Goal: Task Accomplishment & Management: Manage account settings

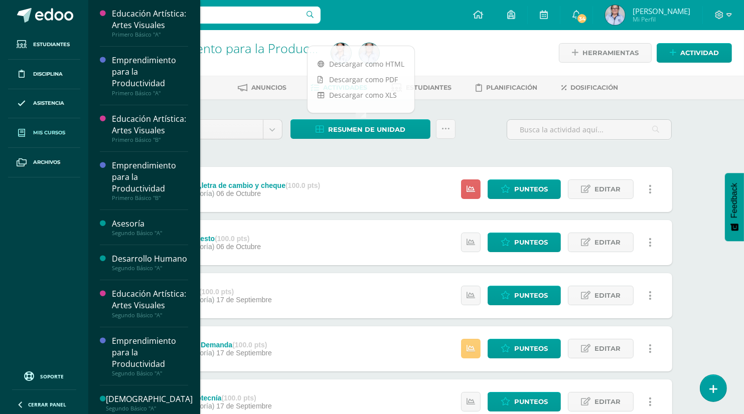
click at [43, 129] on span "Mis cursos" at bounding box center [49, 133] width 32 height 8
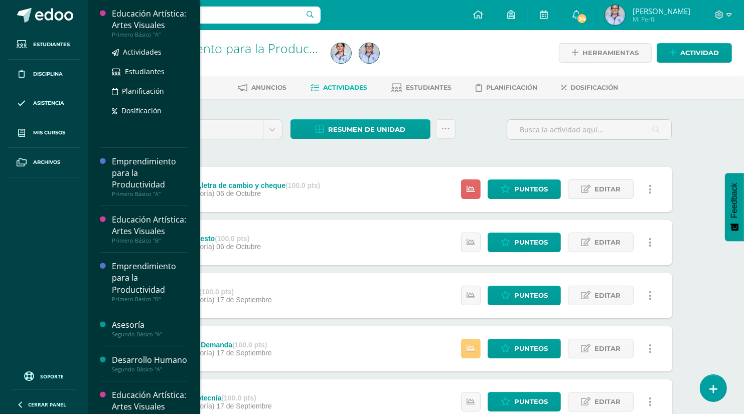
click at [150, 26] on div "Educación Artística: Artes Visuales" at bounding box center [150, 19] width 76 height 23
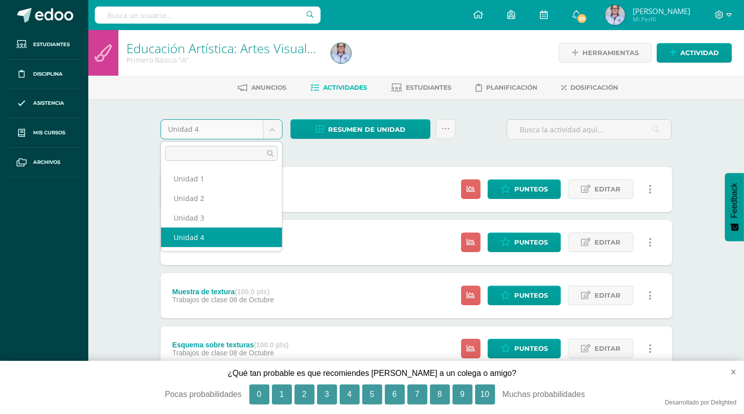
click at [271, 133] on body "Estudiantes Disciplina Asistencia Mis cursos Archivos Soporte Ayuda Reportar un…" at bounding box center [372, 325] width 744 height 651
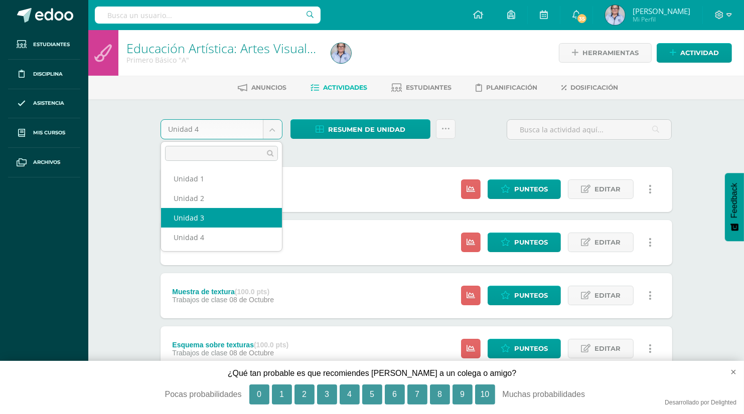
select select "Unidad 3"
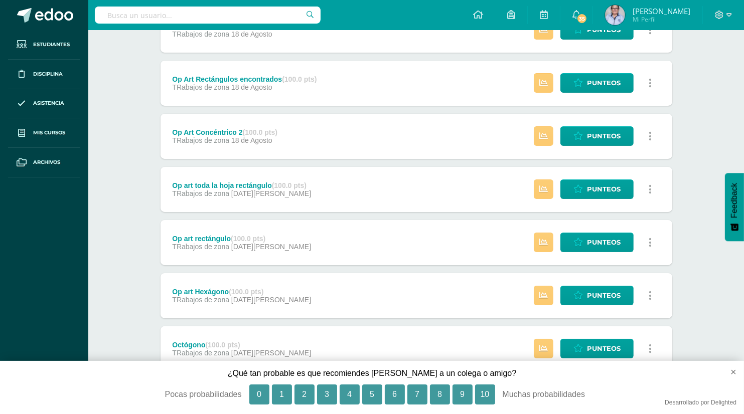
scroll to position [52, 0]
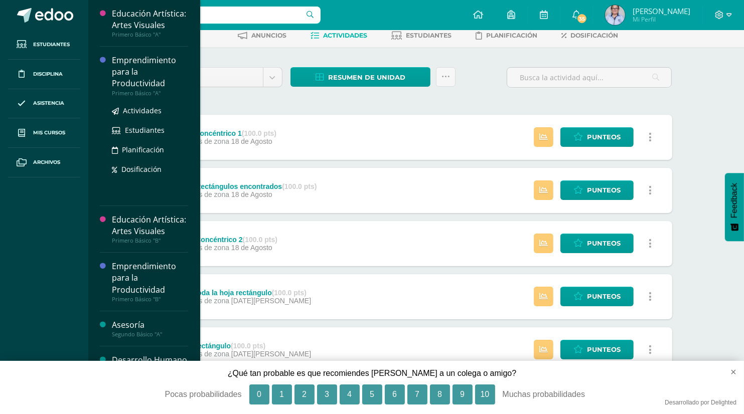
click at [156, 84] on div "Emprendimiento para la Productividad" at bounding box center [150, 72] width 76 height 35
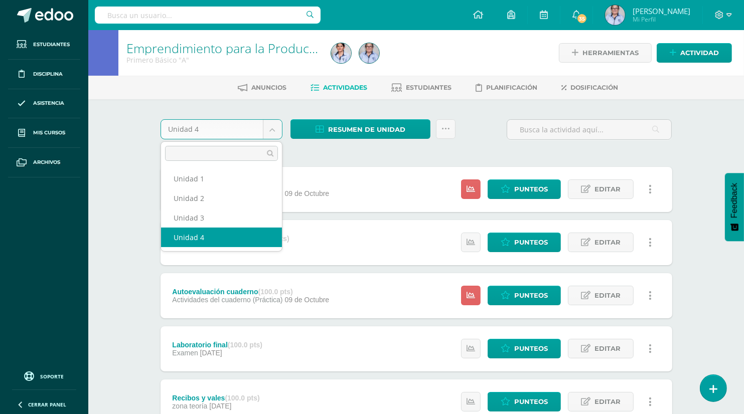
click at [273, 133] on body "Estudiantes Disciplina Asistencia Mis cursos Archivos Soporte Ayuda Reportar un…" at bounding box center [372, 377] width 744 height 754
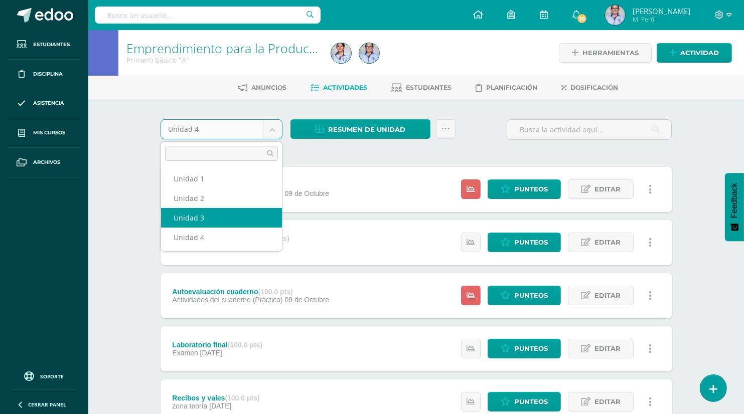
select select "Unidad 3"
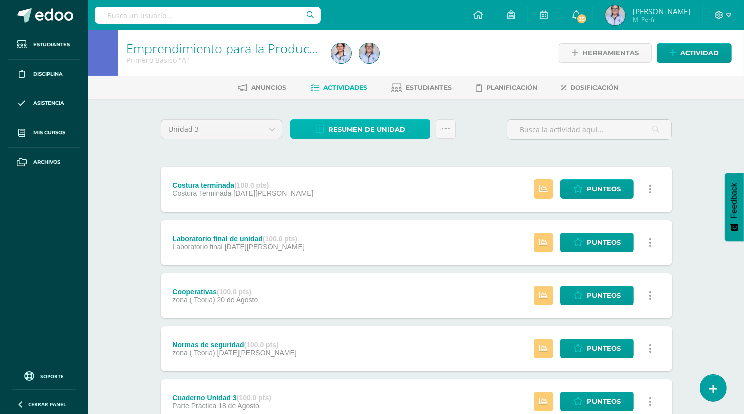
click at [358, 130] on span "Resumen de unidad" at bounding box center [366, 129] width 77 height 19
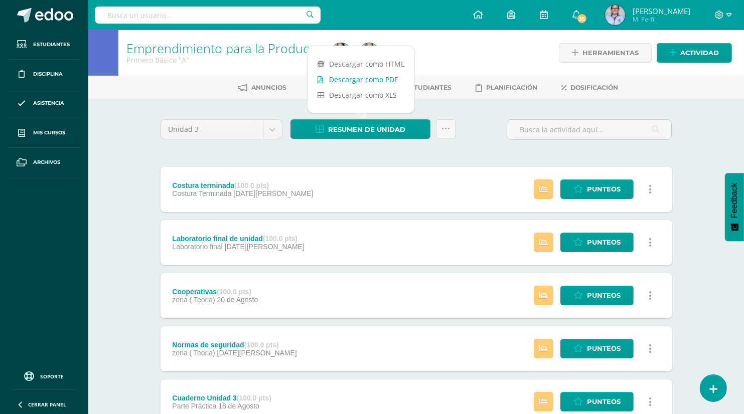
drag, startPoint x: 366, startPoint y: 81, endPoint x: 346, endPoint y: 79, distance: 19.7
drag, startPoint x: 346, startPoint y: 79, endPoint x: 254, endPoint y: 114, distance: 98.7
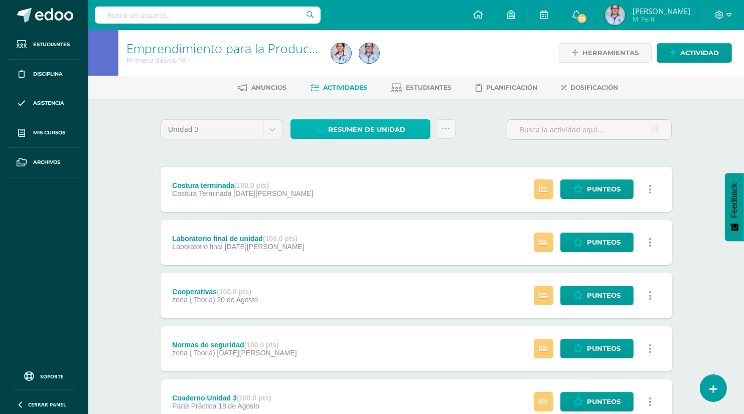
click at [340, 132] on span "Resumen de unidad" at bounding box center [366, 129] width 77 height 19
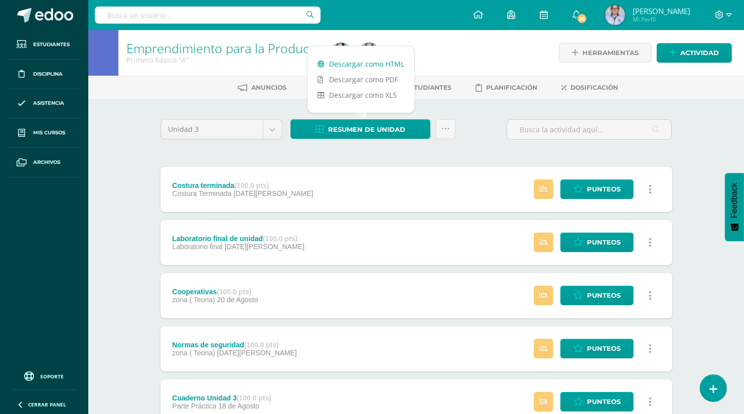
click at [370, 65] on link "Descargar como HTML" at bounding box center [360, 64] width 107 height 16
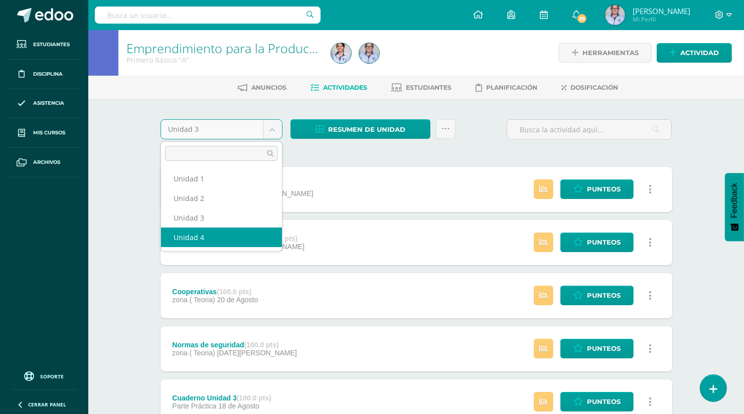
select select "Unidad 4"
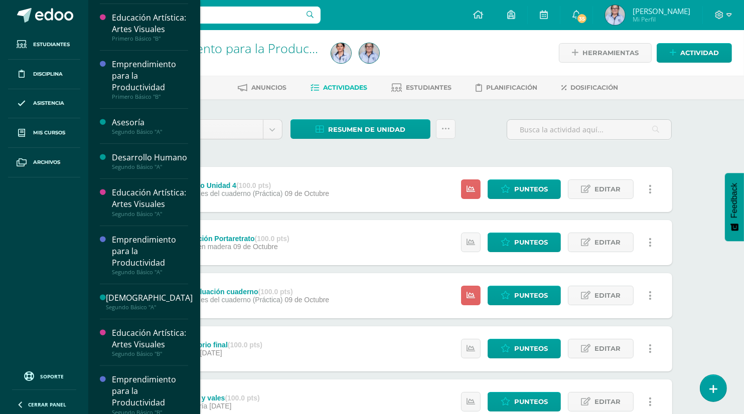
scroll to position [96, 0]
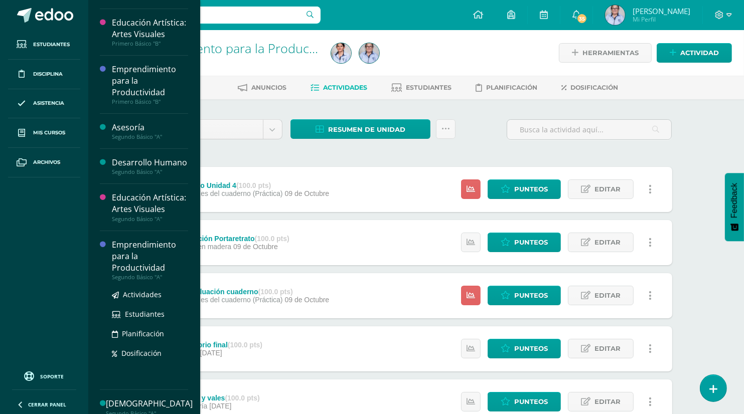
click at [147, 274] on div "Emprendimiento para la Productividad" at bounding box center [150, 256] width 76 height 35
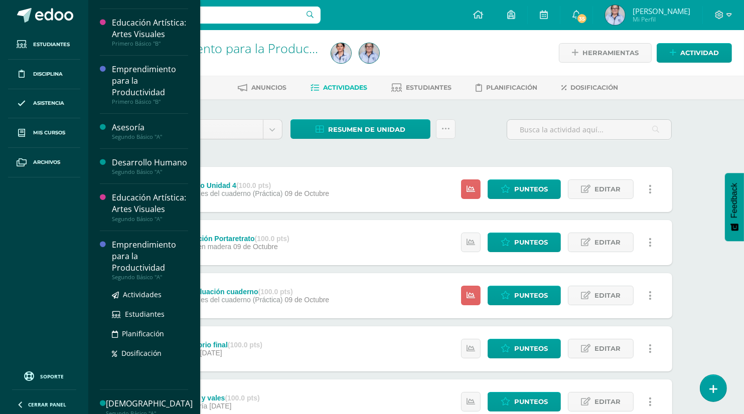
click at [117, 274] on div "Emprendimiento para la Productividad" at bounding box center [150, 256] width 76 height 35
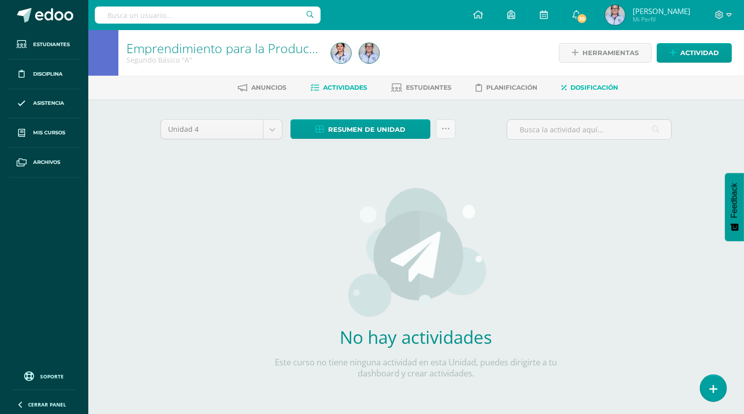
click at [603, 87] on span "Dosificación" at bounding box center [595, 88] width 48 height 8
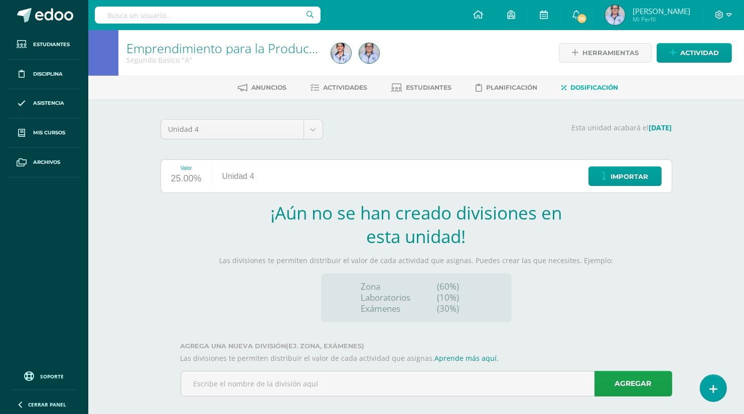
click at [590, 89] on span "Dosificación" at bounding box center [595, 88] width 48 height 8
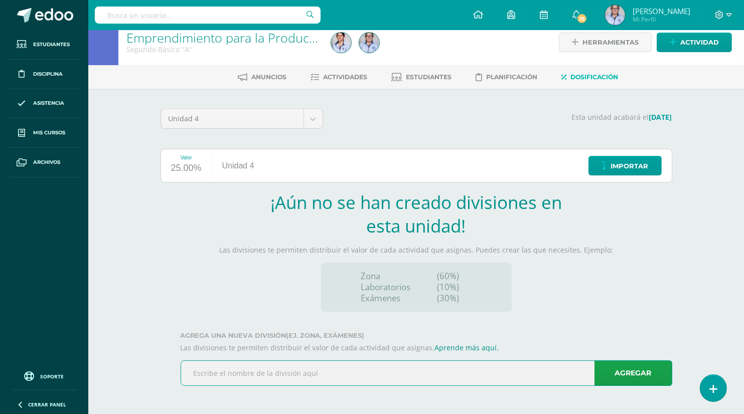
click at [200, 377] on input "text" at bounding box center [426, 373] width 490 height 25
click at [203, 372] on input "TRabajos de clase (Parte Teórica)" at bounding box center [426, 373] width 490 height 25
type input "Trabajos de clase (Parte Teórica)"
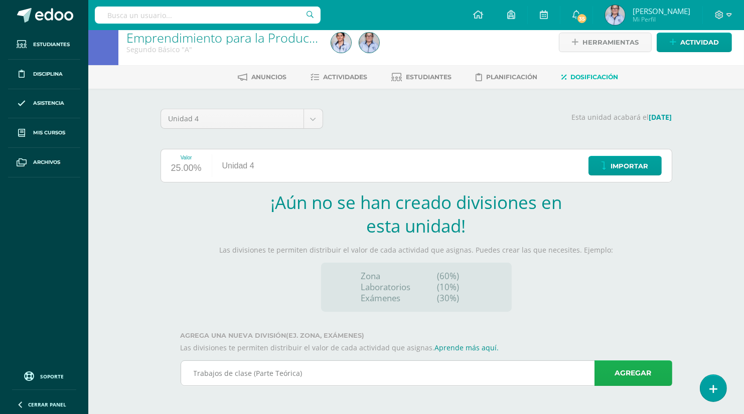
click at [638, 373] on link "Agregar" at bounding box center [633, 374] width 78 height 26
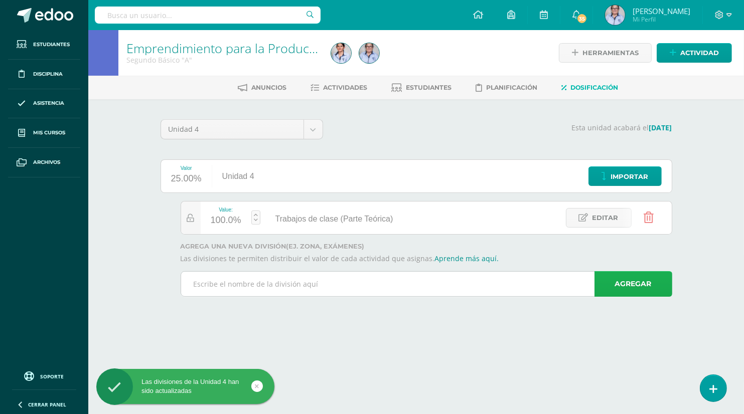
scroll to position [0, 0]
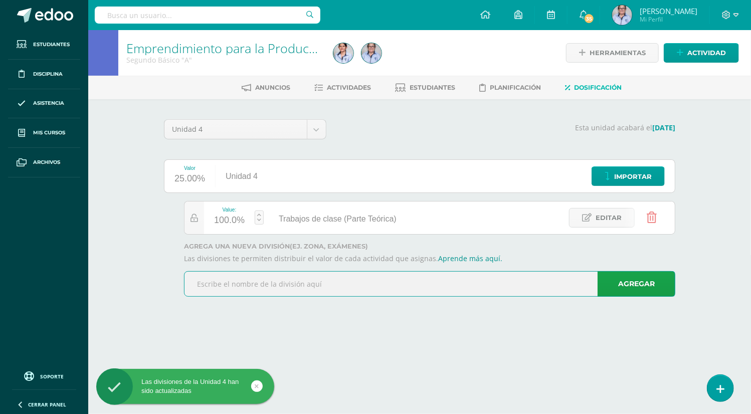
click at [209, 288] on input "text" at bounding box center [430, 284] width 490 height 25
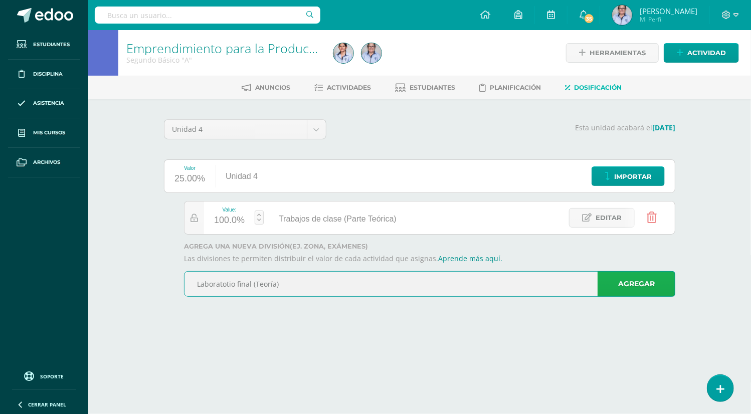
type input "Laboratotio final (Teoría)"
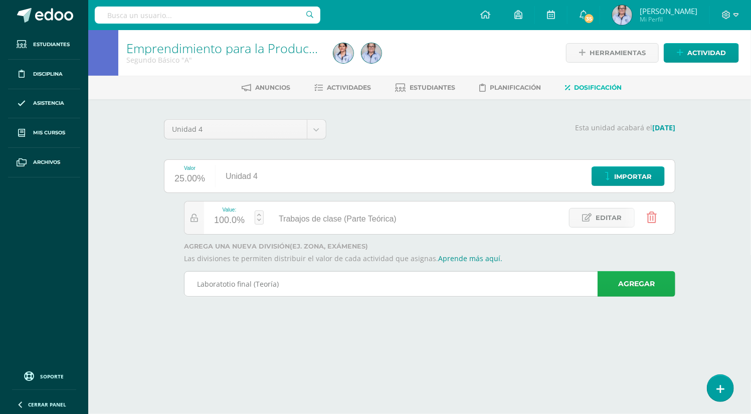
click at [616, 291] on link "Agregar" at bounding box center [637, 284] width 78 height 26
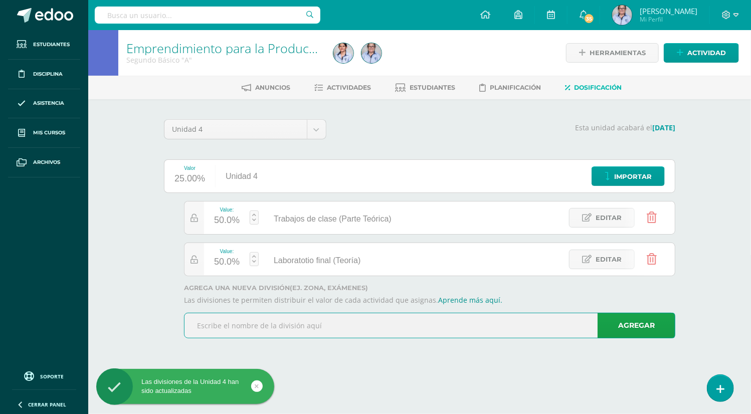
click at [240, 326] on input "text" at bounding box center [430, 325] width 490 height 25
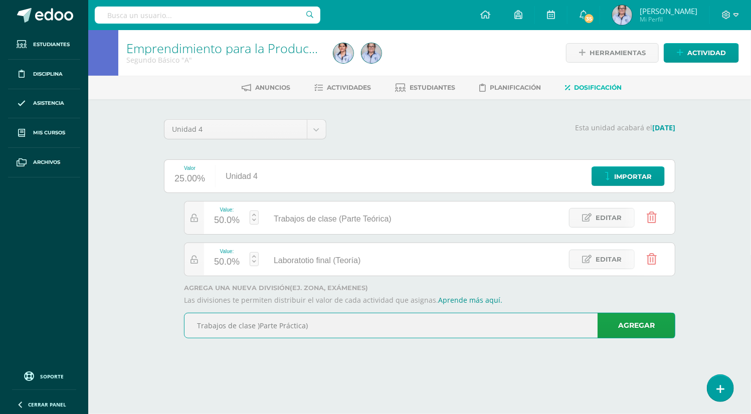
click at [259, 324] on input "Trabajos de clase )Parte Práctica)" at bounding box center [430, 325] width 490 height 25
type input "Trabajos de clase (Parte Práctica)"
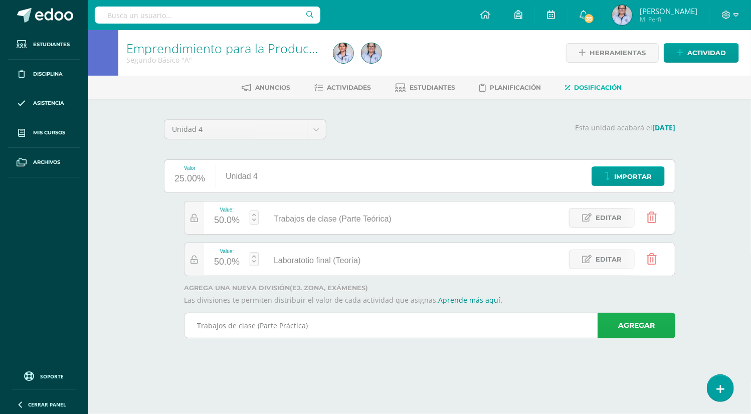
click at [634, 327] on link "Agregar" at bounding box center [637, 326] width 78 height 26
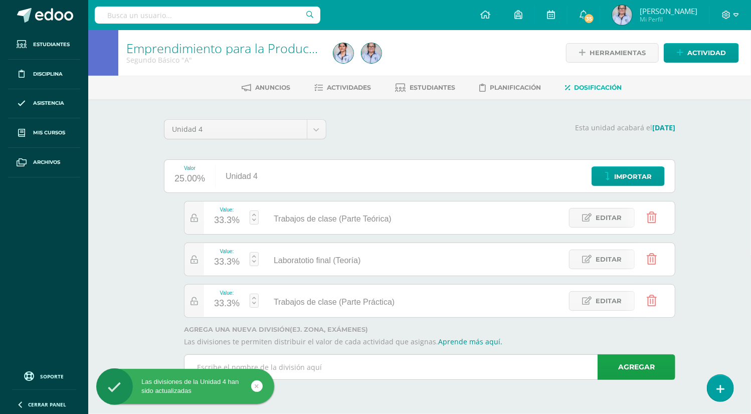
click at [279, 364] on input "text" at bounding box center [430, 367] width 490 height 25
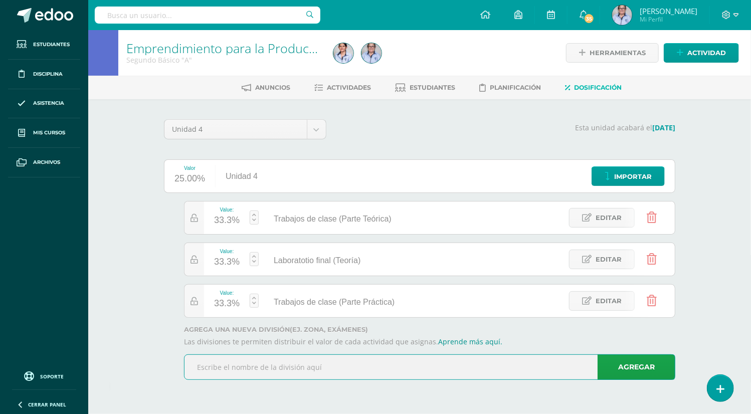
click at [330, 364] on input "text" at bounding box center [430, 367] width 490 height 25
type input "Trabajo en madera"
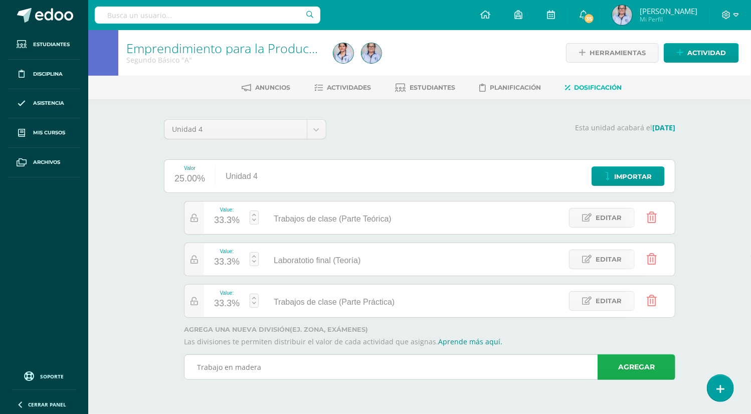
click at [635, 367] on link "Agregar" at bounding box center [637, 368] width 78 height 26
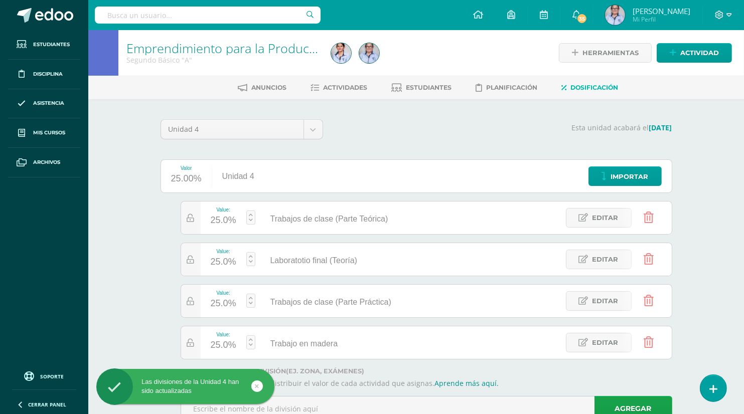
click at [252, 221] on link at bounding box center [250, 218] width 9 height 14
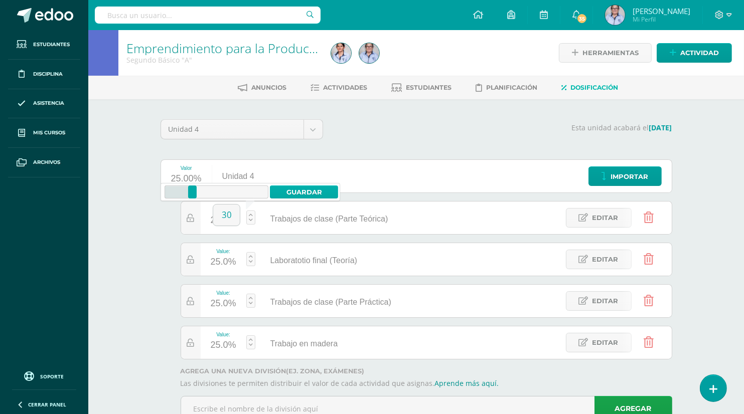
type input "30"
click at [300, 190] on link "Guardar" at bounding box center [304, 192] width 69 height 13
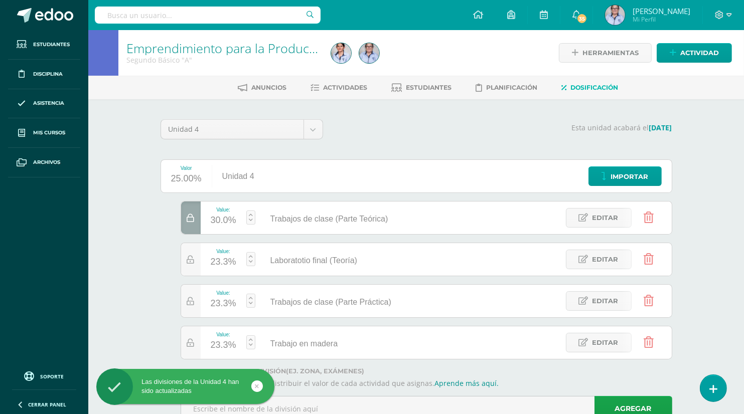
click at [248, 262] on link at bounding box center [250, 259] width 9 height 14
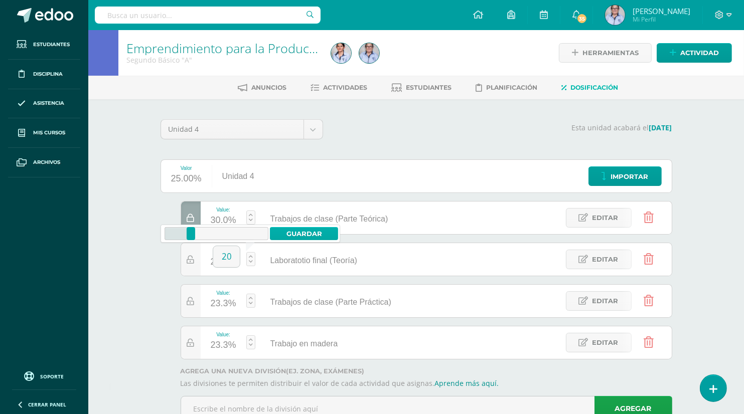
type input "20"
click at [305, 231] on link "Guardar" at bounding box center [304, 233] width 69 height 13
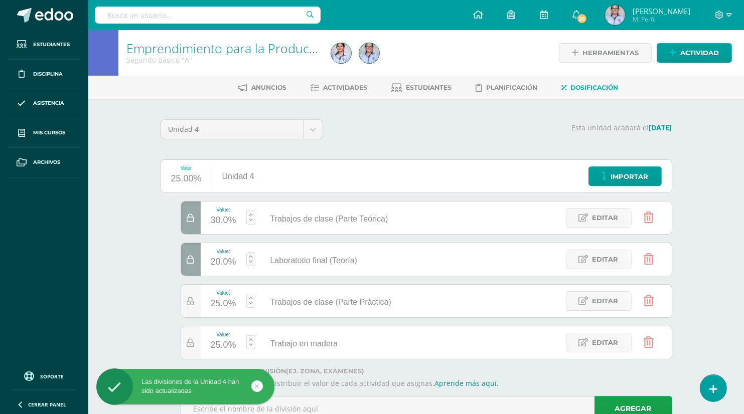
click at [249, 305] on link at bounding box center [250, 301] width 9 height 14
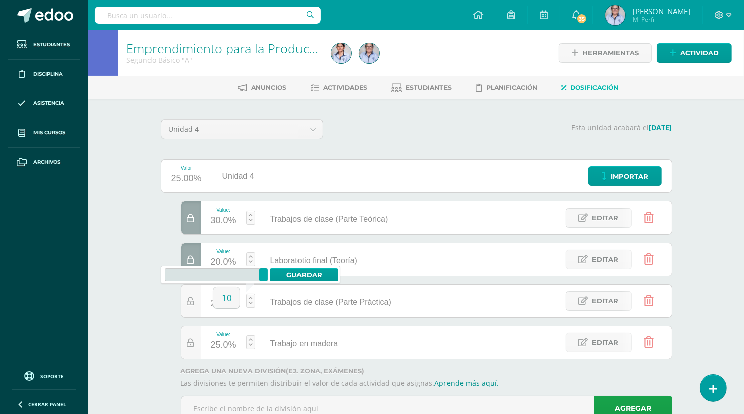
type input "1"
type input "30"
click at [290, 275] on link "Guardar" at bounding box center [304, 274] width 69 height 13
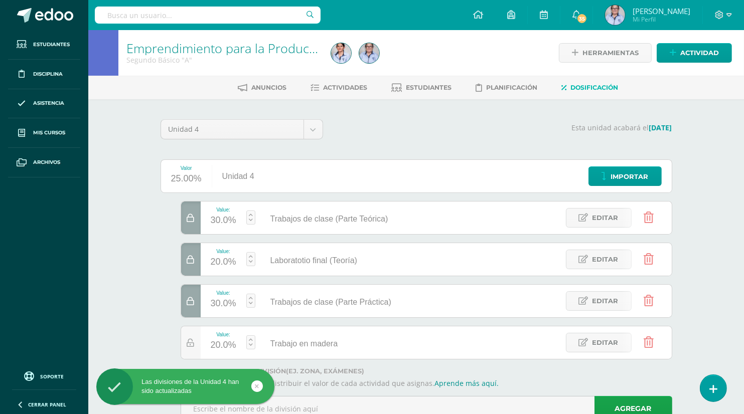
click at [721, 296] on div "Emprendimiento para la Productividad Segundo Básico "A" Herramientas Detalle de…" at bounding box center [415, 240] width 655 height 420
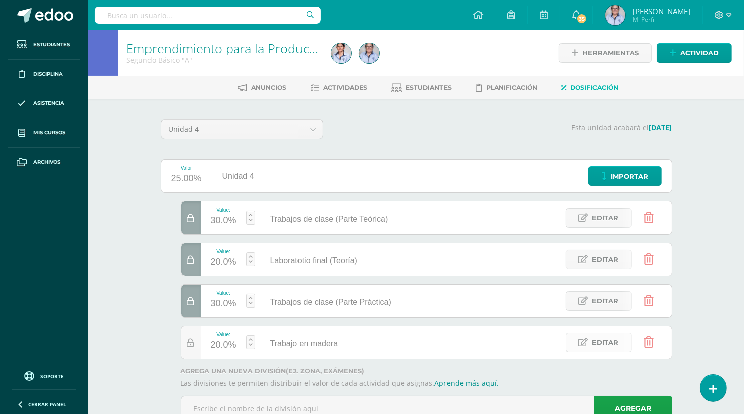
click at [598, 339] on span "Editar" at bounding box center [605, 342] width 26 height 19
click at [392, 338] on div "Value: 20.0% Trabajo en madera Trabajo en madera Editar" at bounding box center [425, 342] width 511 height 35
click at [462, 333] on div "Value: 20.0% Trabajo en madera Trabajo en madera Editar" at bounding box center [425, 342] width 511 height 35
click at [584, 345] on link at bounding box center [589, 342] width 21 height 21
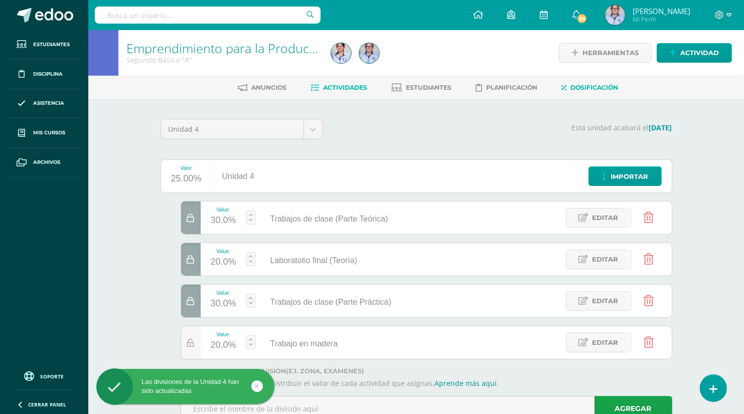
click at [340, 88] on span "Actividades" at bounding box center [345, 88] width 44 height 8
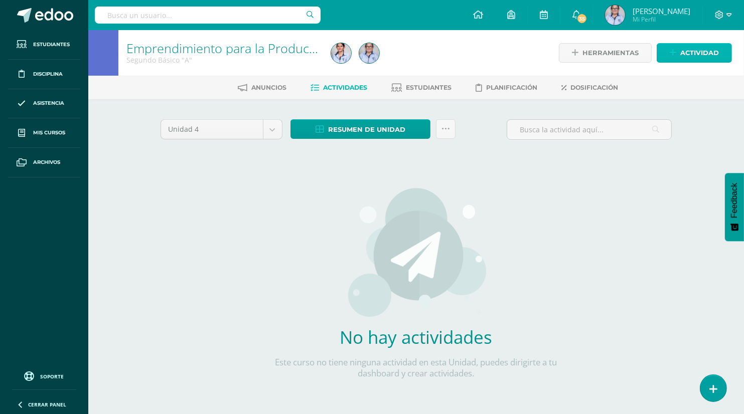
click at [688, 55] on span "Actividad" at bounding box center [699, 53] width 39 height 19
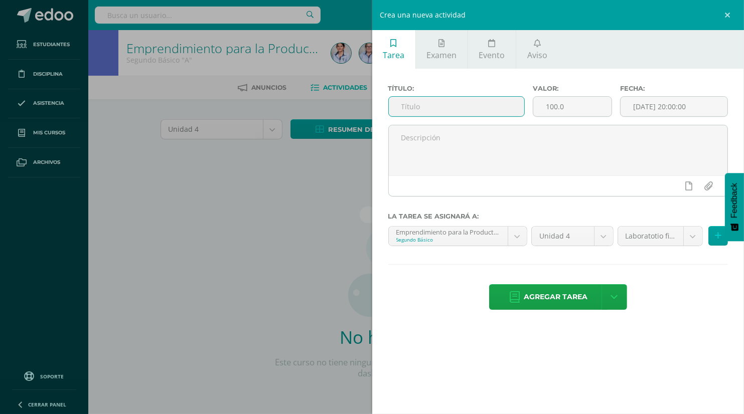
click at [419, 108] on input "text" at bounding box center [457, 107] width 136 height 20
click at [408, 107] on input "REalización de trabajo en madera" at bounding box center [457, 107] width 136 height 20
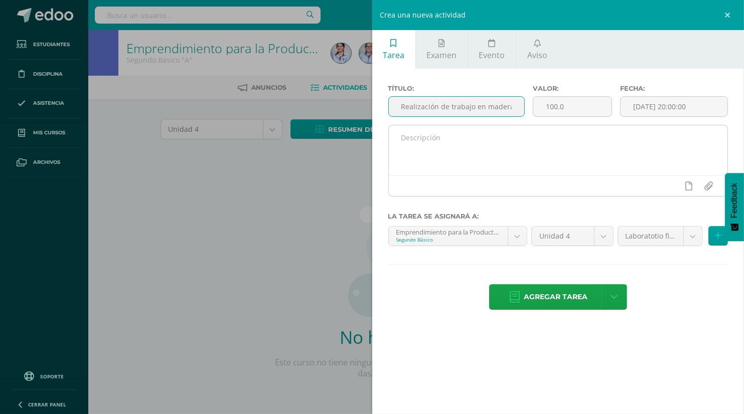
type input "Realización de trabajo en madera"
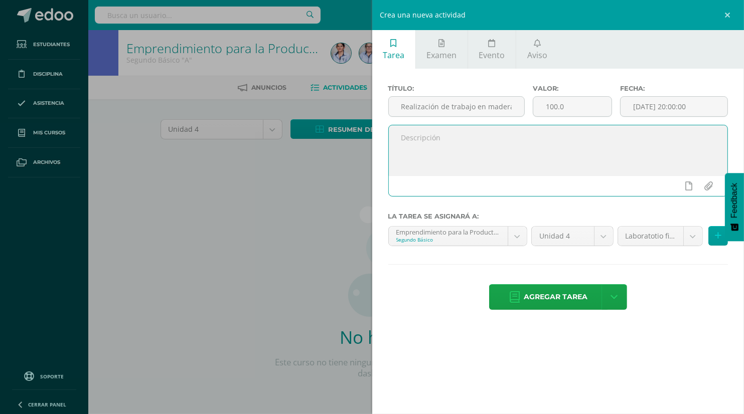
click at [401, 139] on textarea at bounding box center [558, 150] width 339 height 50
type textarea "Se incluye, pintura, diseño y acabados"
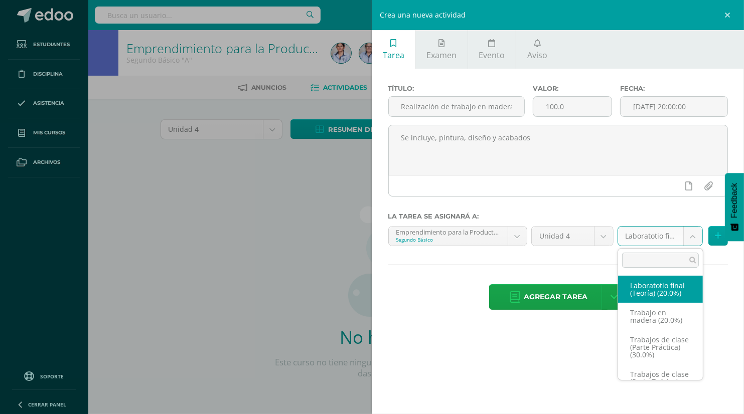
click at [690, 234] on body "Estudiantes Disciplina Asistencia Mis cursos Archivos Soporte Ayuda Reportar un…" at bounding box center [372, 215] width 744 height 431
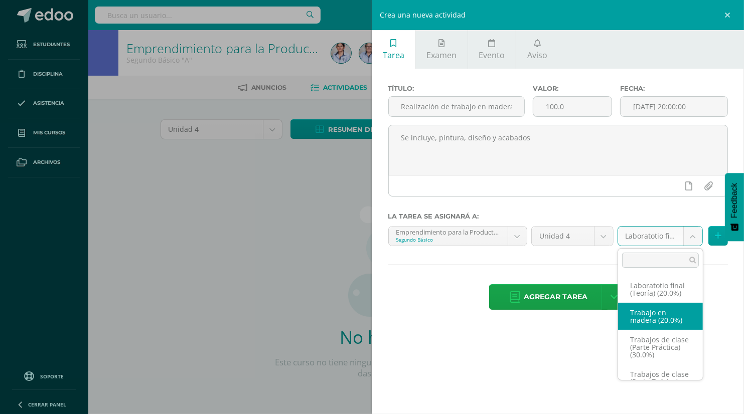
select select "130380"
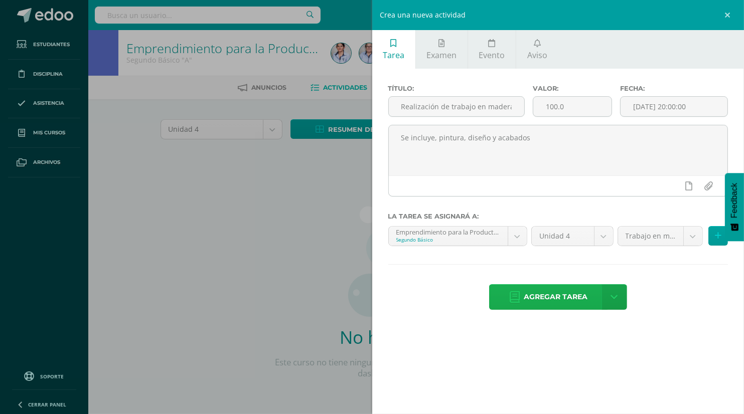
click at [557, 299] on span "Agregar tarea" at bounding box center [556, 297] width 64 height 25
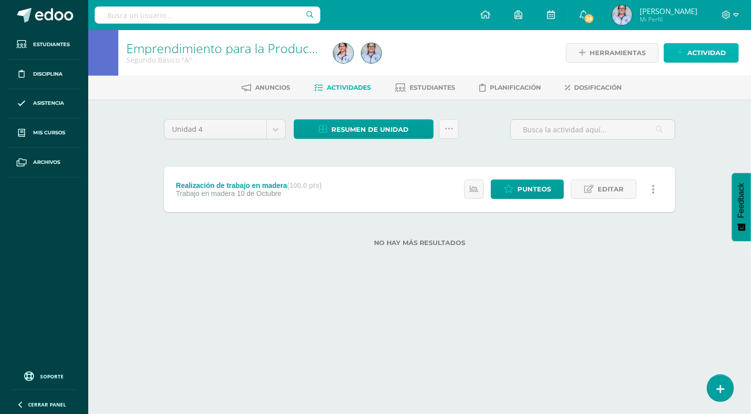
click at [707, 51] on span "Actividad" at bounding box center [706, 53] width 39 height 19
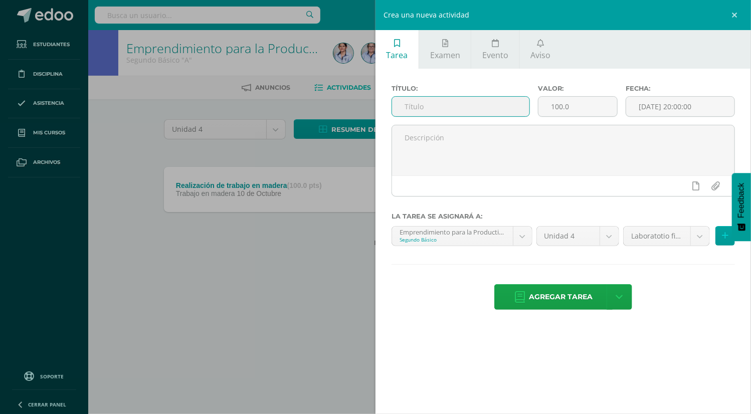
click at [415, 108] on input "text" at bounding box center [460, 107] width 137 height 20
type input "Cuaderno Unidad 4"
click at [574, 295] on span "Agregar tarea" at bounding box center [561, 297] width 64 height 25
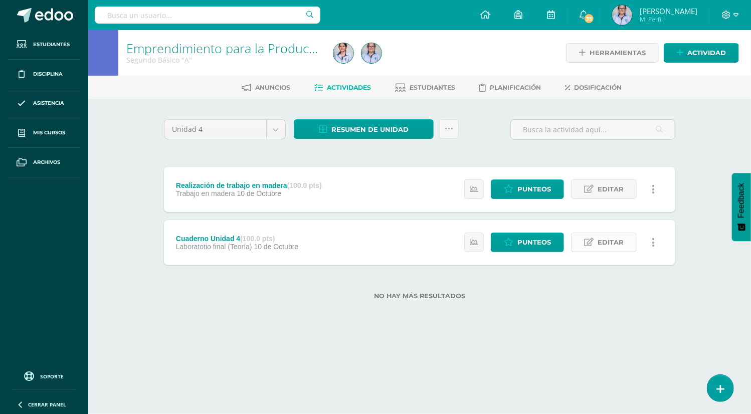
click at [602, 243] on span "Editar" at bounding box center [611, 242] width 26 height 19
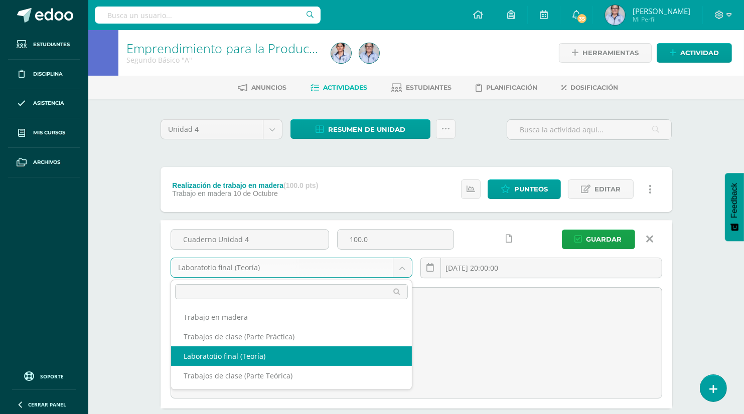
click at [403, 270] on body "Tarea asignada exitosamente Estudiantes Disciplina Asistencia Mis cursos Archiv…" at bounding box center [372, 237] width 744 height 475
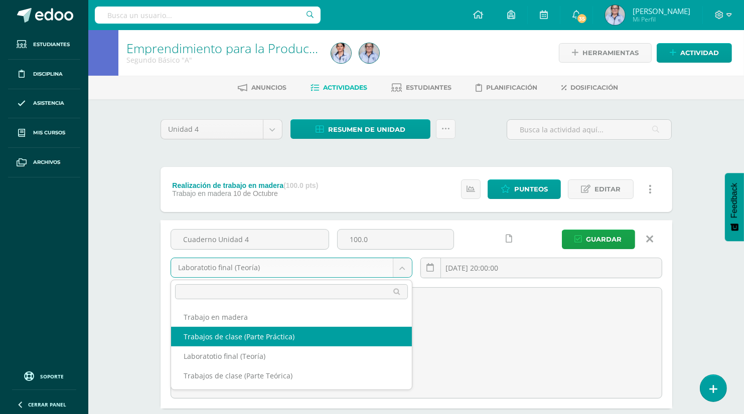
select select "130379"
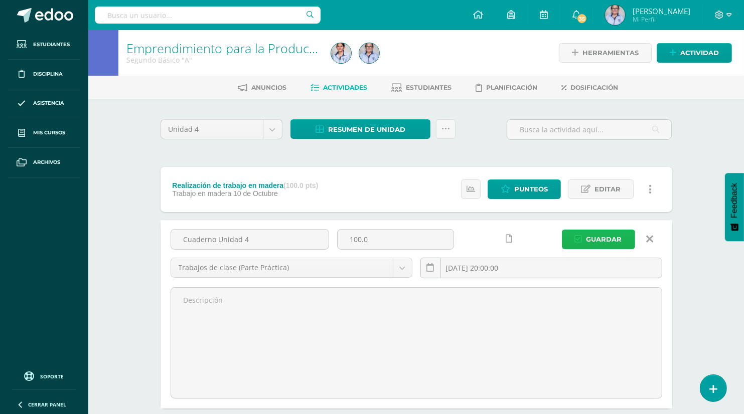
click at [597, 240] on span "Guardar" at bounding box center [604, 239] width 36 height 19
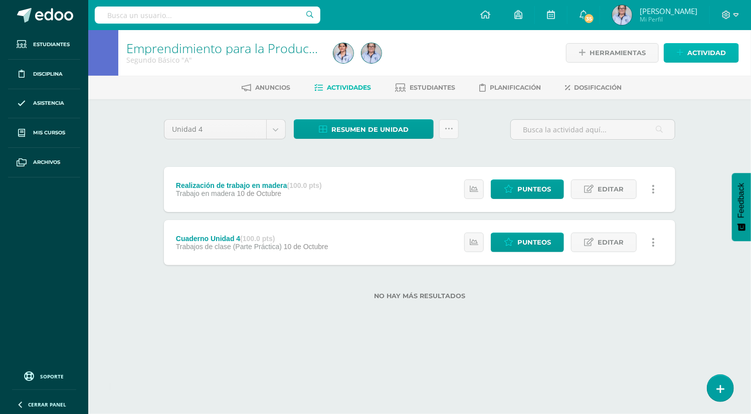
click at [697, 54] on span "Actividad" at bounding box center [706, 53] width 39 height 19
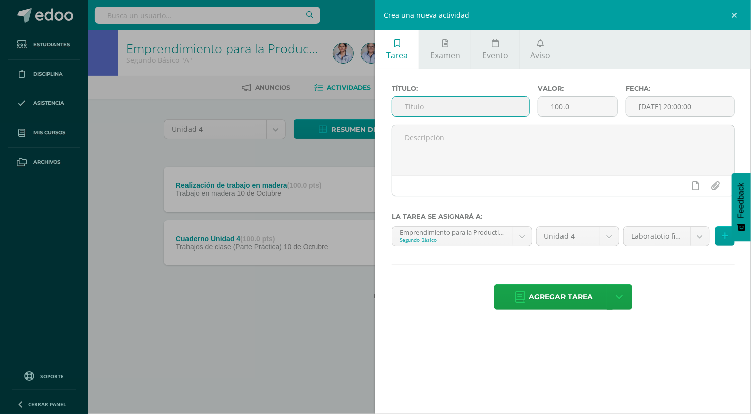
click at [404, 104] on input "text" at bounding box center [460, 107] width 137 height 20
type input "Autoevaluación del trabajo"
click at [547, 302] on span "Agregar tarea" at bounding box center [561, 297] width 64 height 25
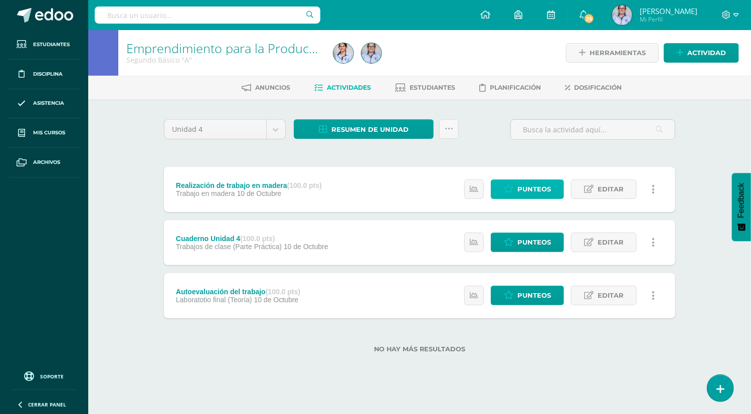
click at [528, 189] on span "Punteos" at bounding box center [534, 189] width 34 height 19
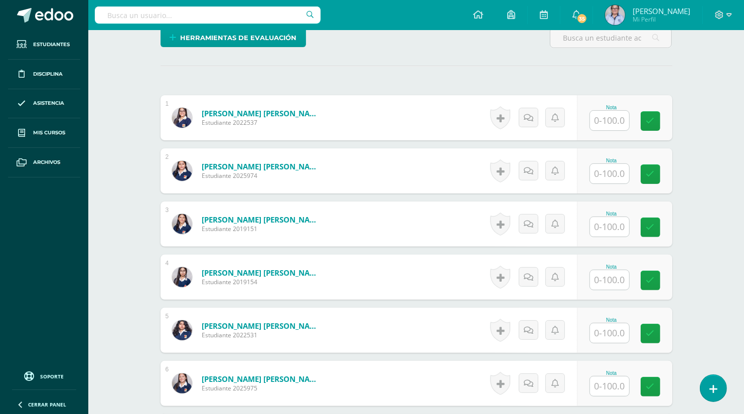
scroll to position [273, 0]
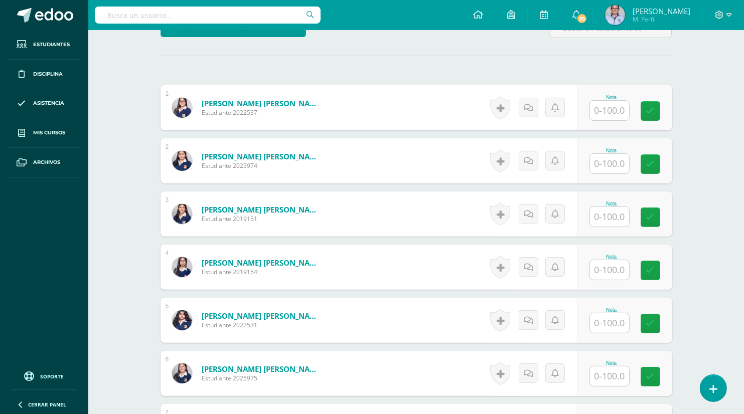
click at [602, 110] on input "text" at bounding box center [609, 111] width 39 height 20
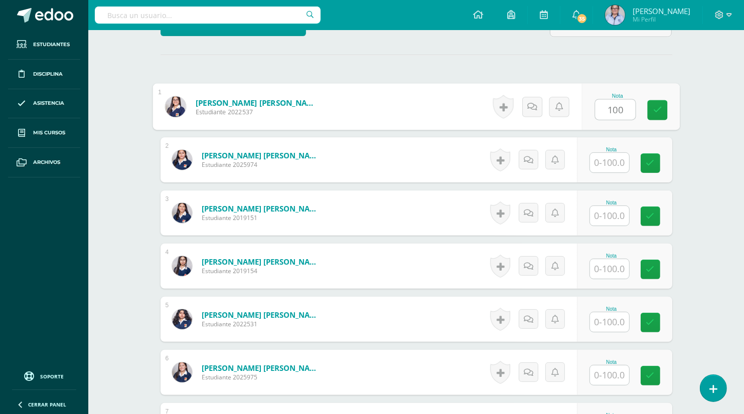
type input "100"
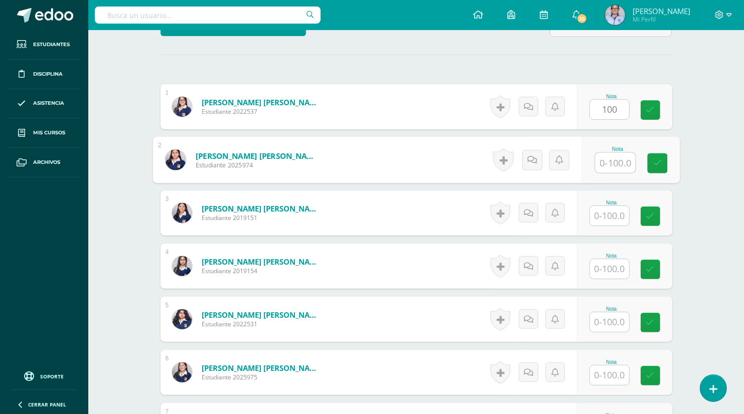
click at [608, 159] on input "text" at bounding box center [615, 163] width 40 height 20
type input "100"
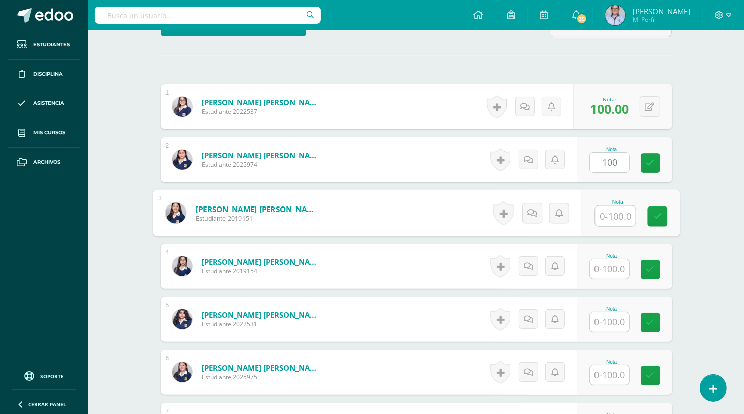
click at [612, 213] on input "text" at bounding box center [615, 216] width 40 height 20
type input "100"
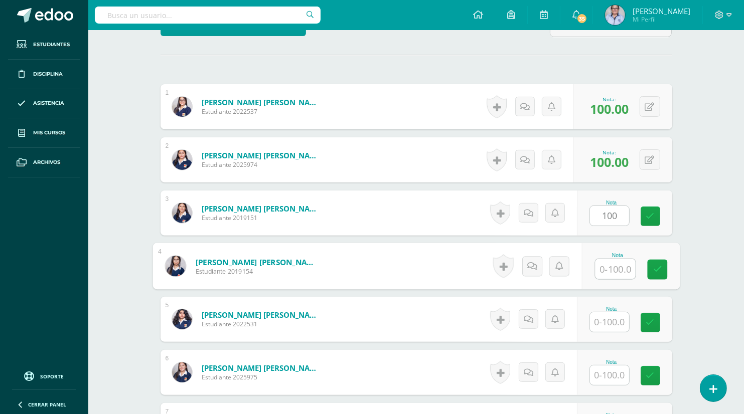
click at [608, 269] on input "text" at bounding box center [615, 269] width 40 height 20
type input "100"
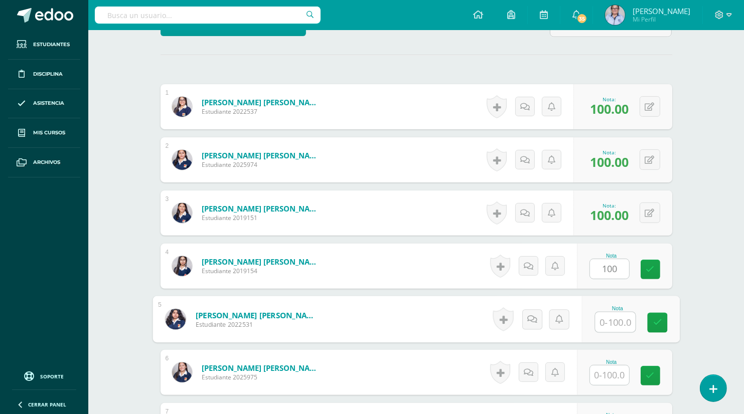
click at [610, 322] on input "text" at bounding box center [615, 322] width 40 height 20
type input "0"
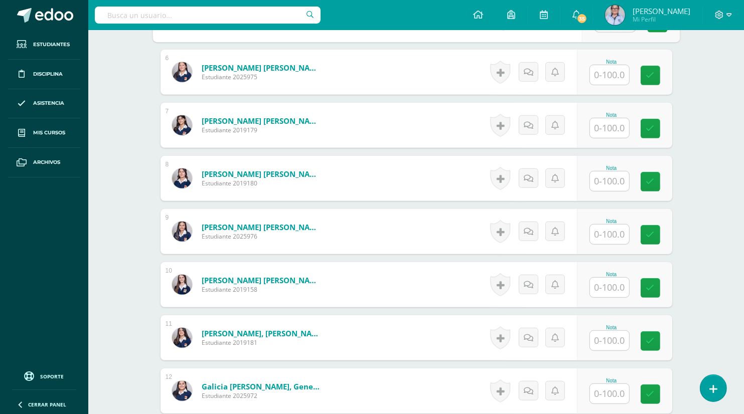
scroll to position [568, 0]
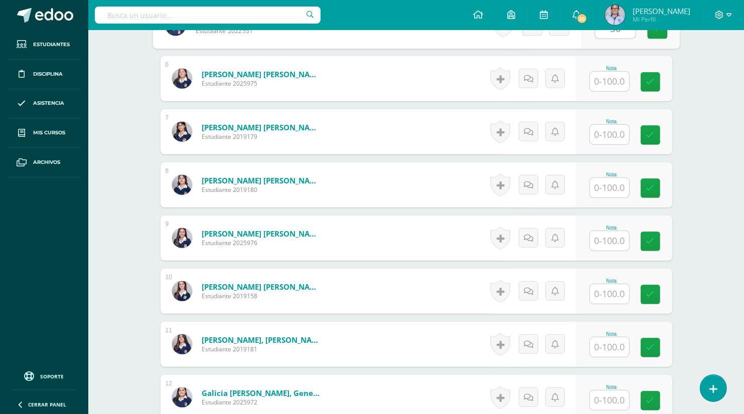
type input "50"
click at [606, 76] on input "text" at bounding box center [615, 82] width 40 height 20
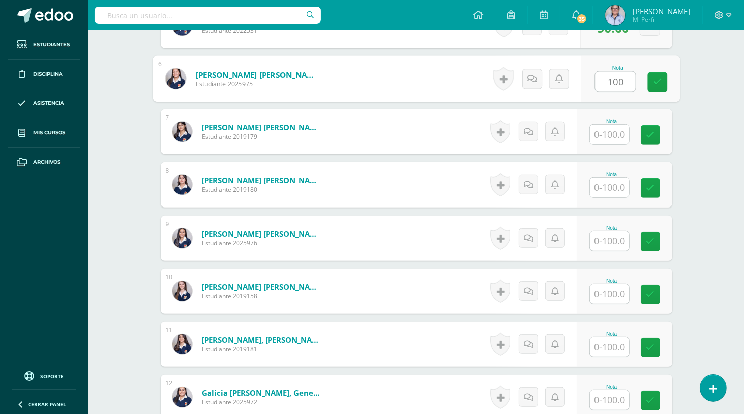
type input "100"
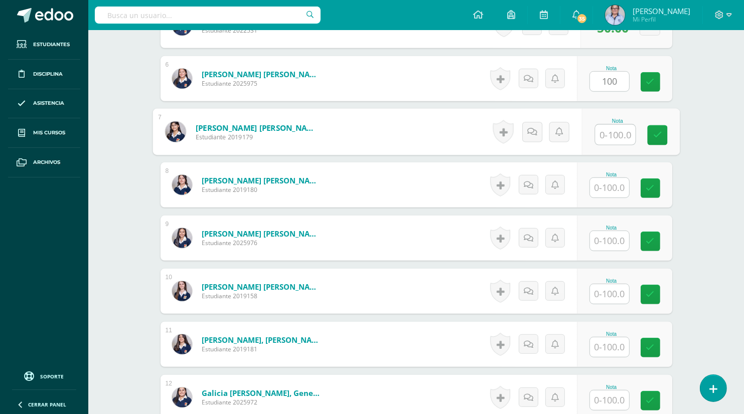
click at [610, 131] on input "text" at bounding box center [615, 135] width 40 height 20
type input "100"
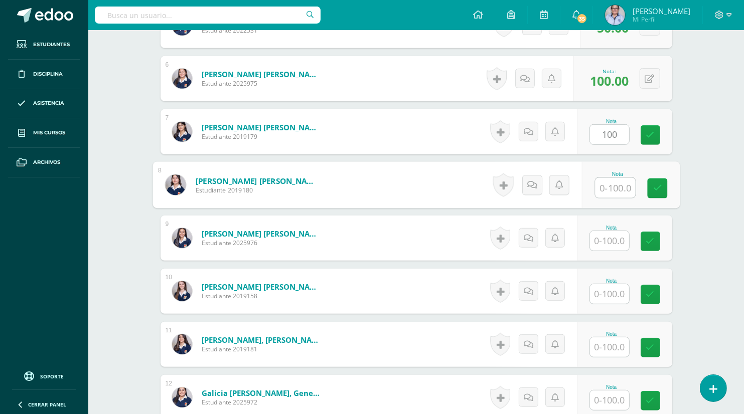
click at [610, 187] on input "text" at bounding box center [615, 188] width 40 height 20
type input "100"
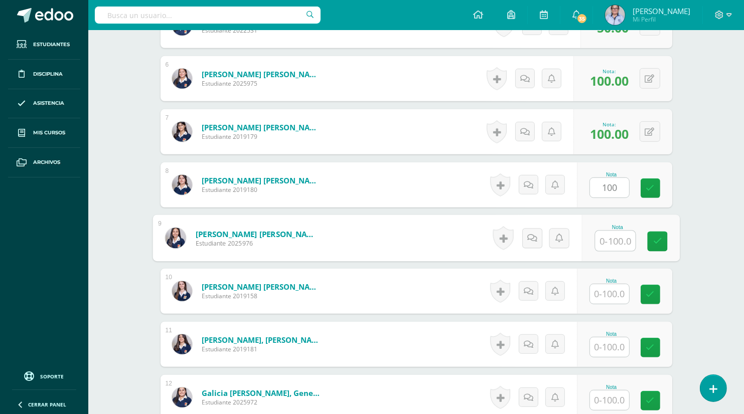
click at [608, 240] on input "text" at bounding box center [615, 241] width 40 height 20
type input "100"
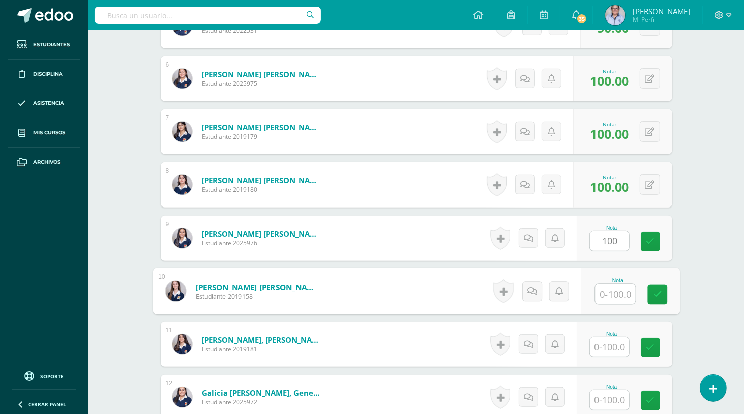
click at [609, 296] on input "text" at bounding box center [615, 294] width 40 height 20
type input "100"
click at [608, 343] on input "text" at bounding box center [609, 347] width 39 height 20
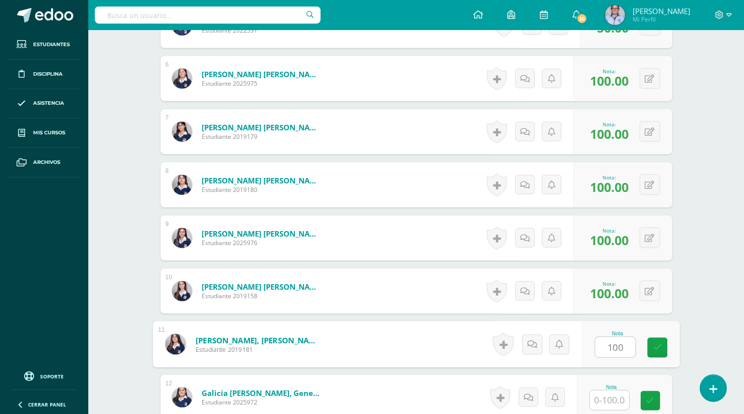
type input "100"
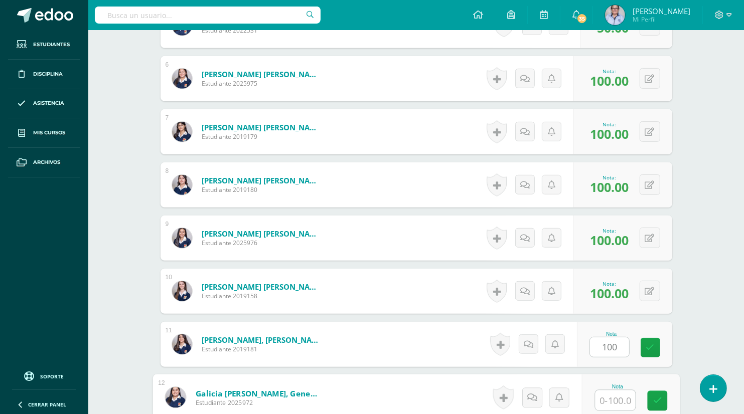
click at [608, 400] on input "text" at bounding box center [615, 401] width 40 height 20
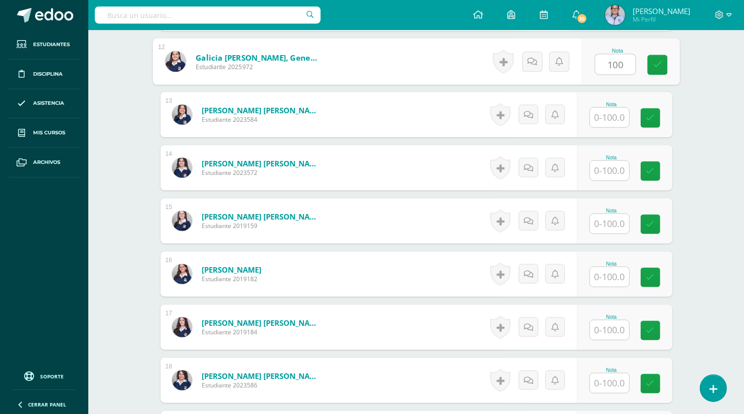
scroll to position [908, 0]
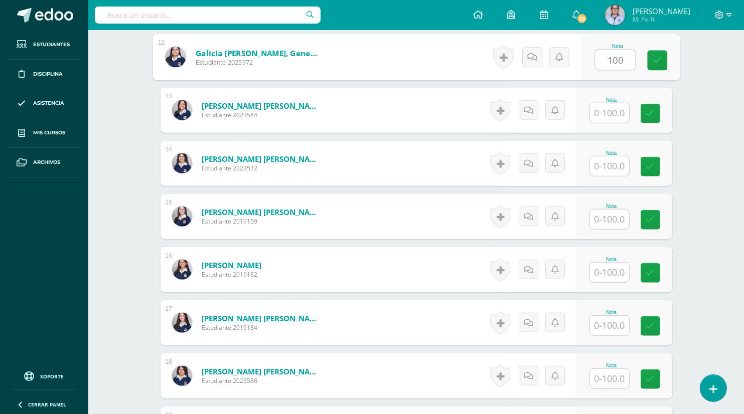
type input "100"
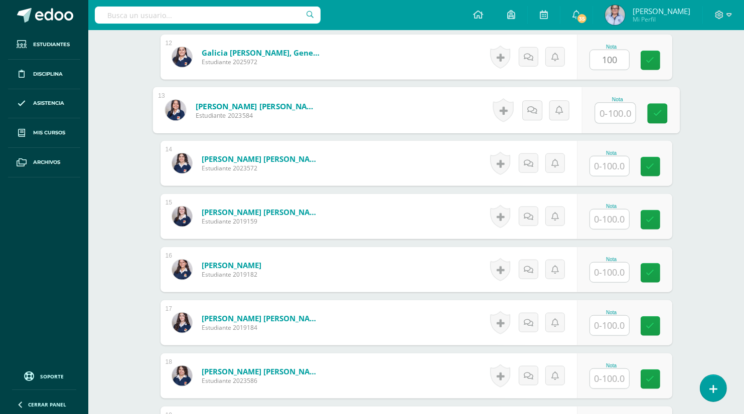
drag, startPoint x: 603, startPoint y: 113, endPoint x: 543, endPoint y: 31, distance: 101.9
click at [603, 112] on input "text" at bounding box center [615, 113] width 40 height 20
type input "100"
click at [607, 168] on input "text" at bounding box center [609, 166] width 39 height 20
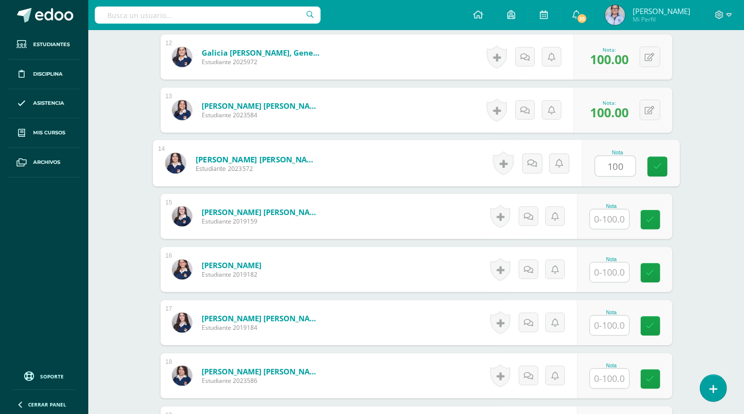
type input "100"
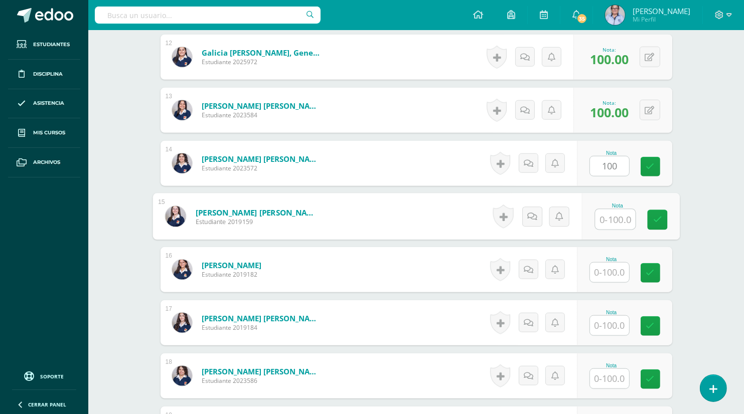
click at [611, 216] on input "text" at bounding box center [615, 220] width 40 height 20
type input "100"
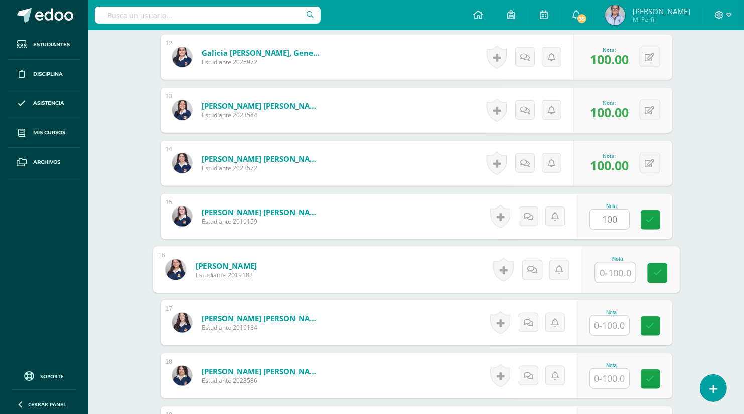
click at [605, 271] on input "text" at bounding box center [615, 273] width 40 height 20
type input "100"
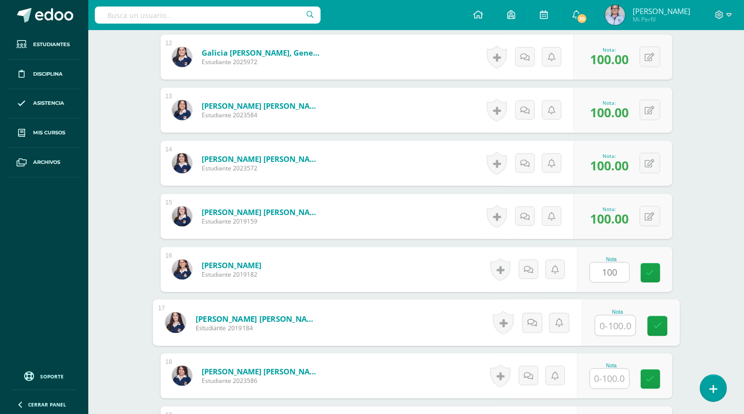
click at [604, 329] on input "text" at bounding box center [615, 326] width 40 height 20
type input "100"
click at [607, 376] on input "text" at bounding box center [609, 379] width 39 height 20
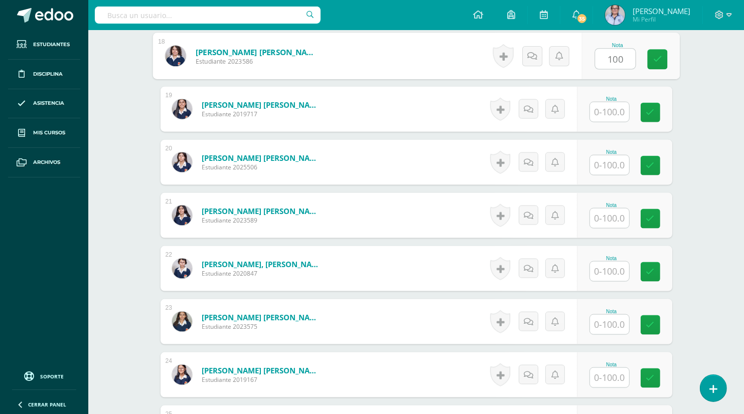
scroll to position [1248, 0]
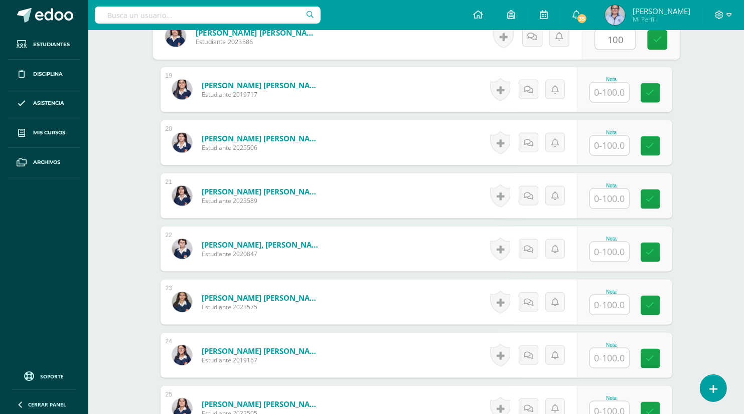
type input "100"
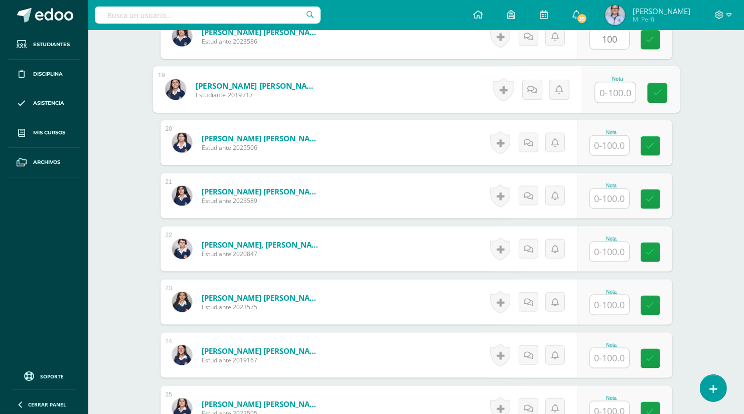
click at [604, 91] on input "text" at bounding box center [615, 93] width 40 height 20
type input "100"
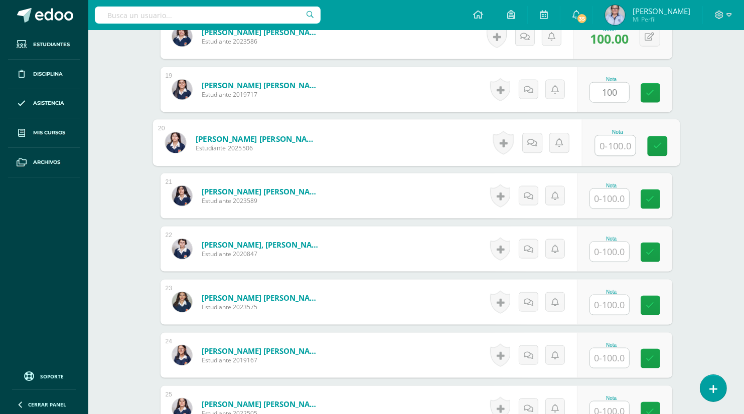
click at [613, 143] on input "text" at bounding box center [615, 146] width 40 height 20
type input "100"
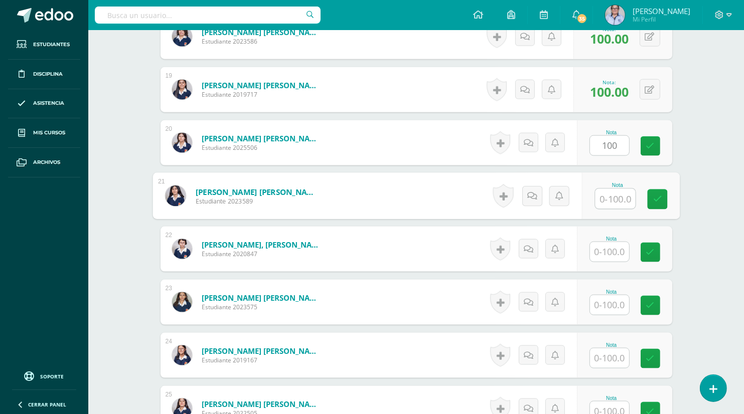
click at [608, 199] on input "text" at bounding box center [615, 199] width 40 height 20
type input "100"
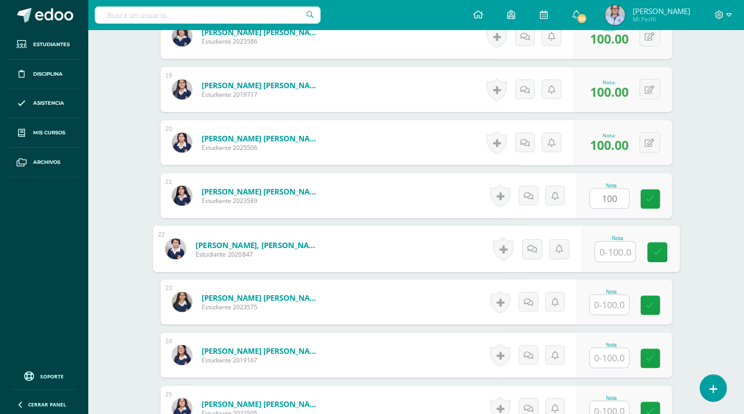
click at [604, 253] on input "text" at bounding box center [615, 252] width 40 height 20
type input "100"
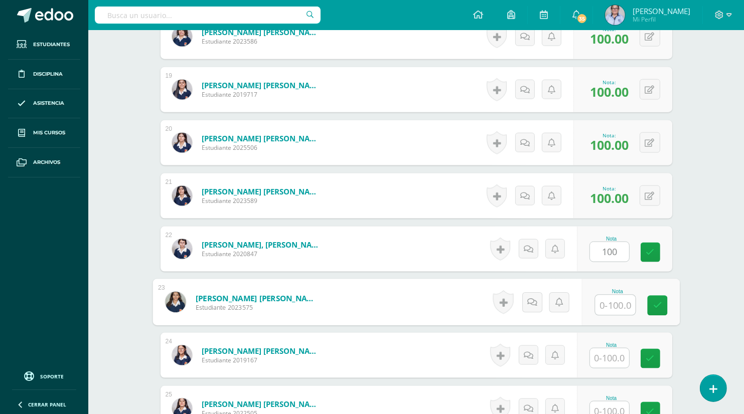
click at [604, 298] on input "text" at bounding box center [615, 305] width 40 height 20
type input "100"
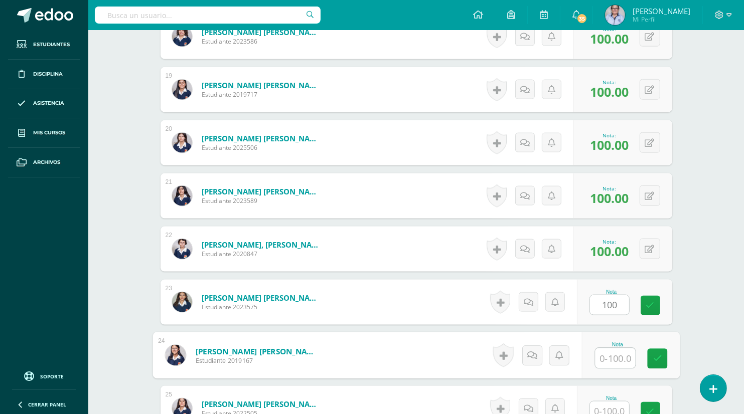
drag, startPoint x: 610, startPoint y: 357, endPoint x: 624, endPoint y: 356, distance: 13.6
click at [624, 356] on input "text" at bounding box center [615, 359] width 40 height 20
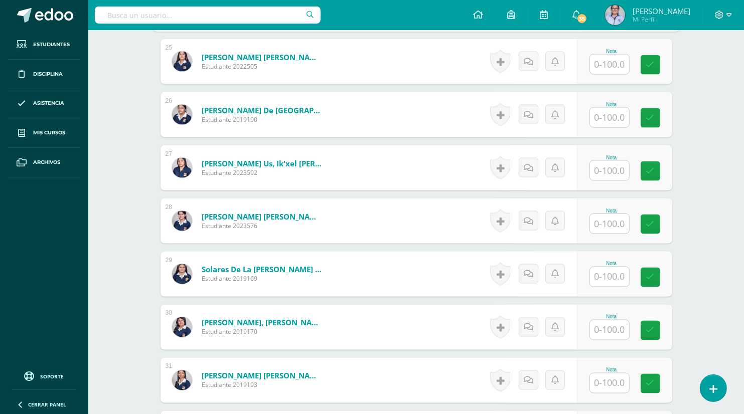
scroll to position [1599, 0]
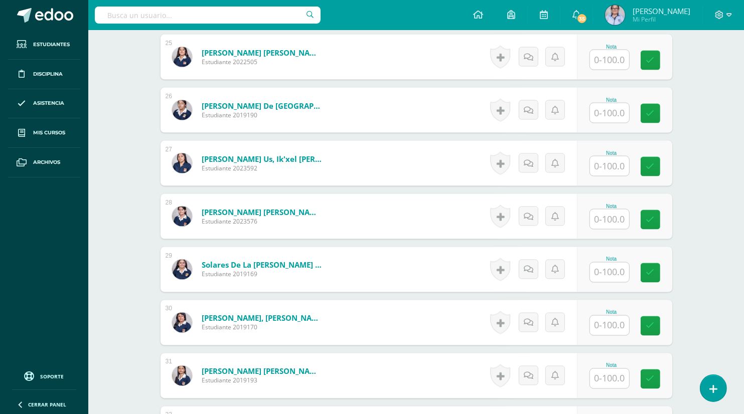
type input "100"
click at [612, 57] on input "text" at bounding box center [615, 60] width 40 height 20
type input "100"
click at [604, 113] on input "text" at bounding box center [615, 113] width 40 height 20
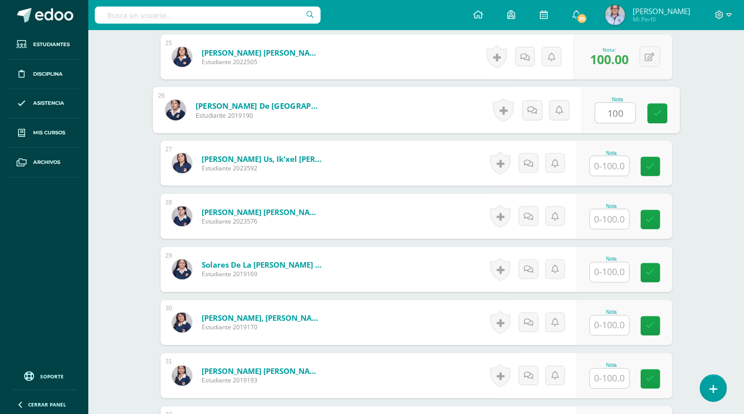
type input "100"
click at [604, 166] on input "text" at bounding box center [609, 166] width 39 height 20
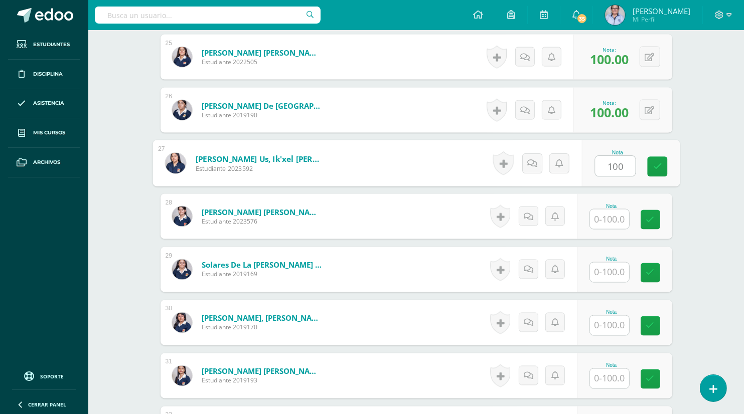
type input "100"
click at [606, 217] on input "text" at bounding box center [609, 220] width 39 height 20
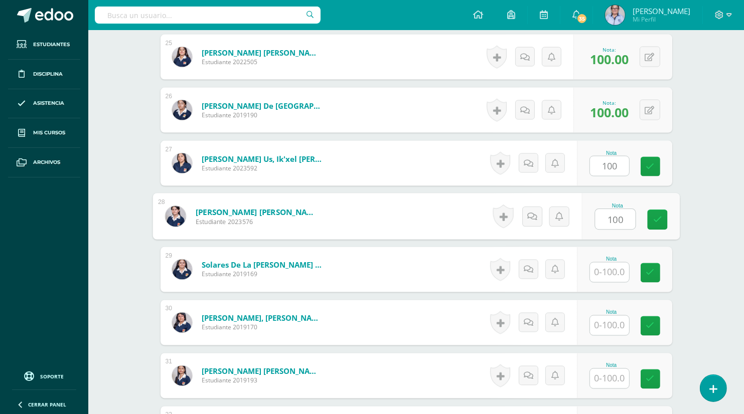
type input "100"
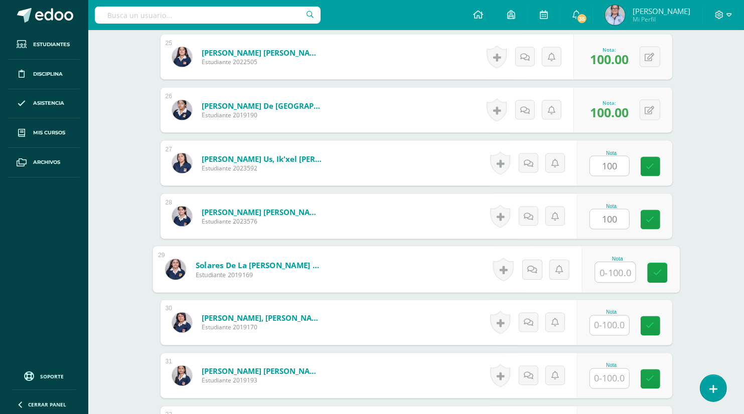
click at [603, 273] on input "text" at bounding box center [615, 273] width 40 height 20
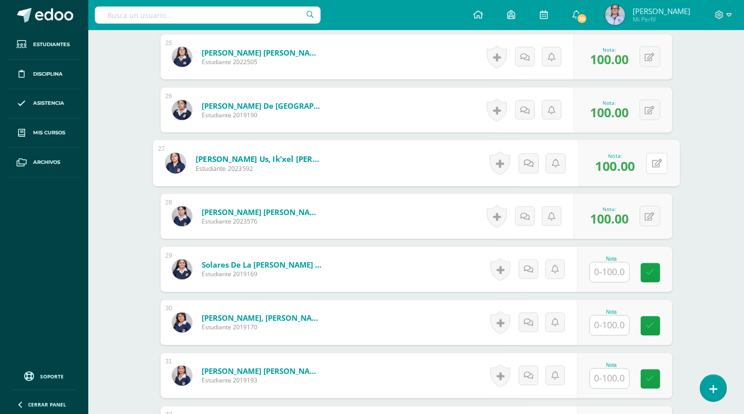
click at [643, 170] on div "0 Logros Logros obtenidos Aún no hay logros agregados Nota: 100.00" at bounding box center [629, 163] width 102 height 47
click at [600, 272] on input "text" at bounding box center [609, 273] width 39 height 20
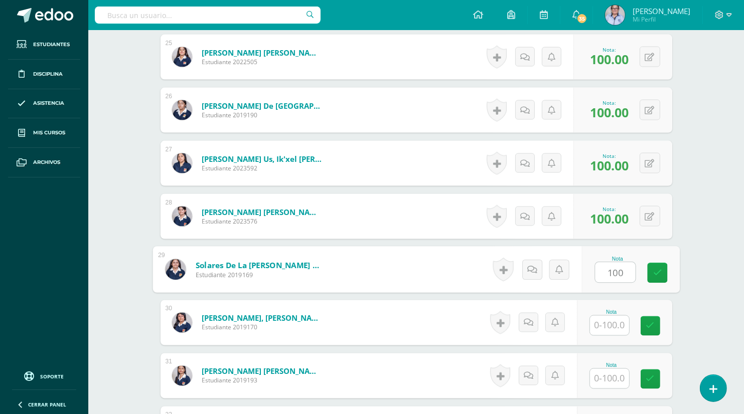
type input "100"
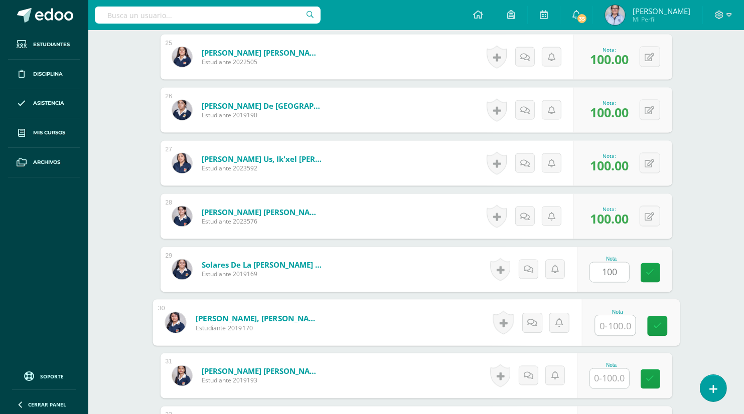
click at [608, 323] on input "text" at bounding box center [615, 326] width 40 height 20
type input "100"
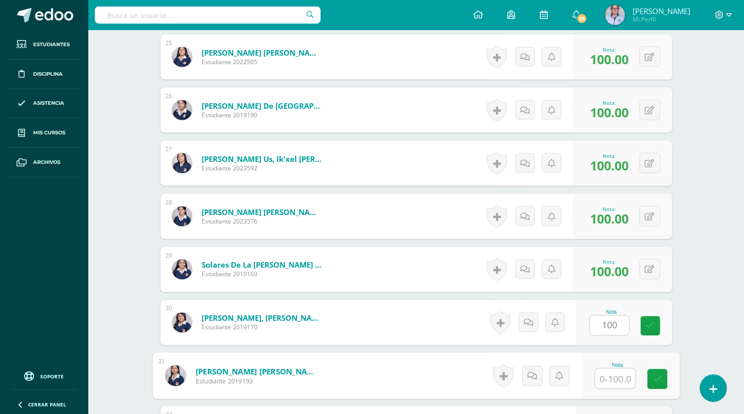
click at [613, 376] on input "text" at bounding box center [615, 379] width 40 height 20
type input "100"
click at [662, 379] on link at bounding box center [657, 380] width 20 height 20
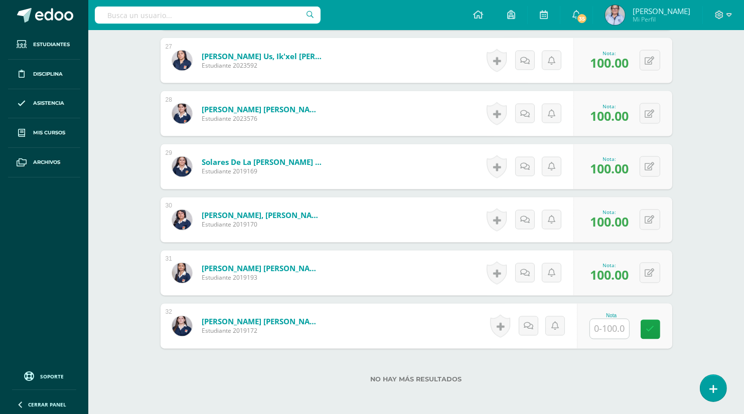
scroll to position [1751, 0]
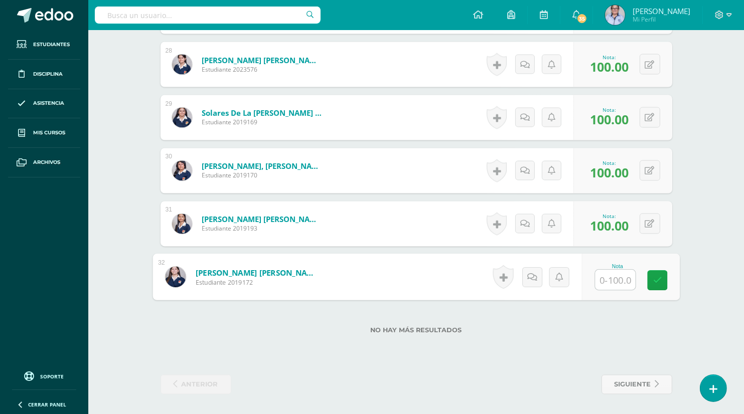
click at [609, 279] on input "text" at bounding box center [615, 280] width 40 height 20
type input "100"
click at [649, 279] on link at bounding box center [657, 281] width 20 height 20
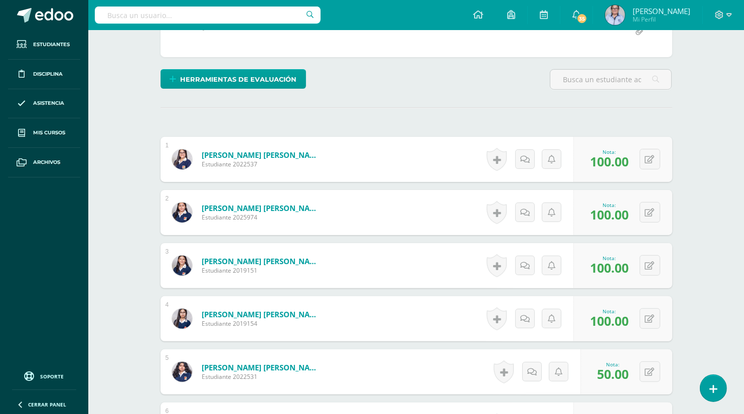
scroll to position [0, 0]
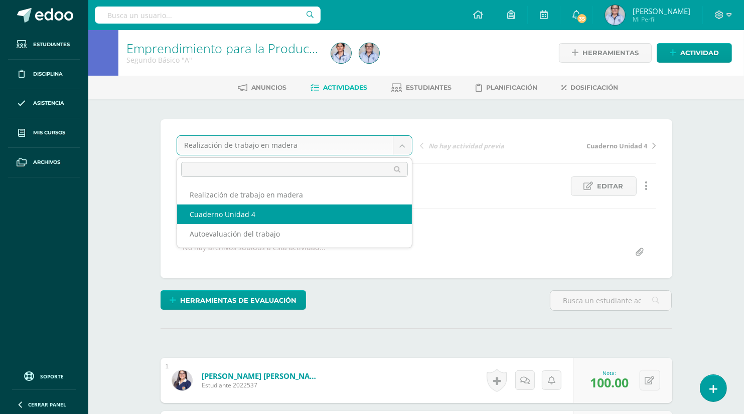
select select "/dashboard/teacher/grade-activity/130382/"
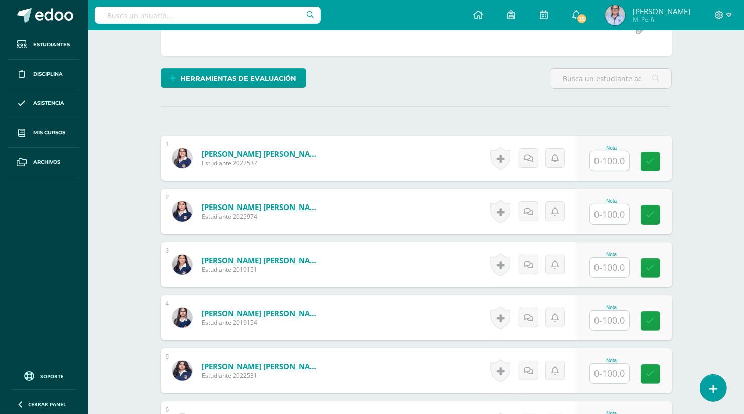
scroll to position [213, 0]
click at [606, 158] on input "text" at bounding box center [615, 161] width 40 height 20
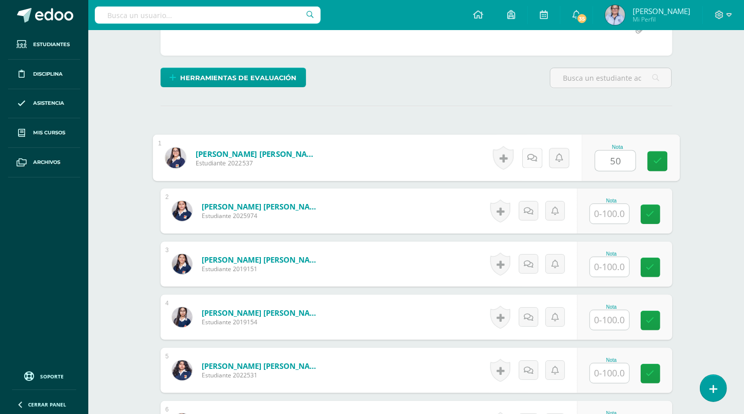
scroll to position [214, 0]
type input "50"
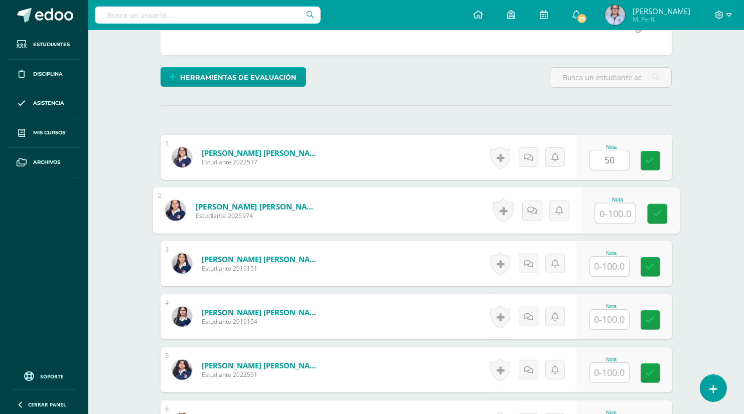
drag, startPoint x: 602, startPoint y: 210, endPoint x: 602, endPoint y: 204, distance: 5.5
click at [602, 204] on input "text" at bounding box center [615, 214] width 40 height 20
type input "100"
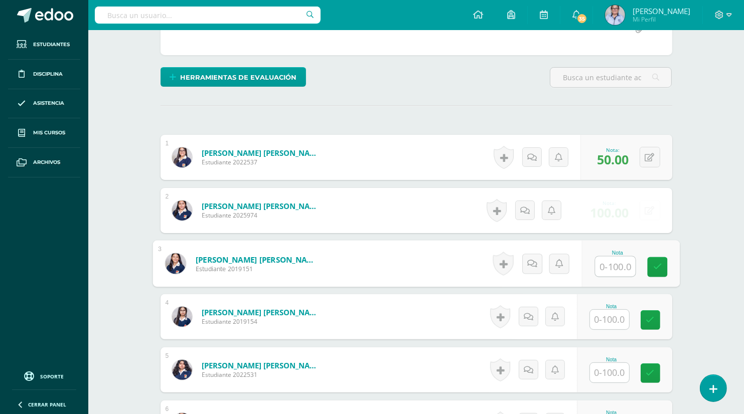
click at [607, 267] on input "text" at bounding box center [615, 267] width 40 height 20
type input "83"
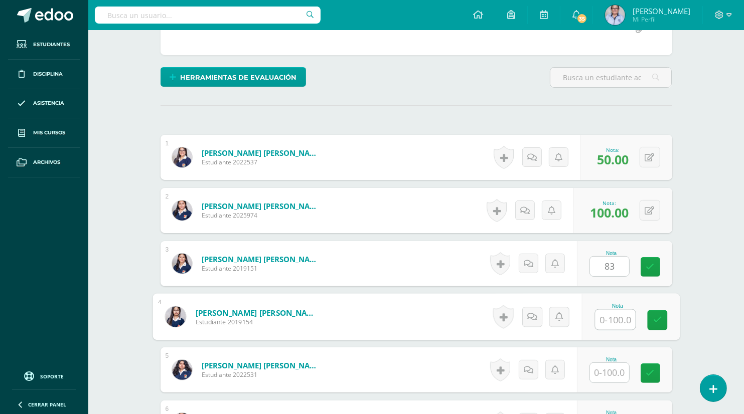
click at [608, 319] on input "text" at bounding box center [615, 320] width 40 height 20
type input "100"
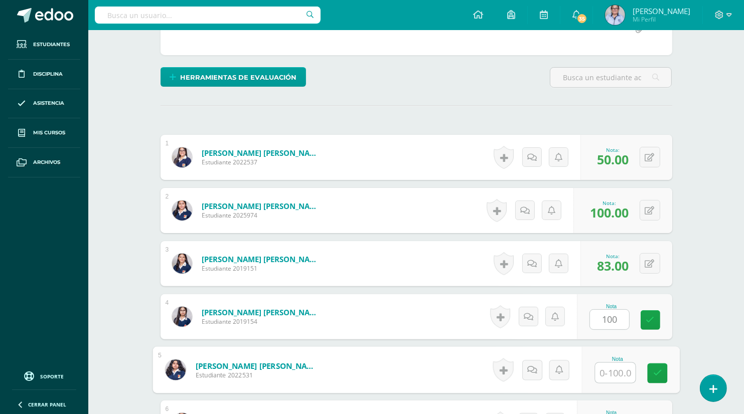
click at [606, 372] on input "text" at bounding box center [615, 373] width 40 height 20
type input "5"
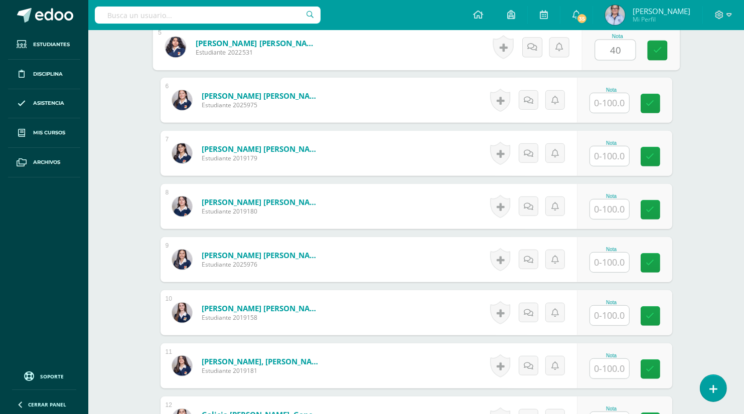
scroll to position [550, 0]
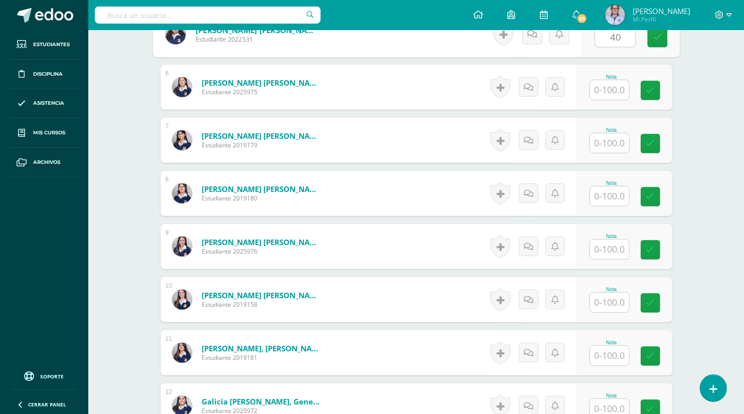
type input "40"
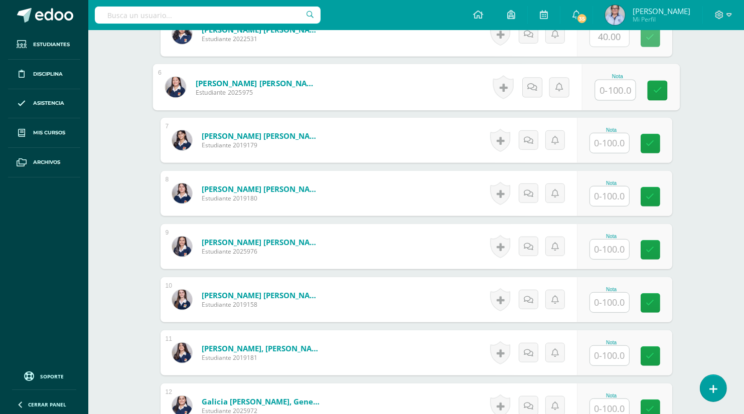
click at [607, 88] on input "text" at bounding box center [615, 90] width 40 height 20
type input "100"
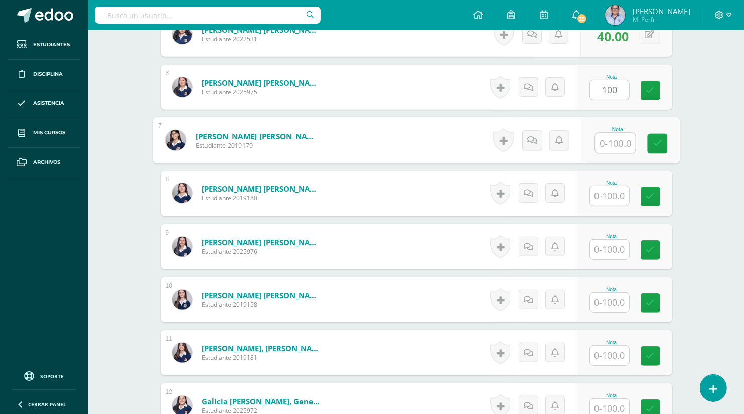
click at [610, 141] on input "text" at bounding box center [615, 143] width 40 height 20
type input "95"
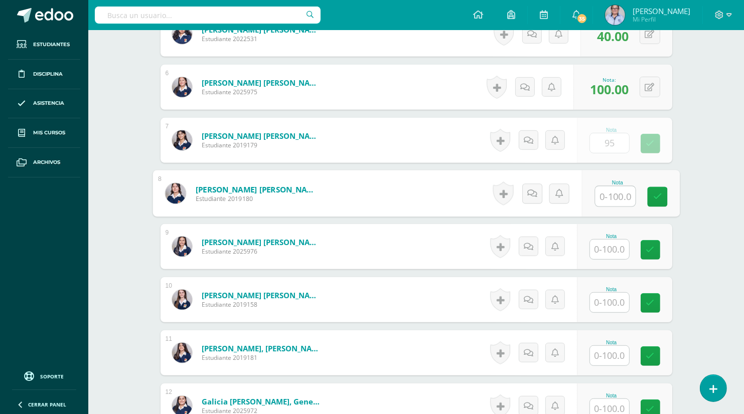
click at [609, 196] on input "text" at bounding box center [615, 197] width 40 height 20
type input "100"
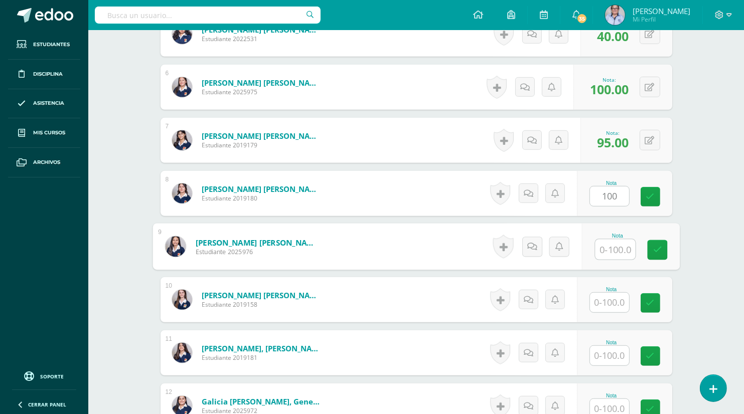
click at [609, 250] on input "text" at bounding box center [615, 250] width 40 height 20
type input "100"
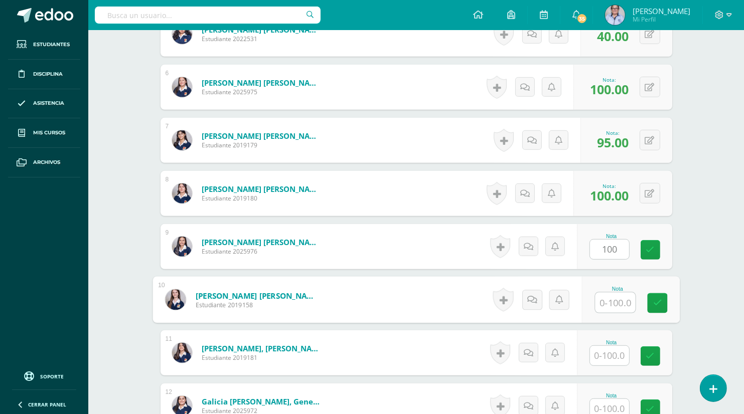
click at [607, 311] on input "text" at bounding box center [615, 303] width 40 height 20
type input "100"
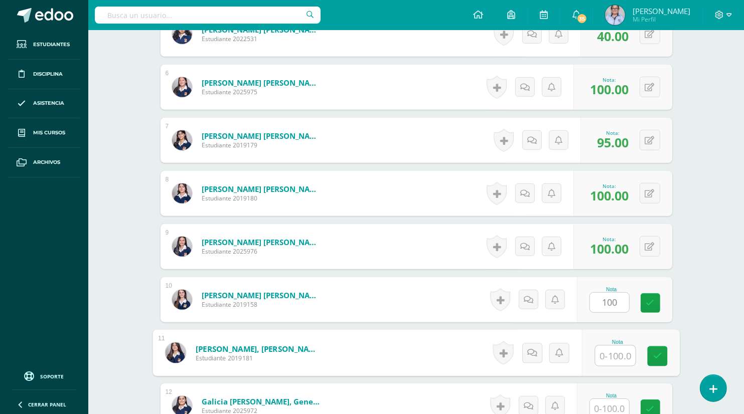
click at [605, 350] on input "text" at bounding box center [615, 356] width 40 height 20
type input "100"
click at [610, 406] on input "text" at bounding box center [609, 409] width 39 height 20
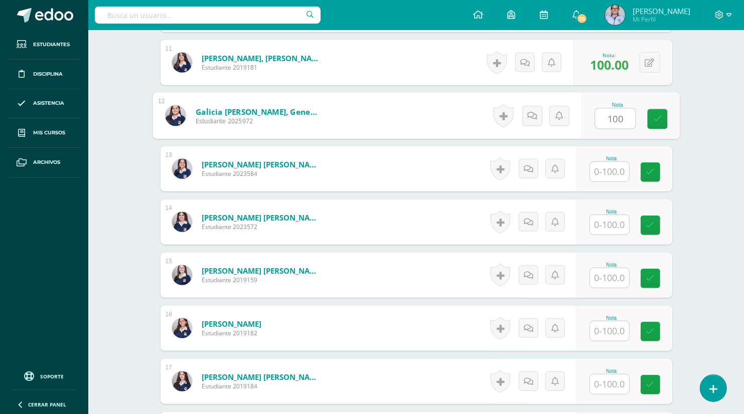
scroll to position [848, 0]
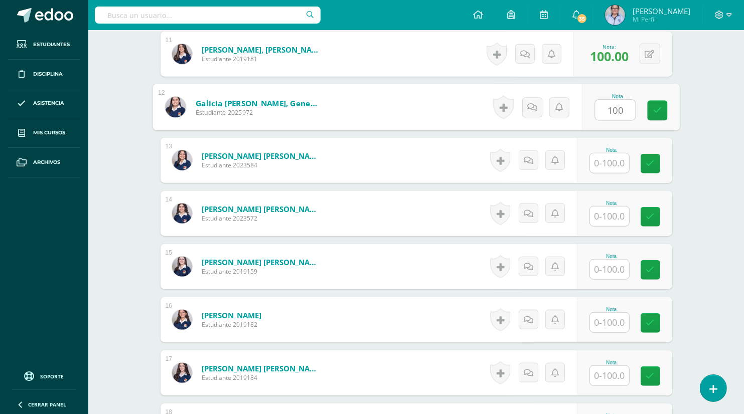
type input "100"
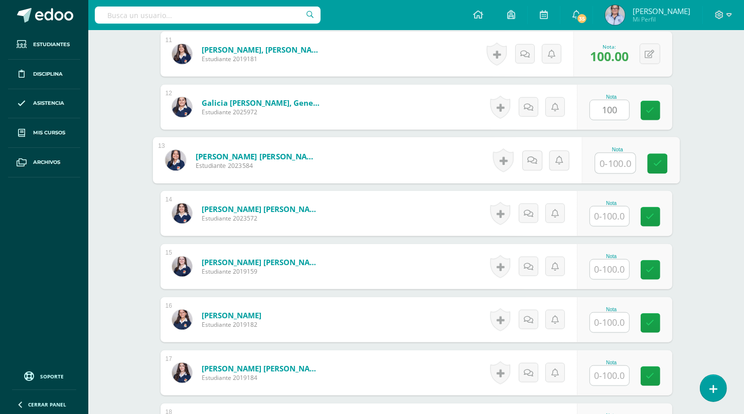
click at [609, 165] on input "text" at bounding box center [615, 163] width 40 height 20
type input "95"
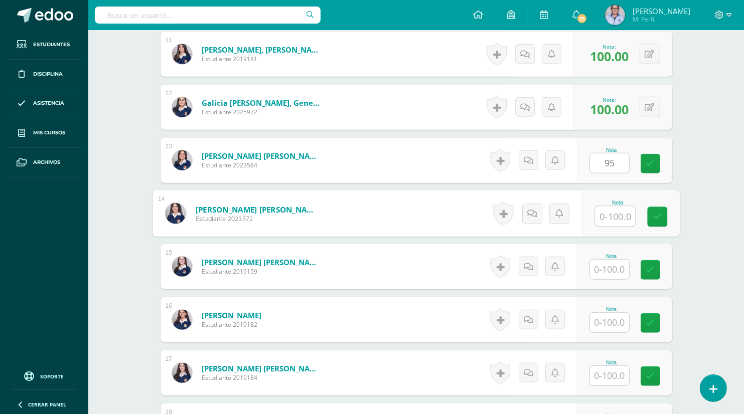
click at [609, 213] on input "text" at bounding box center [615, 217] width 40 height 20
type input "80"
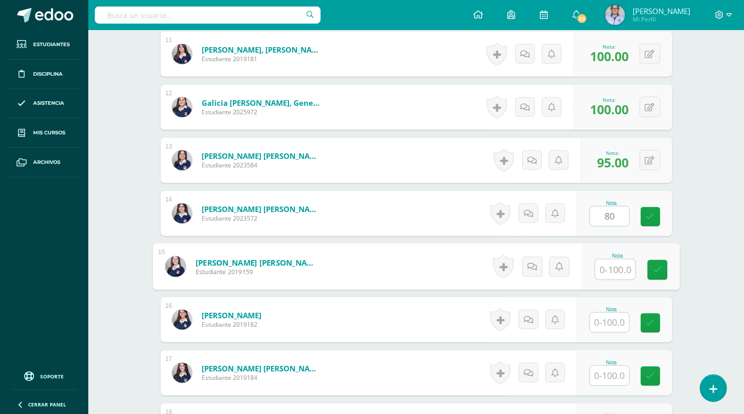
click at [606, 275] on input "text" at bounding box center [615, 270] width 40 height 20
type input "100"
click at [608, 324] on input "text" at bounding box center [609, 323] width 39 height 20
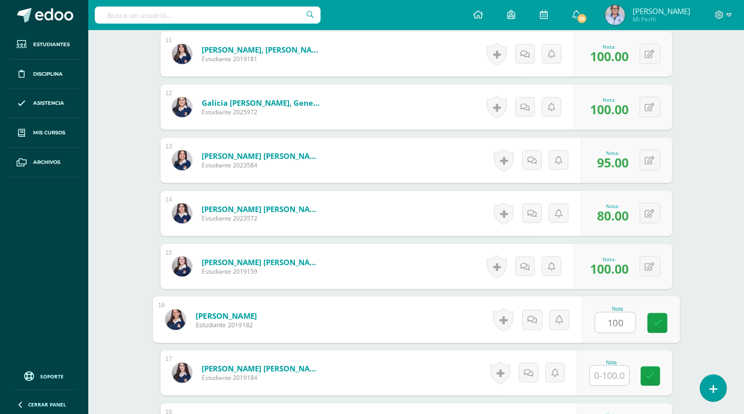
type input "100"
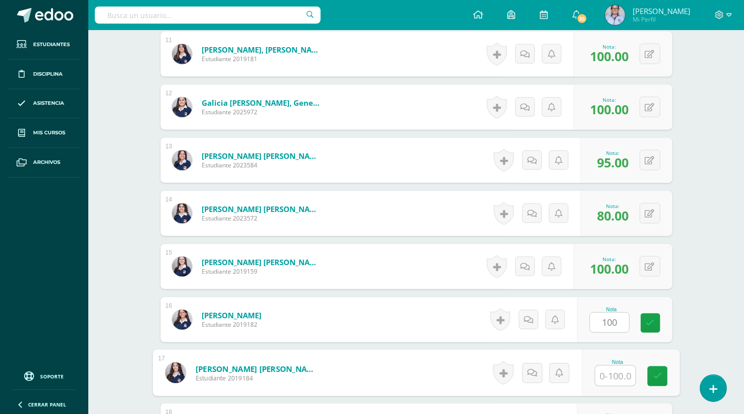
click at [610, 382] on input "text" at bounding box center [615, 376] width 40 height 20
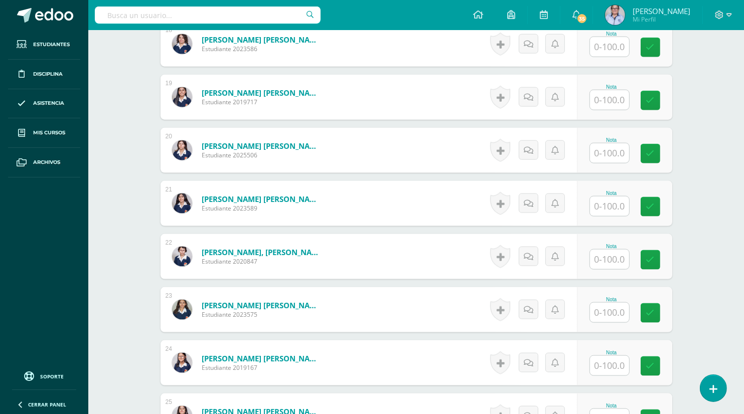
scroll to position [1235, 0]
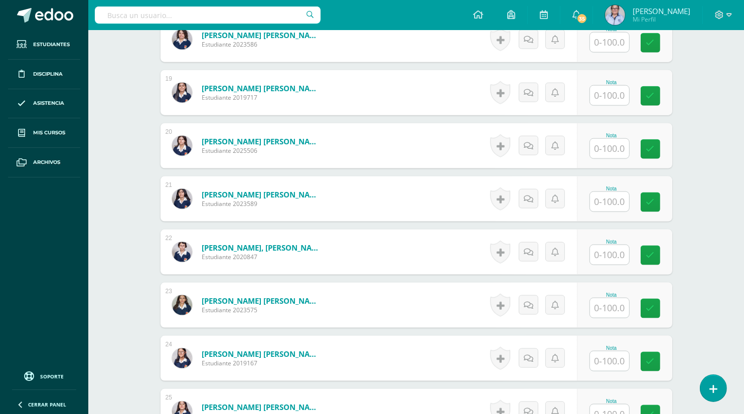
type input "100"
click at [609, 35] on input "text" at bounding box center [615, 43] width 40 height 20
type input "80"
click at [609, 97] on input "text" at bounding box center [615, 96] width 40 height 20
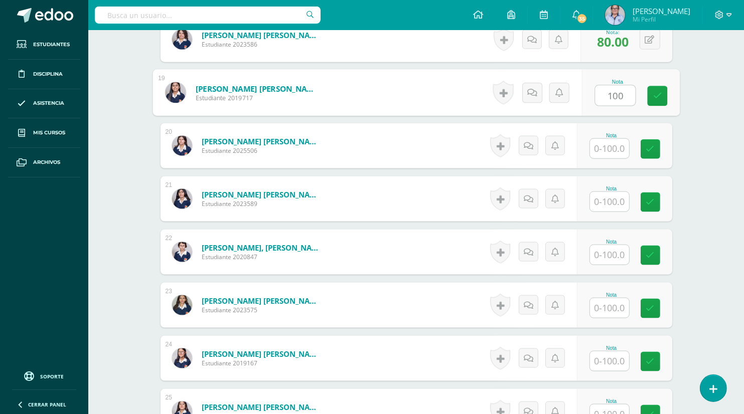
type input "100"
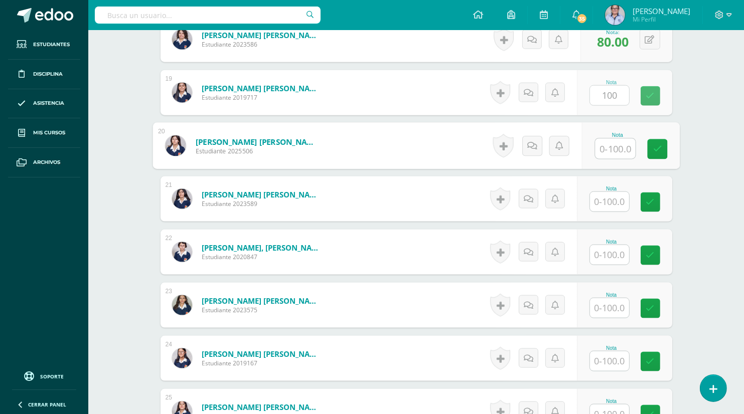
click at [611, 149] on input "text" at bounding box center [615, 149] width 40 height 20
type input "50"
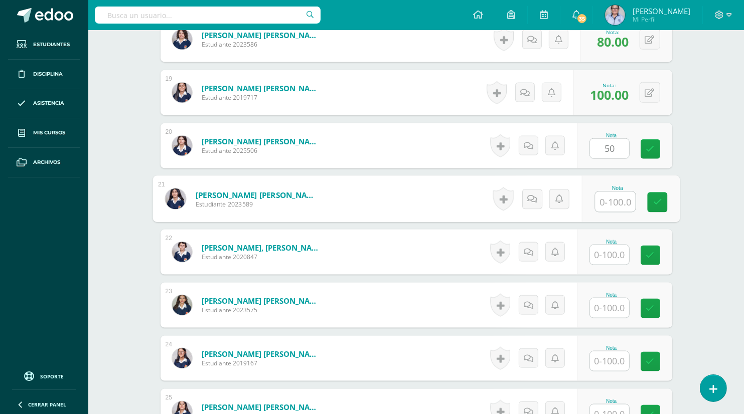
drag, startPoint x: 607, startPoint y: 201, endPoint x: 607, endPoint y: 195, distance: 6.0
click at [607, 195] on input "text" at bounding box center [615, 202] width 40 height 20
type input "50"
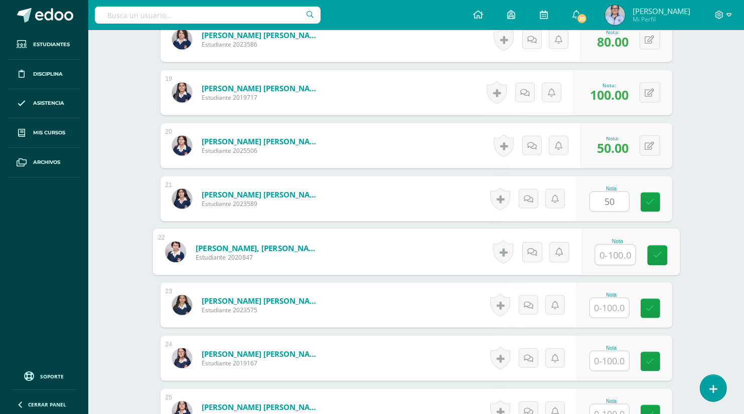
click at [609, 255] on input "text" at bounding box center [615, 255] width 40 height 20
type input "80"
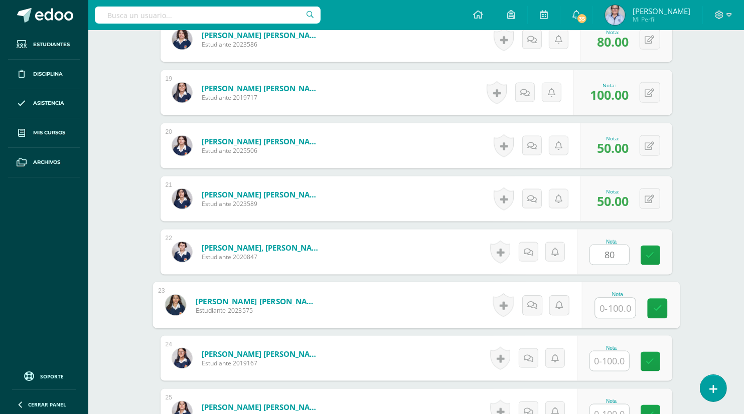
click at [608, 304] on input "text" at bounding box center [615, 308] width 40 height 20
type input "100"
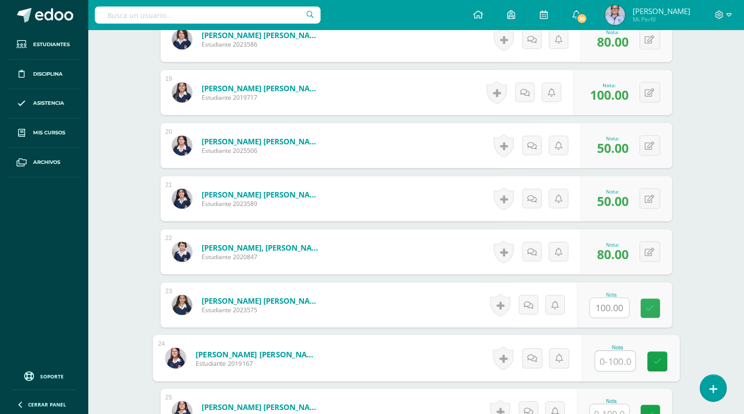
click at [612, 363] on input "text" at bounding box center [615, 362] width 40 height 20
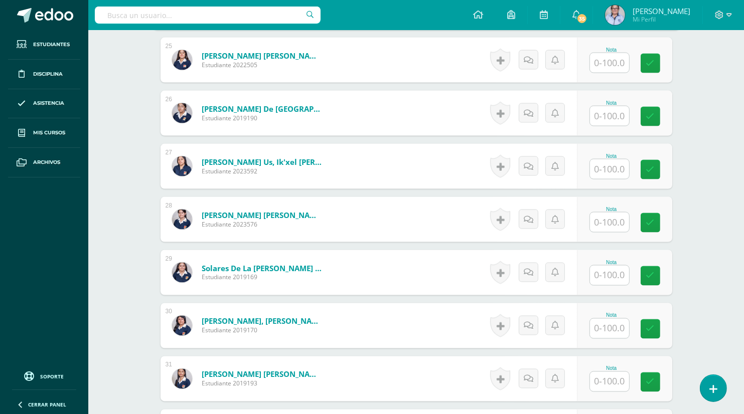
scroll to position [1582, 0]
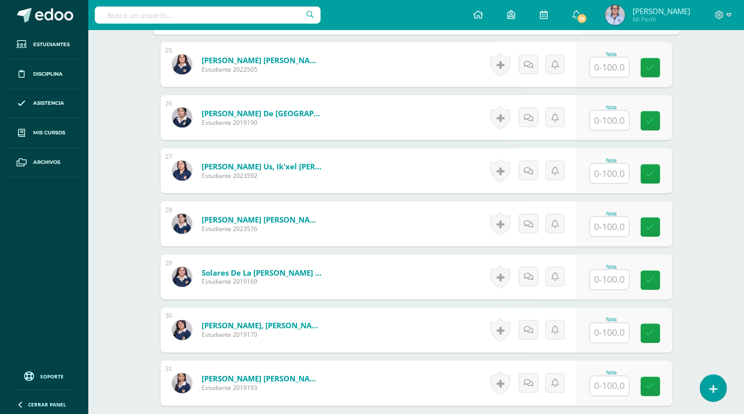
type input "100"
click at [616, 67] on input "text" at bounding box center [615, 68] width 40 height 20
type input "96"
click at [616, 126] on input "text" at bounding box center [615, 121] width 40 height 20
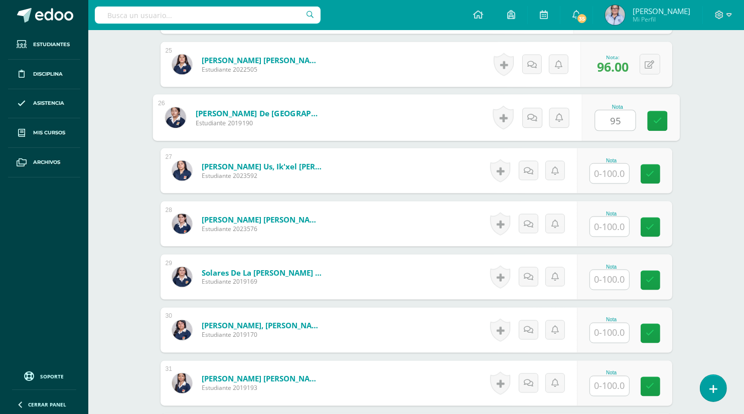
type input "95"
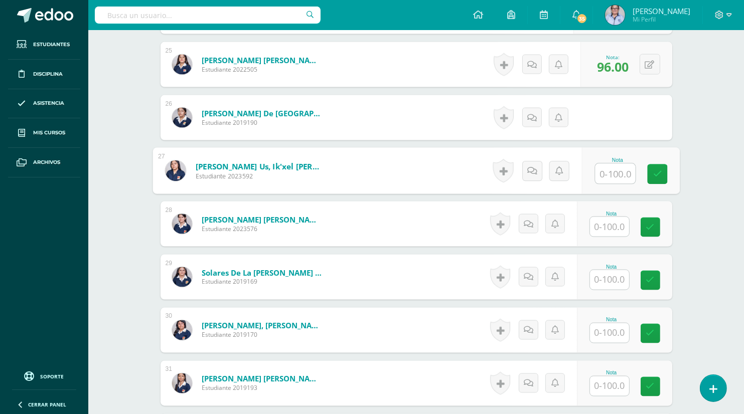
click at [608, 175] on input "text" at bounding box center [615, 174] width 40 height 20
type input "100"
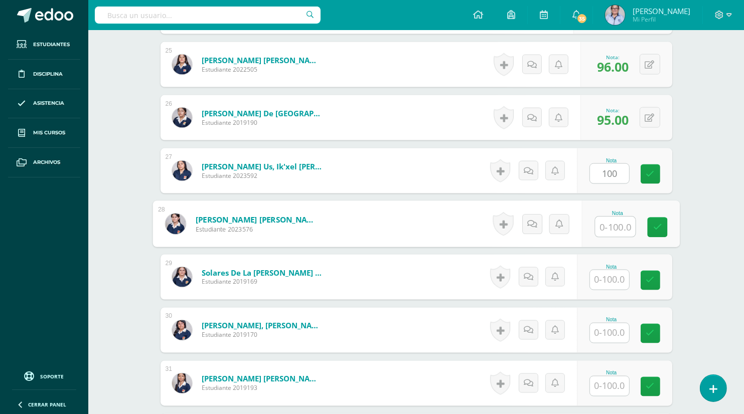
click at [610, 232] on input "text" at bounding box center [615, 227] width 40 height 20
type input "100"
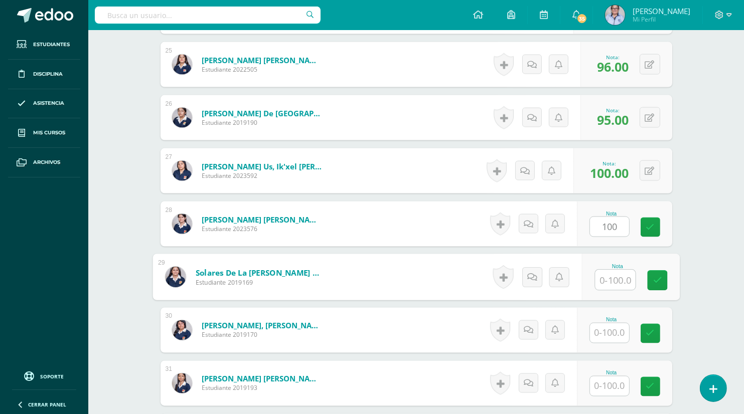
click at [613, 279] on input "text" at bounding box center [615, 280] width 40 height 20
type input "80"
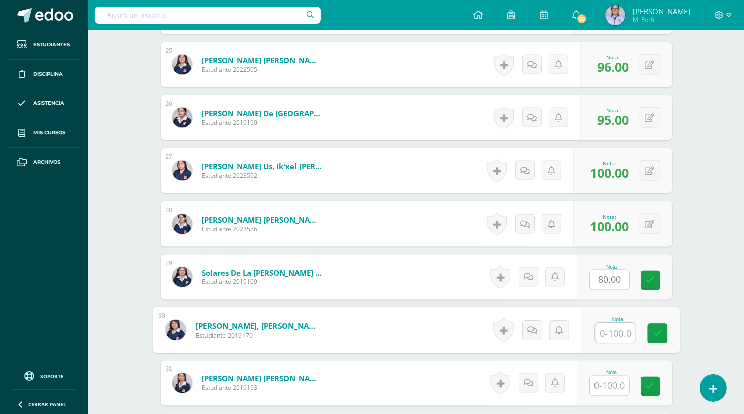
click at [606, 338] on input "text" at bounding box center [615, 333] width 40 height 20
type input "100"
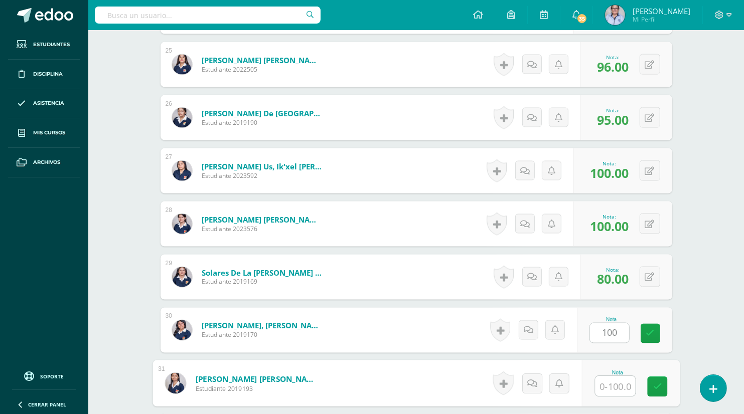
click at [612, 388] on input "text" at bounding box center [615, 387] width 40 height 20
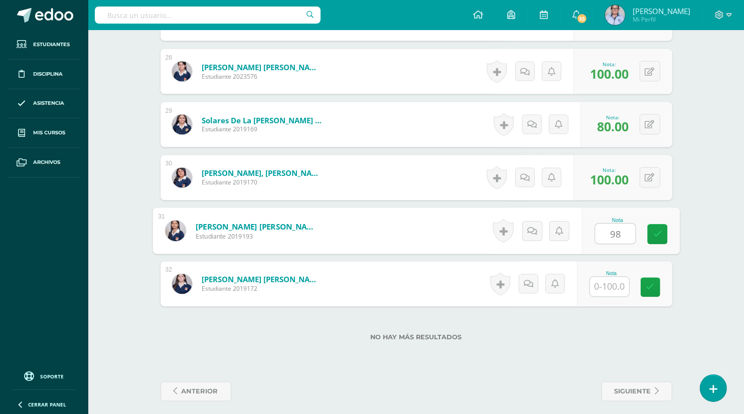
scroll to position [1742, 0]
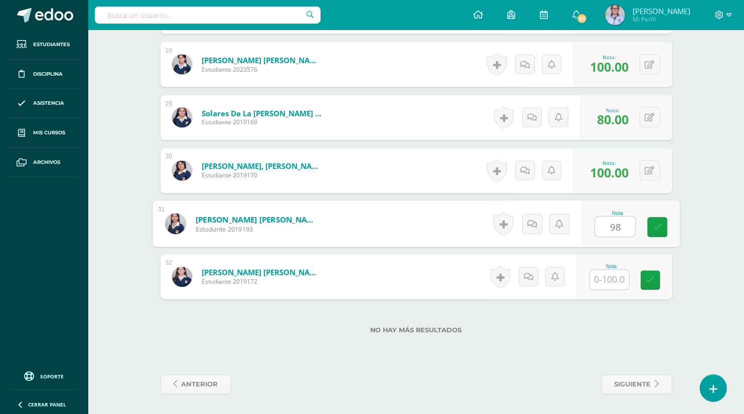
type input "98"
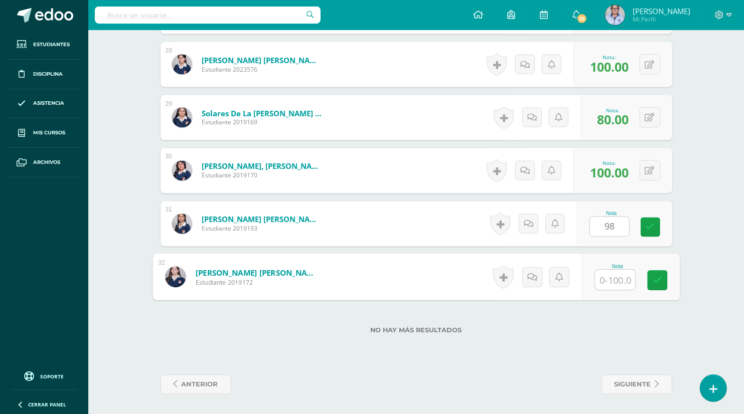
click at [603, 284] on input "text" at bounding box center [615, 280] width 40 height 20
type input "100"
click at [660, 276] on icon at bounding box center [656, 280] width 9 height 9
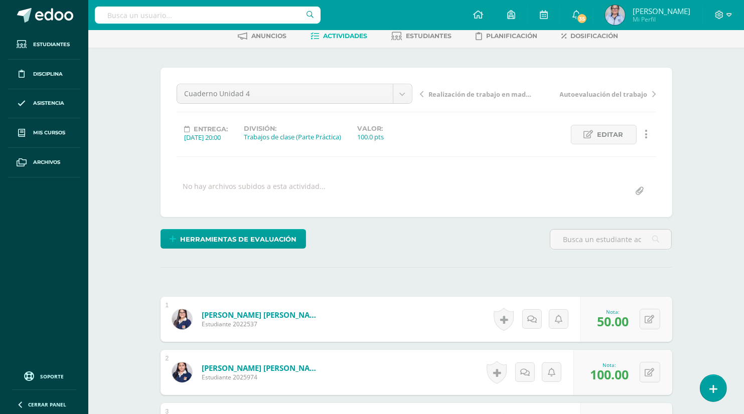
scroll to position [39, 0]
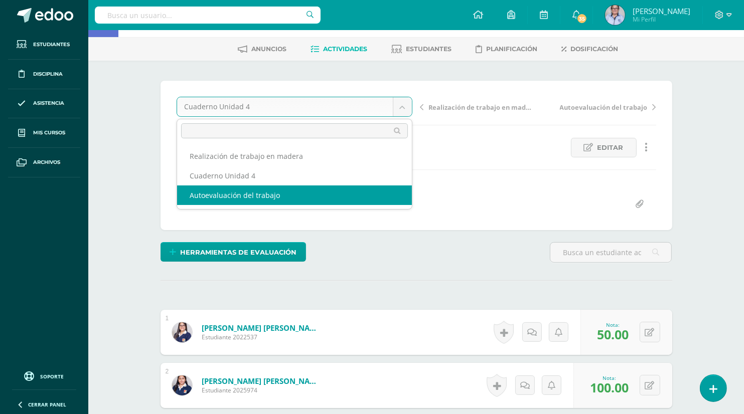
select select "/dashboard/teacher/grade-activity/130383/"
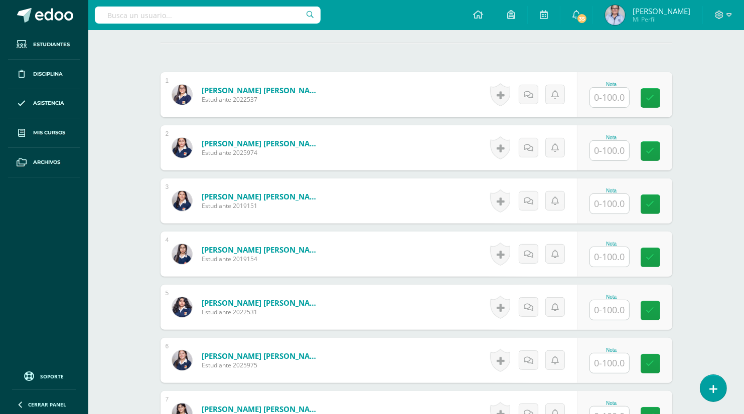
scroll to position [277, 0]
click at [608, 95] on input "text" at bounding box center [615, 97] width 40 height 20
type input "60"
click at [611, 153] on input "text" at bounding box center [615, 150] width 40 height 20
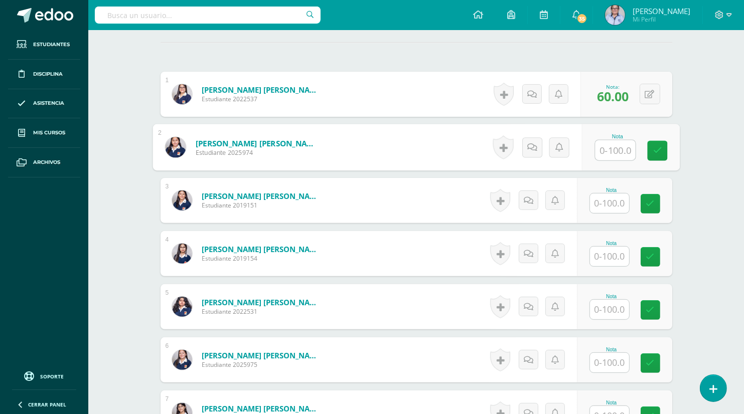
scroll to position [277, 0]
type input "97"
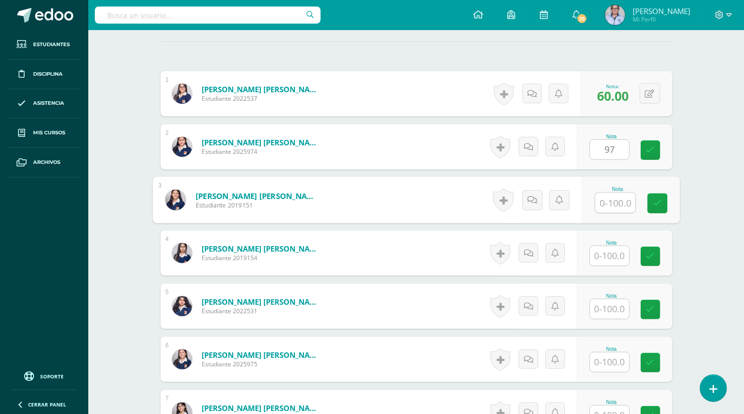
click at [610, 205] on input "text" at bounding box center [615, 203] width 40 height 20
type input "92"
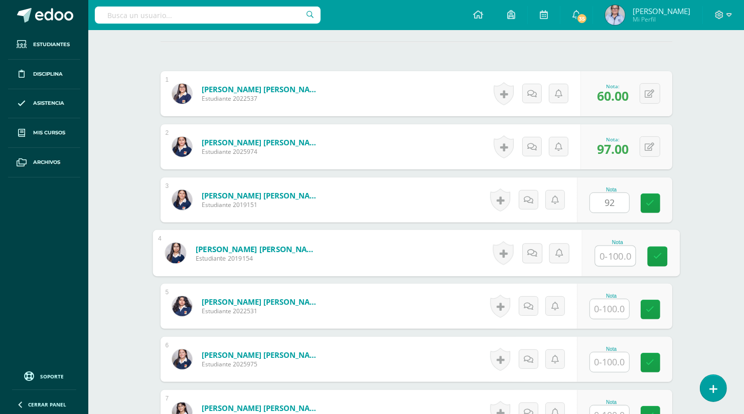
click at [608, 257] on input "text" at bounding box center [615, 256] width 40 height 20
type input "100"
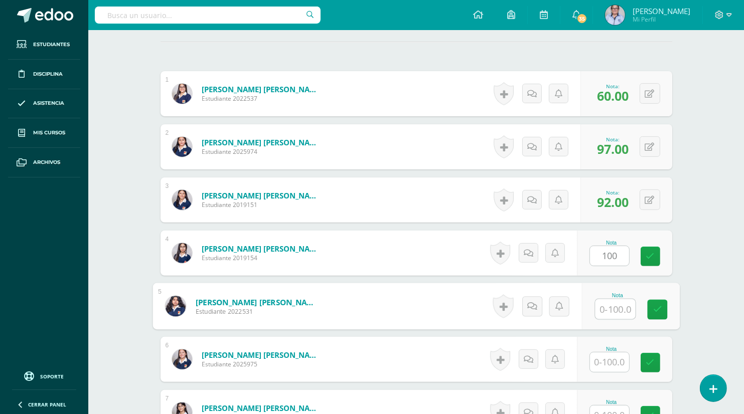
click at [609, 309] on input "text" at bounding box center [615, 309] width 40 height 20
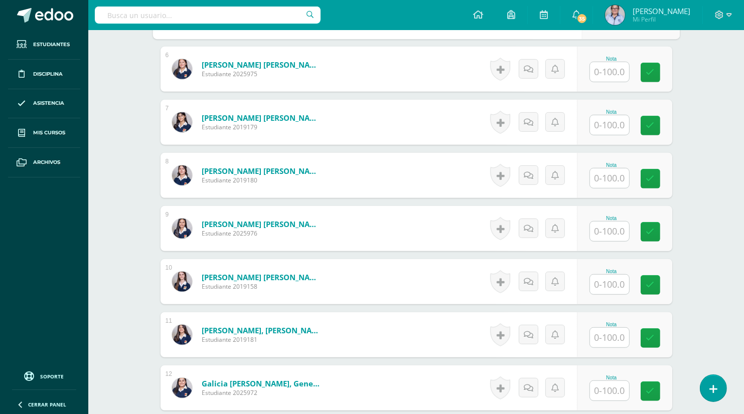
scroll to position [546, 0]
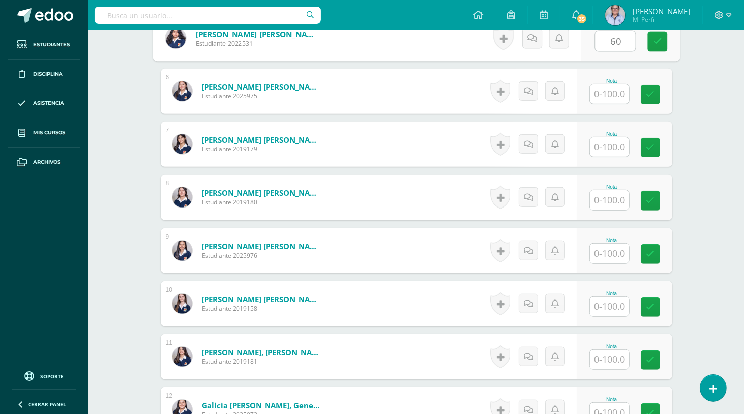
type input "60"
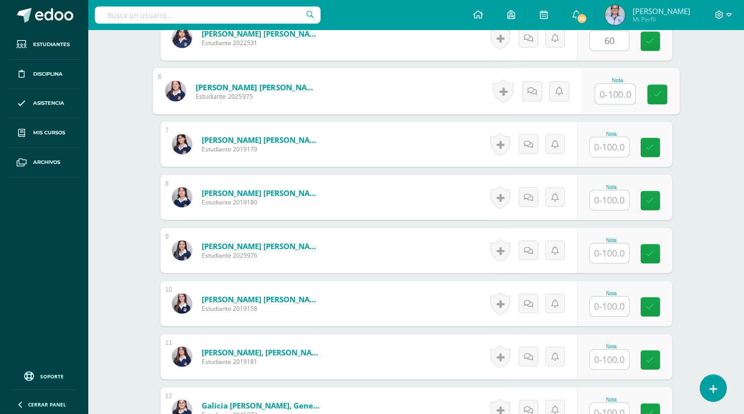
click at [606, 90] on input "text" at bounding box center [615, 94] width 40 height 20
type input "100"
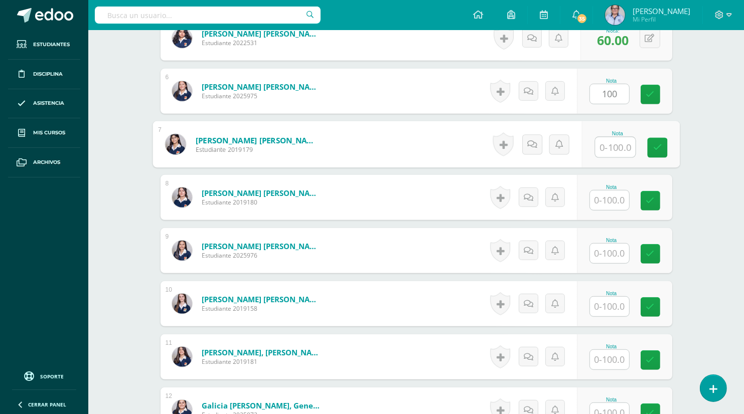
click at [611, 149] on input "text" at bounding box center [615, 147] width 40 height 20
type input "100"
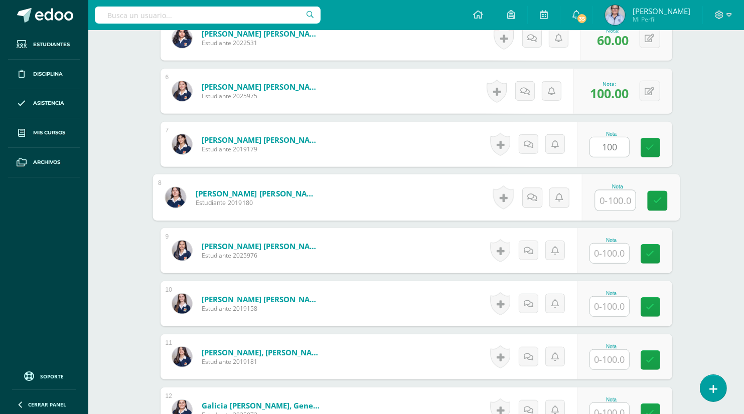
click at [614, 201] on input "text" at bounding box center [615, 201] width 40 height 20
type input "100"
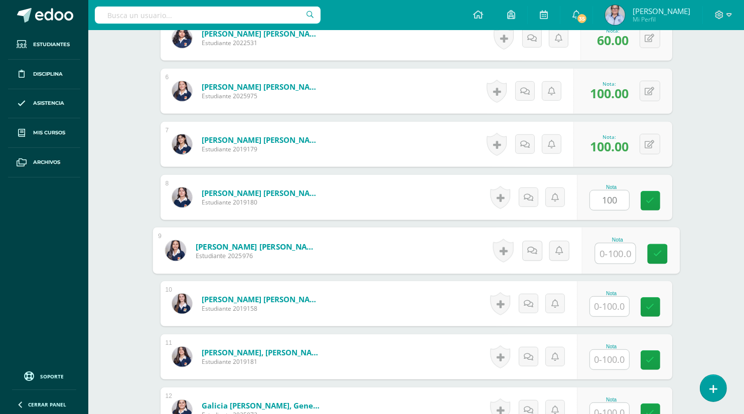
click at [611, 257] on input "text" at bounding box center [615, 254] width 40 height 20
type input "94"
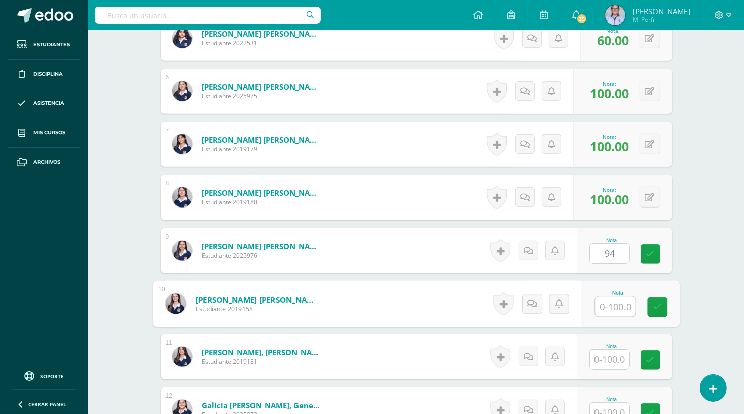
click at [608, 305] on input "text" at bounding box center [615, 307] width 40 height 20
type input "100"
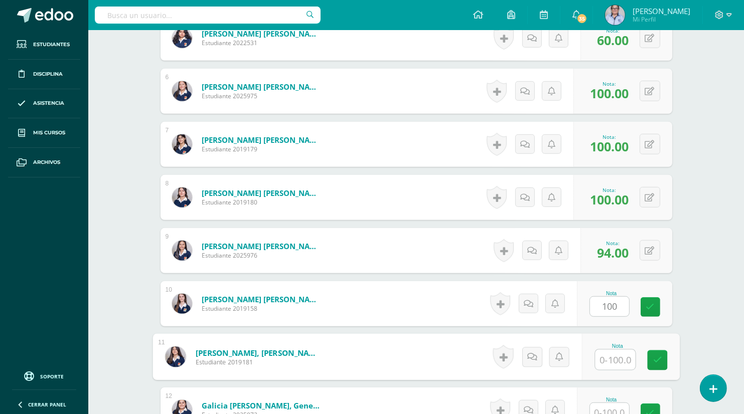
click at [612, 364] on input "text" at bounding box center [615, 360] width 40 height 20
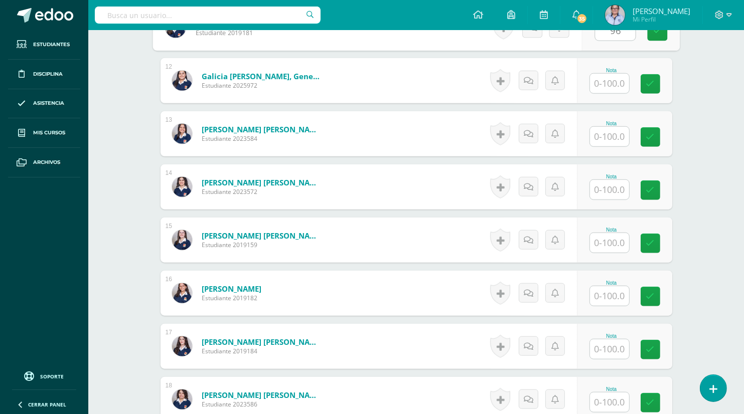
scroll to position [873, 0]
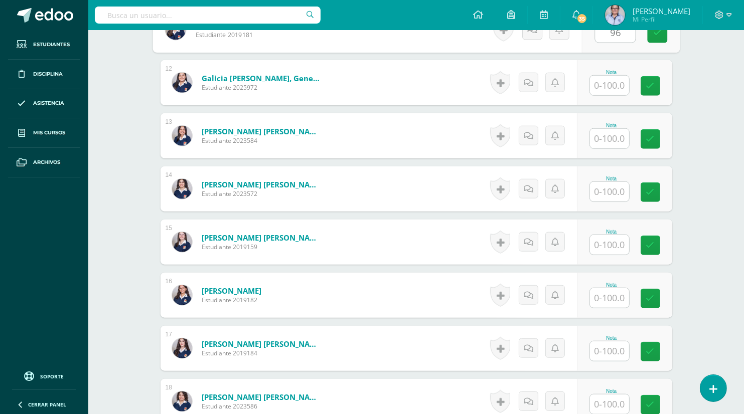
type input "96"
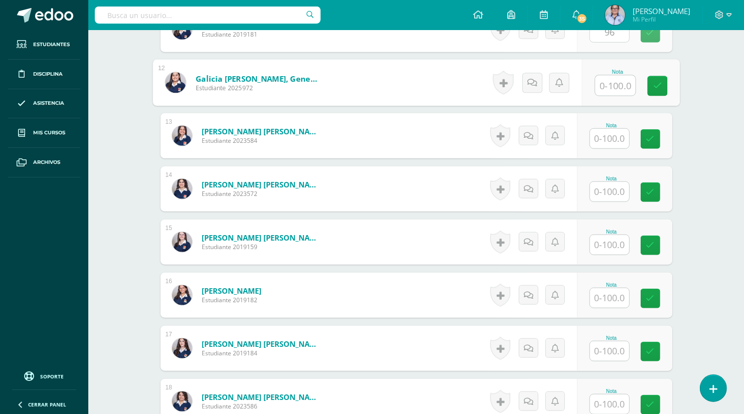
click at [611, 86] on input "text" at bounding box center [615, 86] width 40 height 20
type input "100"
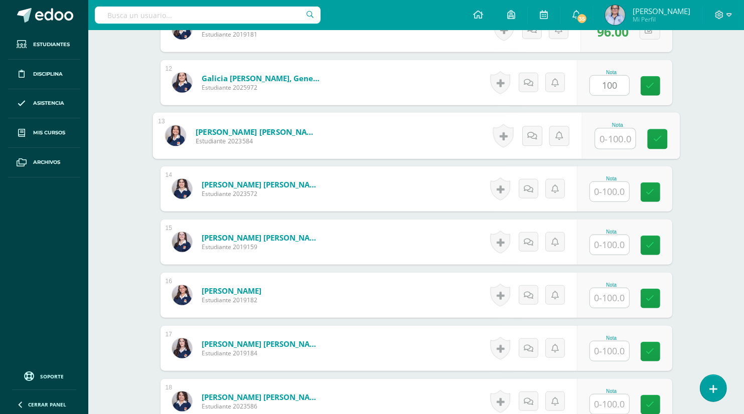
click at [611, 139] on input "text" at bounding box center [615, 139] width 40 height 20
type input "95"
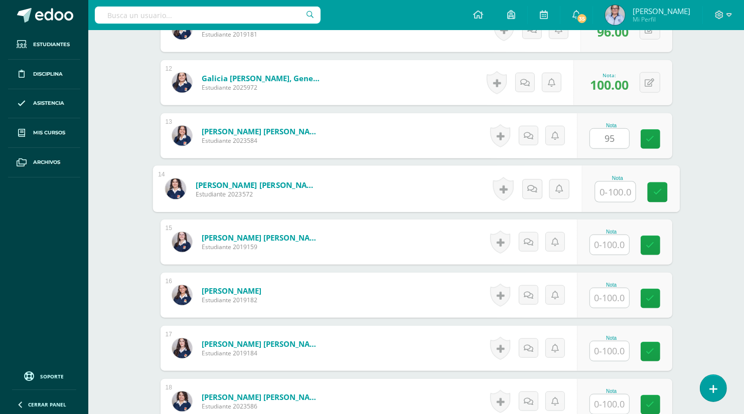
click at [618, 193] on input "text" at bounding box center [615, 192] width 40 height 20
type input "80"
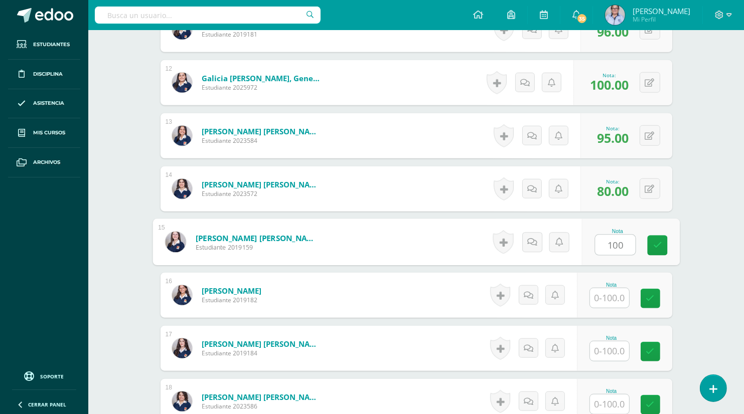
type input "100"
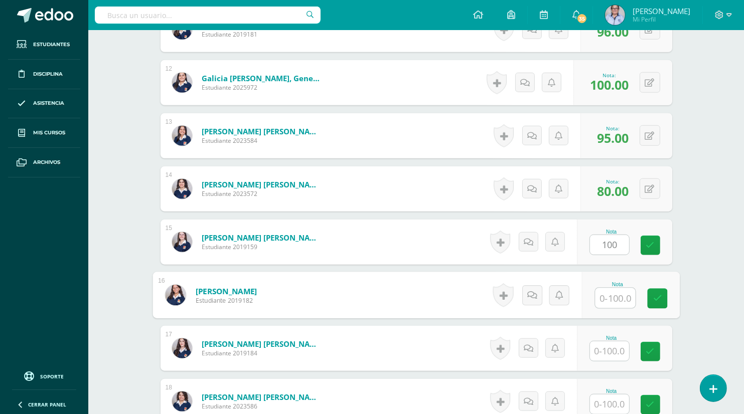
click at [610, 305] on input "text" at bounding box center [615, 298] width 40 height 20
type input "99"
click at [602, 347] on input "text" at bounding box center [609, 351] width 39 height 20
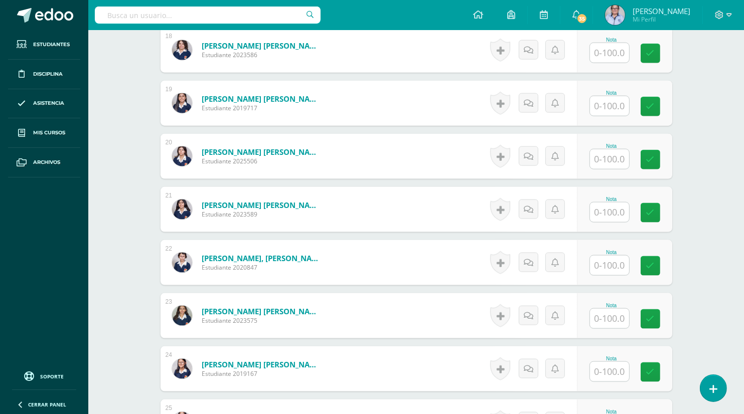
scroll to position [1244, 0]
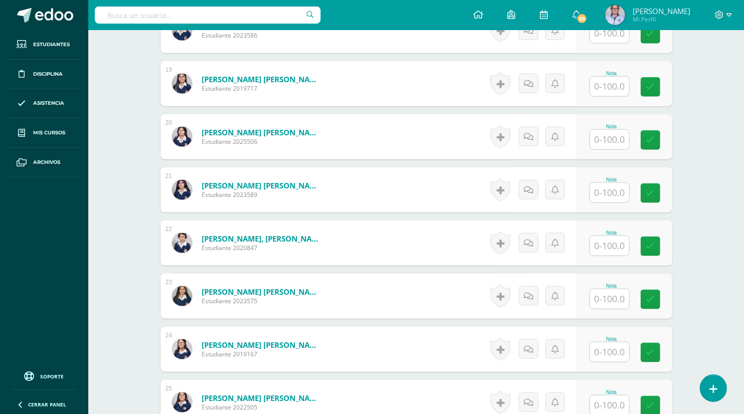
type input "100"
click at [614, 36] on input "text" at bounding box center [615, 34] width 40 height 20
type input "78"
click at [611, 86] on input "text" at bounding box center [615, 87] width 40 height 20
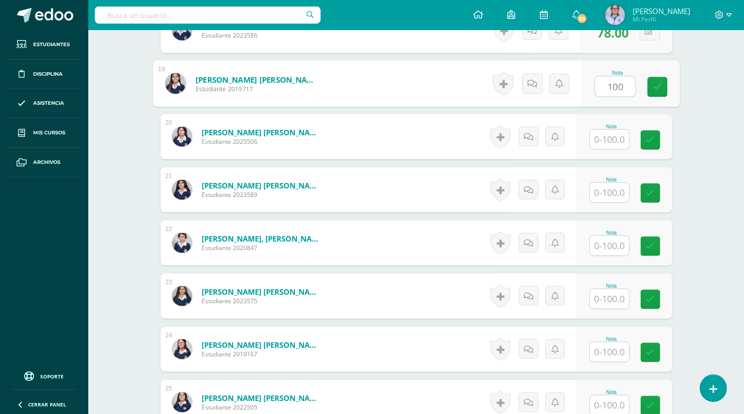
type input "100"
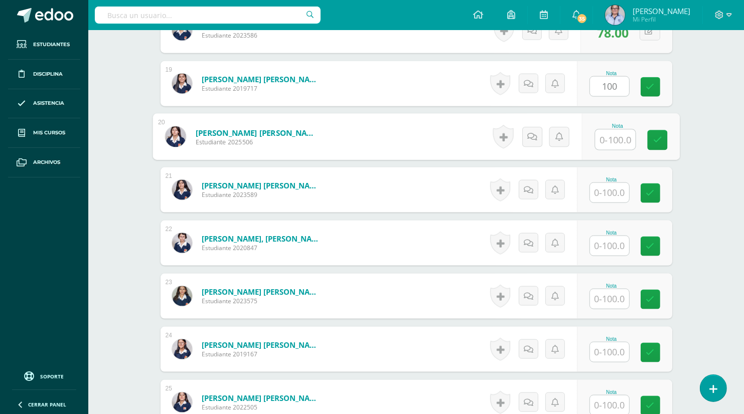
click at [610, 141] on input "text" at bounding box center [615, 140] width 40 height 20
type input "60"
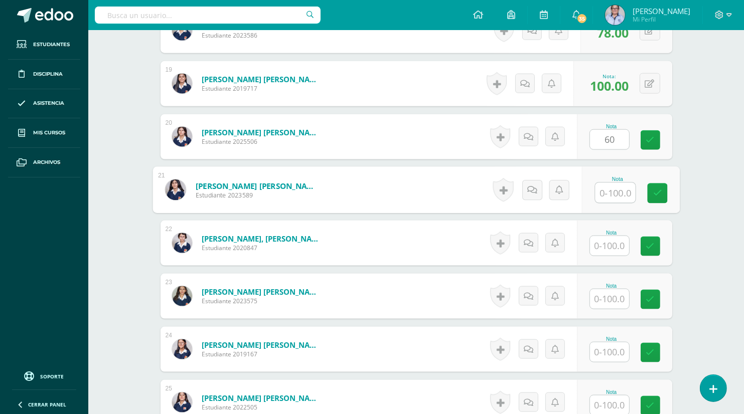
click at [614, 190] on input "text" at bounding box center [615, 193] width 40 height 20
type input "60"
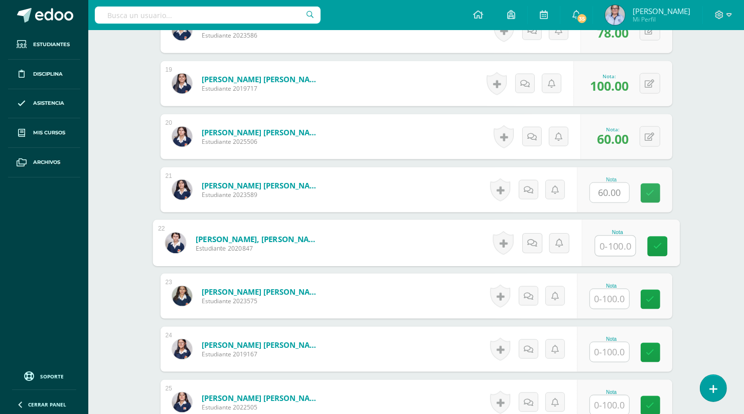
click at [609, 247] on input "text" at bounding box center [615, 246] width 40 height 20
type input "88"
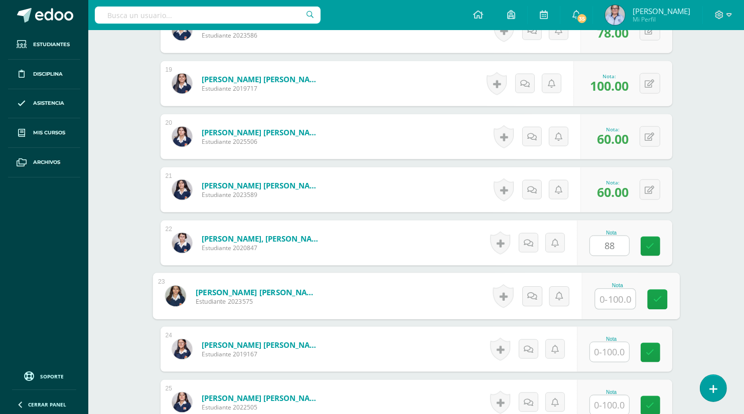
click at [614, 301] on input "text" at bounding box center [615, 299] width 40 height 20
type input "96"
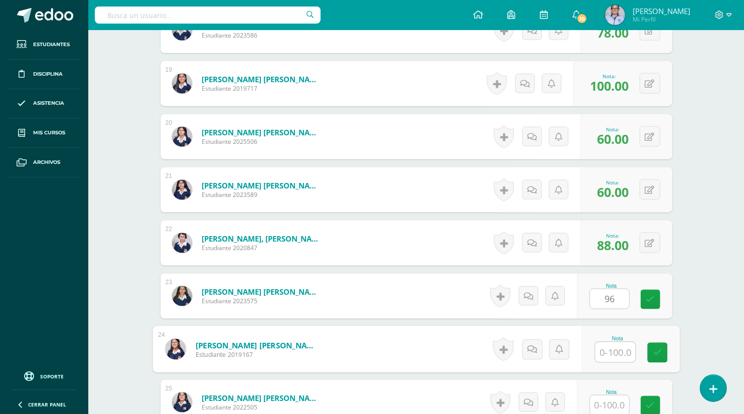
click at [610, 353] on input "text" at bounding box center [615, 352] width 40 height 20
type input "98"
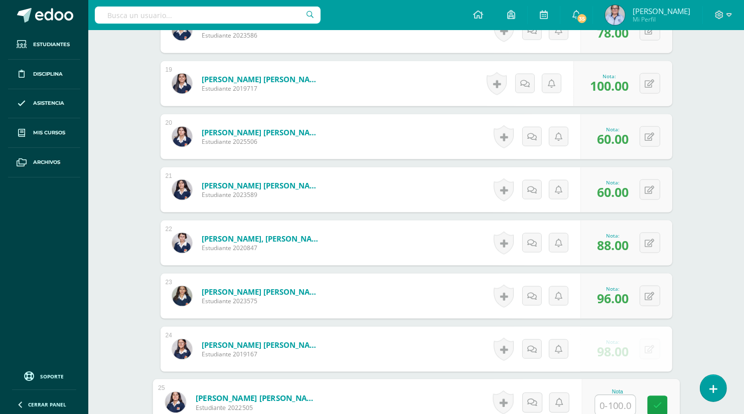
click at [611, 403] on input "text" at bounding box center [615, 406] width 40 height 20
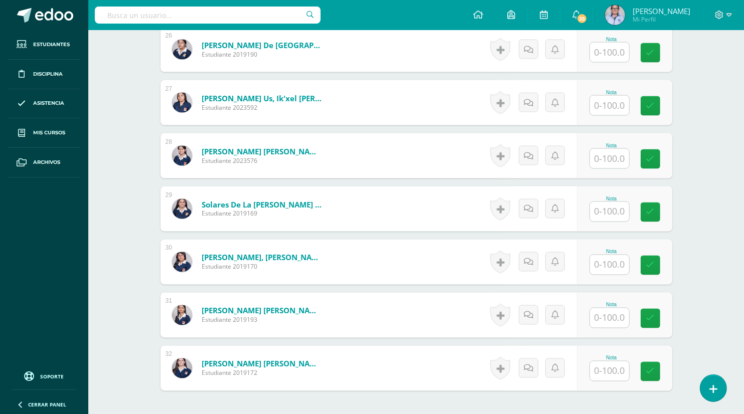
scroll to position [1652, 0]
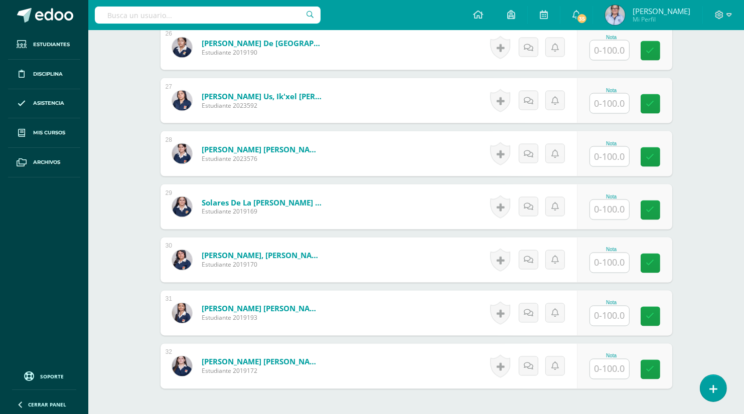
type input "96"
click at [603, 49] on input "text" at bounding box center [615, 51] width 40 height 20
type input "95"
click at [612, 108] on input "text" at bounding box center [615, 104] width 40 height 20
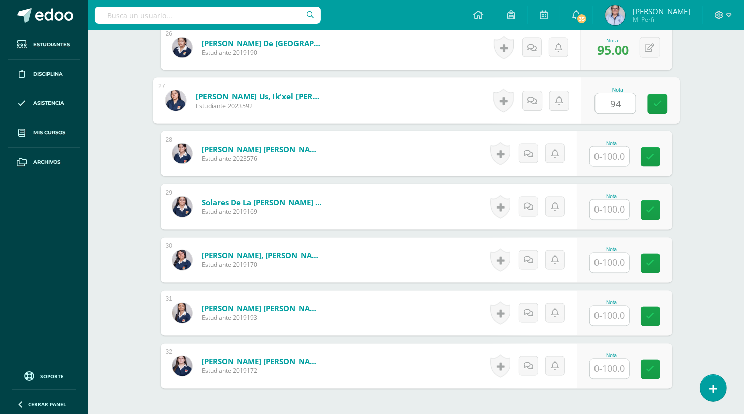
type input "94"
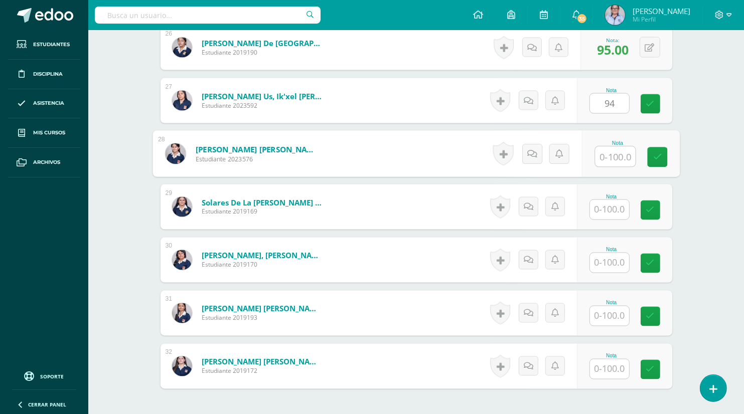
click at [612, 158] on input "text" at bounding box center [615, 157] width 40 height 20
type input "99"
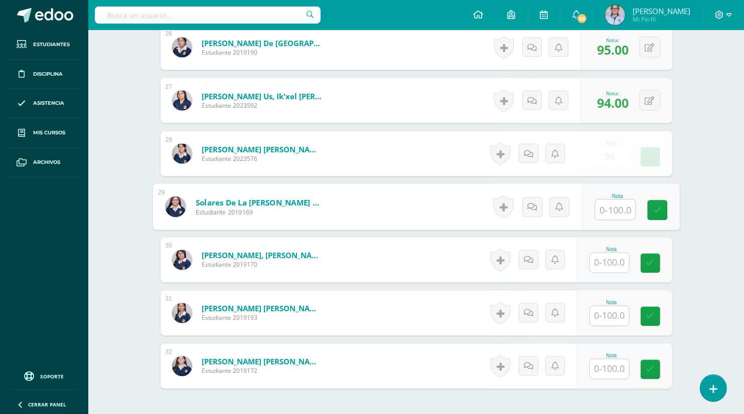
click at [610, 214] on input "text" at bounding box center [615, 210] width 40 height 20
type input "60"
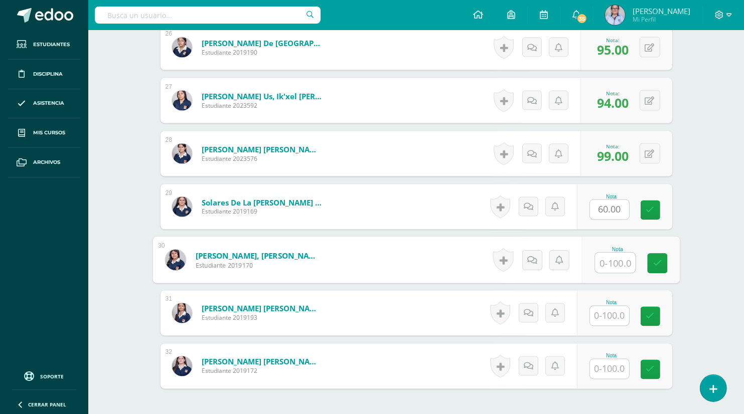
click at [606, 262] on input "text" at bounding box center [615, 263] width 40 height 20
type input "100"
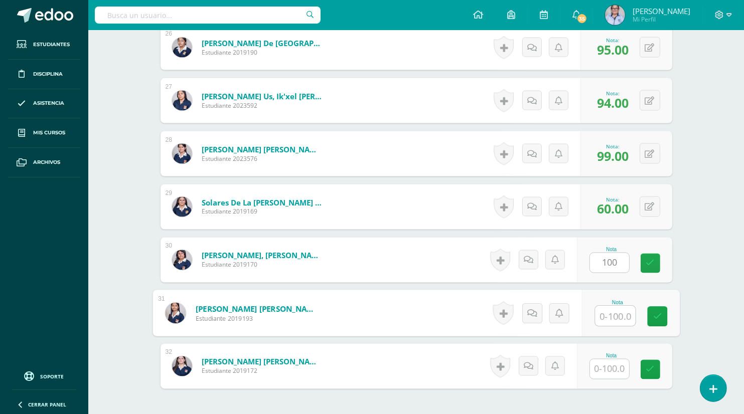
click at [605, 316] on input "text" at bounding box center [615, 316] width 40 height 20
type input "100"
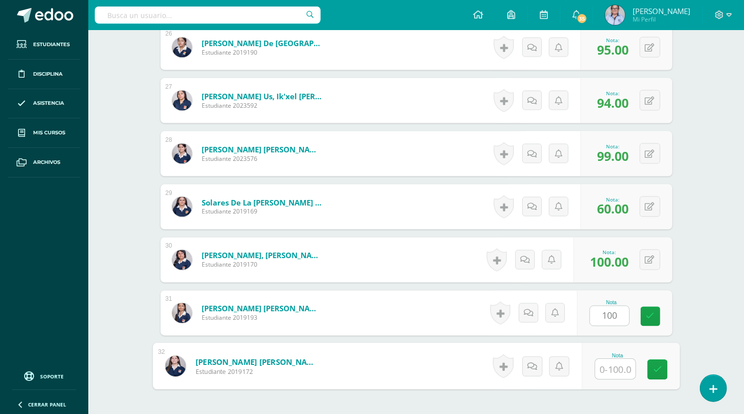
click at [609, 370] on input "text" at bounding box center [615, 370] width 40 height 20
type input "99"
click at [659, 364] on link at bounding box center [657, 370] width 20 height 20
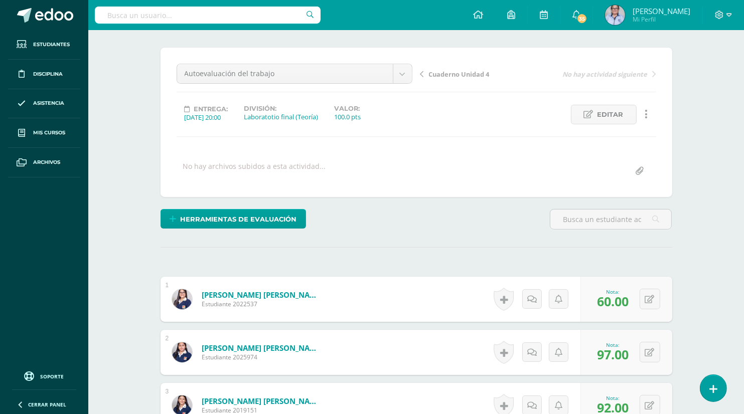
scroll to position [0, 0]
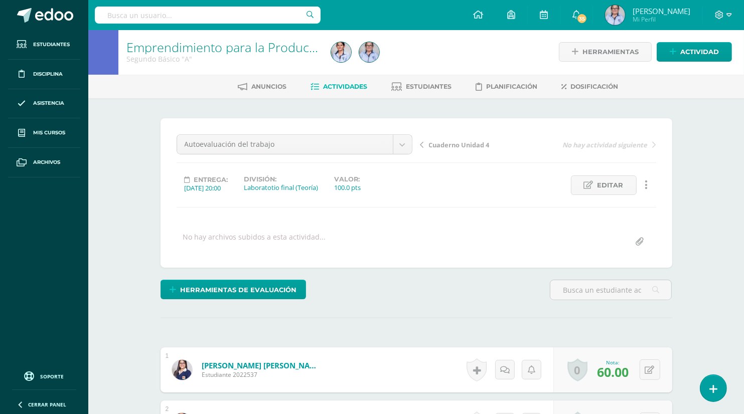
scroll to position [2, 0]
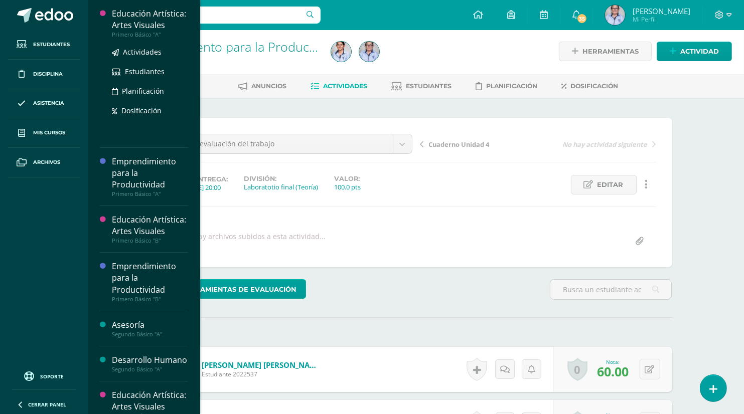
click at [131, 16] on div "Educación Artística: Artes Visuales" at bounding box center [150, 19] width 76 height 23
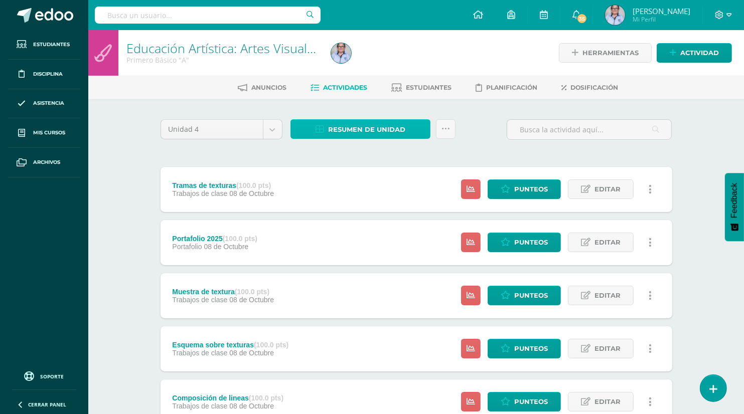
click at [343, 131] on span "Resumen de unidad" at bounding box center [366, 129] width 77 height 19
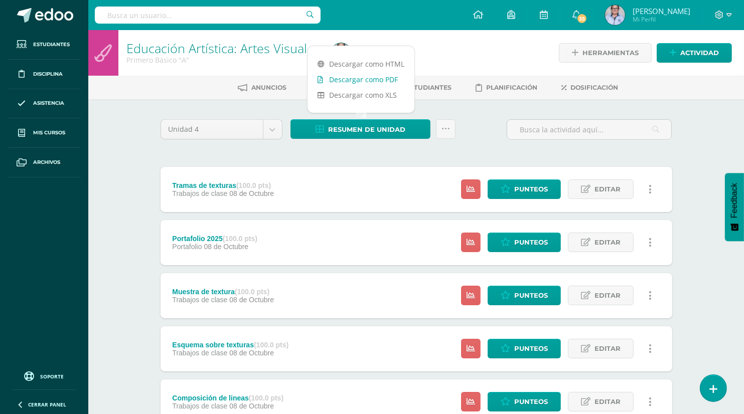
click at [375, 79] on link "Descargar como PDF" at bounding box center [360, 80] width 107 height 16
click at [451, 160] on div "Unidad 4 Unidad 1 Unidad 2 Unidad 3 Unidad 4 Resumen de unidad Subir actividade…" at bounding box center [416, 374] width 520 height 511
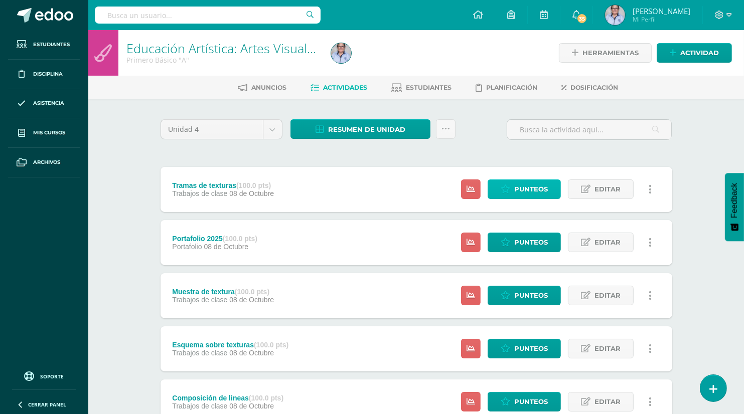
click at [519, 191] on span "Punteos" at bounding box center [531, 189] width 34 height 19
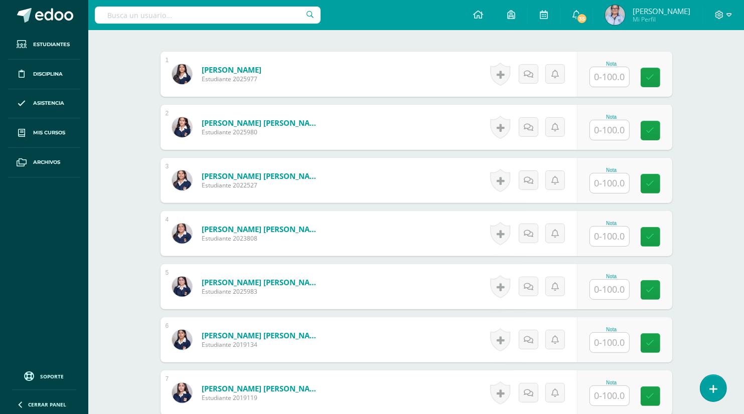
scroll to position [305, 0]
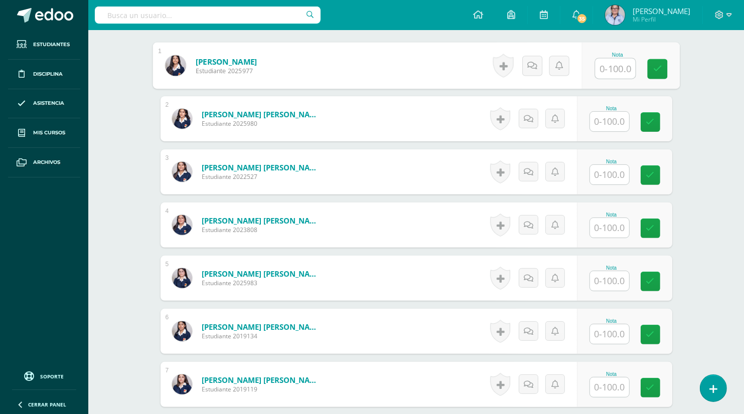
click at [601, 63] on input "text" at bounding box center [615, 69] width 40 height 20
type input "100"
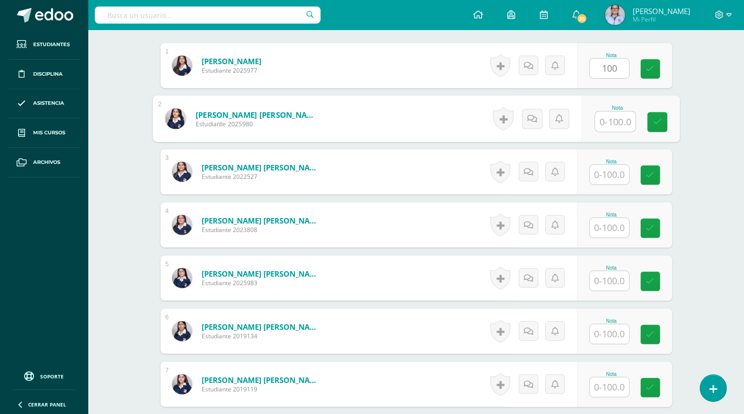
click at [612, 121] on input "text" at bounding box center [615, 122] width 40 height 20
type input "80"
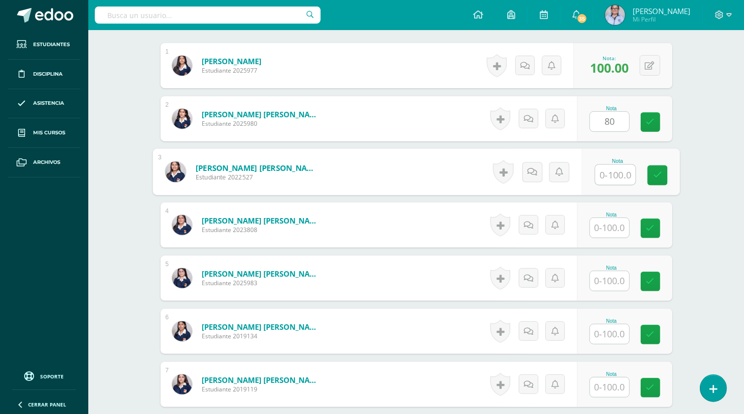
click at [615, 172] on input "text" at bounding box center [615, 175] width 40 height 20
type input "100"
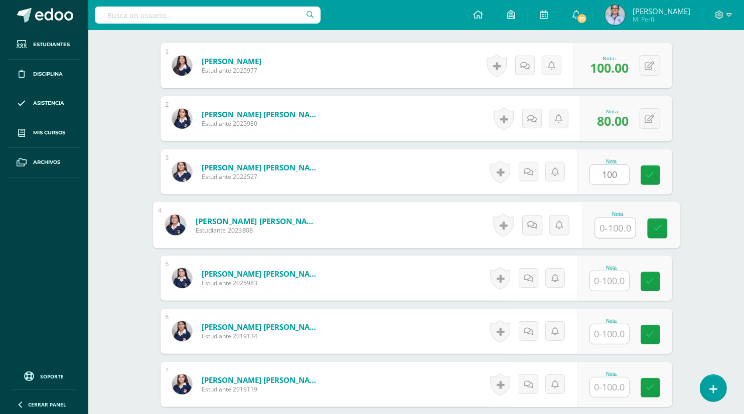
click at [606, 227] on input "text" at bounding box center [615, 228] width 40 height 20
type input "100"
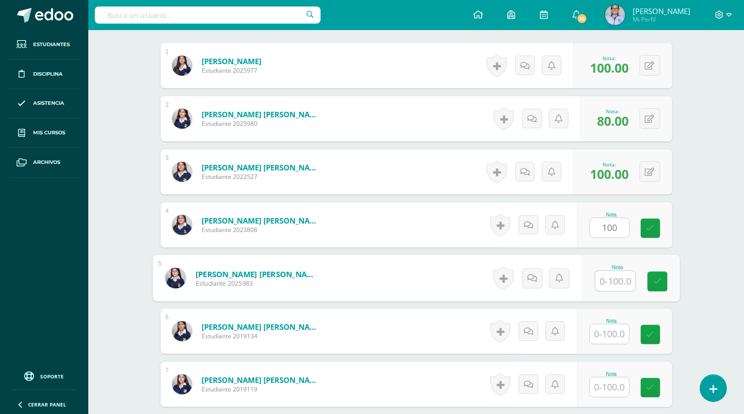
click at [615, 282] on input "text" at bounding box center [615, 281] width 40 height 20
type input "90"
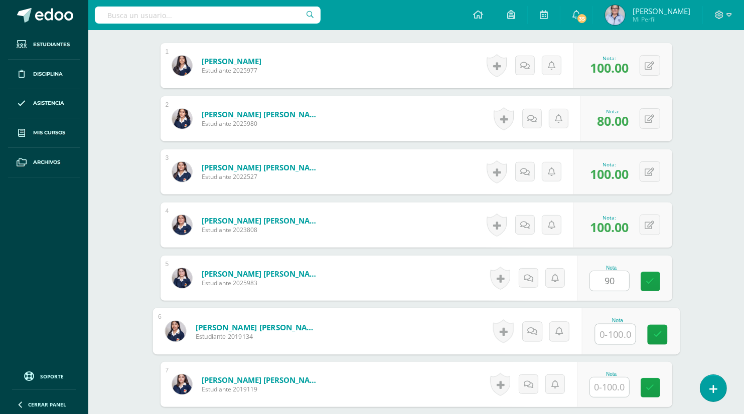
click at [610, 333] on input "text" at bounding box center [615, 334] width 40 height 20
type input "100"
click at [608, 388] on input "text" at bounding box center [609, 388] width 39 height 20
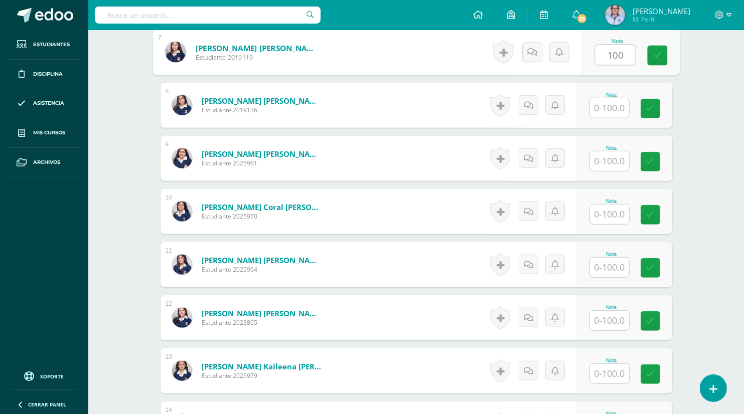
scroll to position [632, 0]
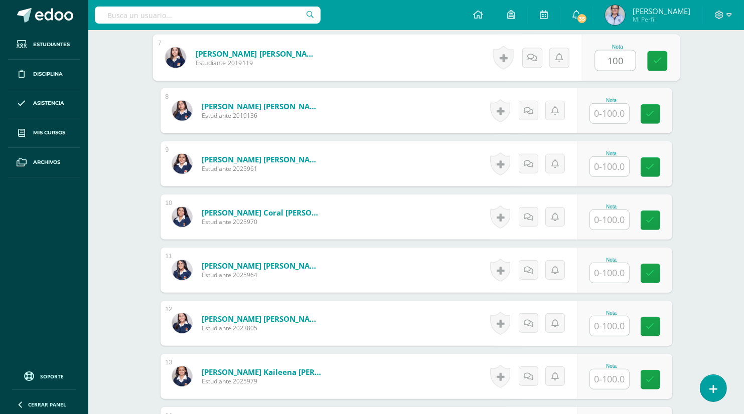
type input "100"
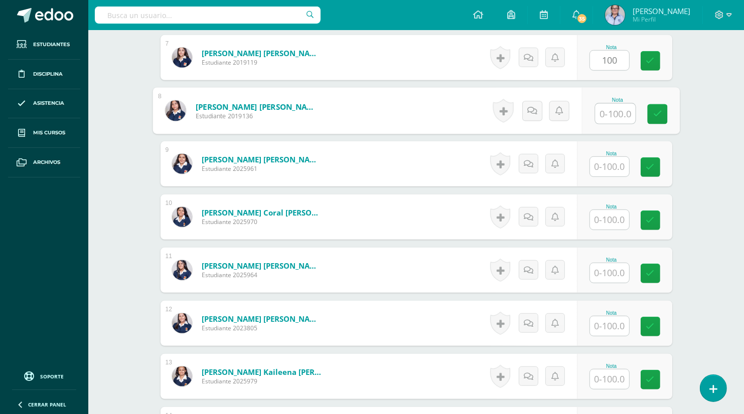
click at [613, 113] on input "text" at bounding box center [615, 114] width 40 height 20
type input "100"
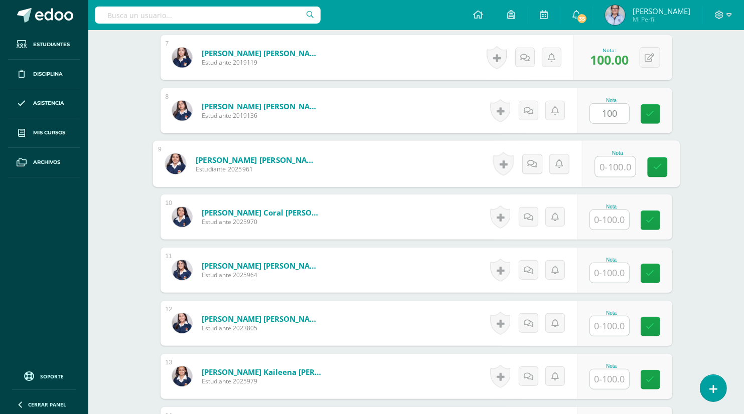
click at [608, 164] on input "text" at bounding box center [615, 167] width 40 height 20
type input "90"
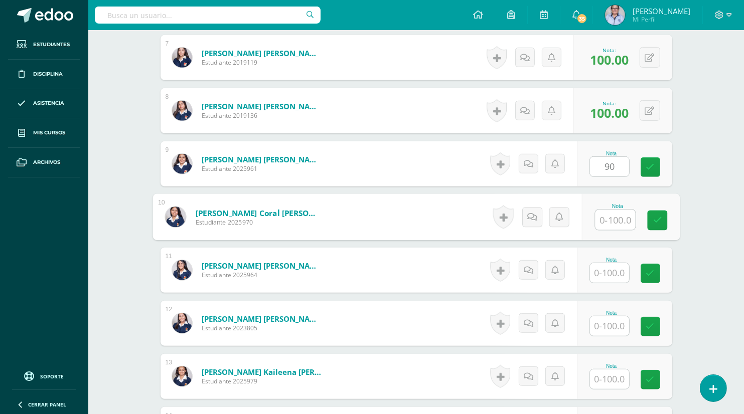
click at [601, 218] on input "text" at bounding box center [615, 220] width 40 height 20
type input "100"
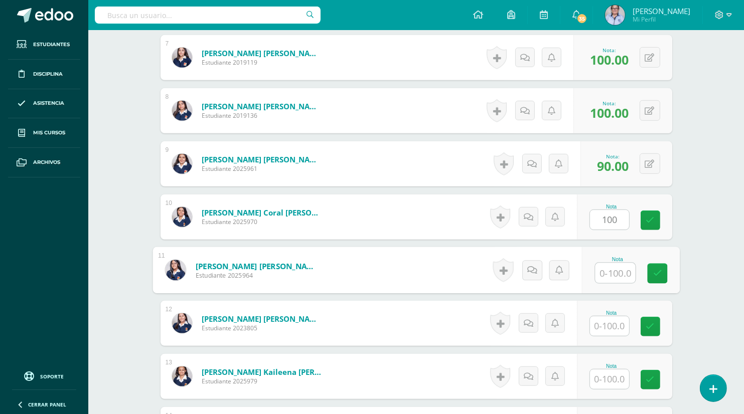
click at [613, 273] on input "text" at bounding box center [615, 273] width 40 height 20
type input "90"
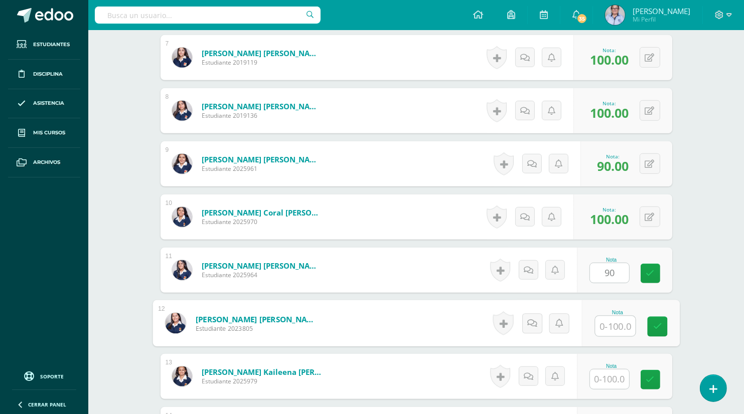
click at [608, 327] on input "text" at bounding box center [615, 326] width 40 height 20
type input "80"
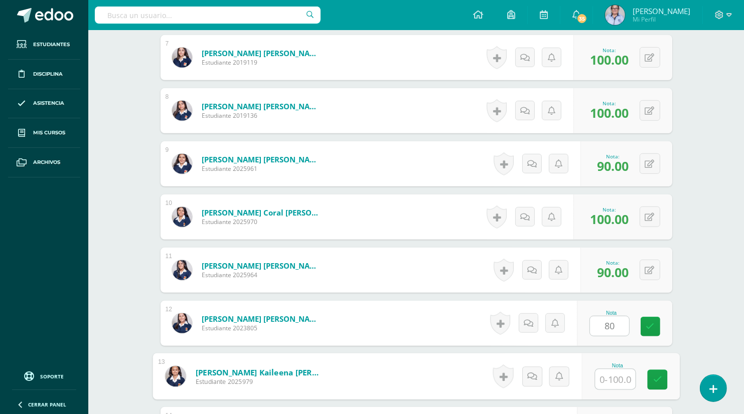
click at [600, 383] on input "text" at bounding box center [615, 380] width 40 height 20
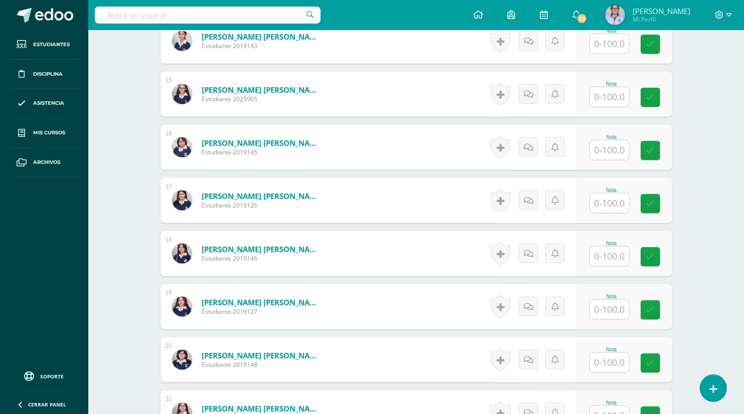
scroll to position [1014, 0]
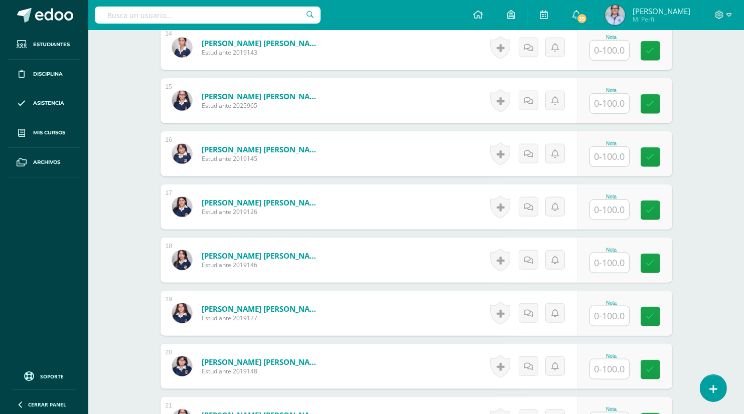
type input "100"
click at [605, 48] on input "text" at bounding box center [615, 51] width 40 height 20
type input "70"
click at [612, 107] on input "text" at bounding box center [615, 104] width 40 height 20
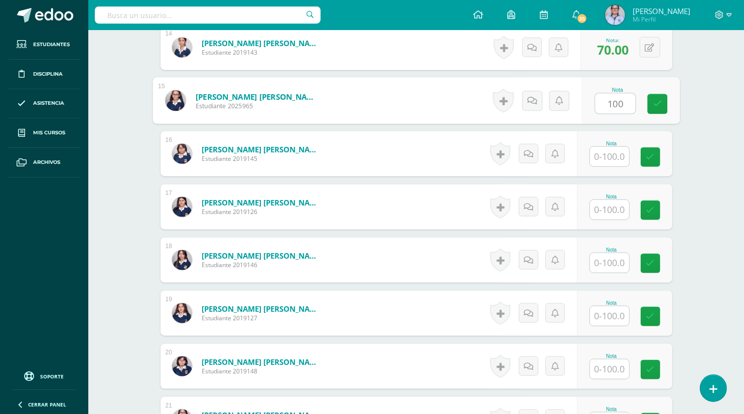
type input "100"
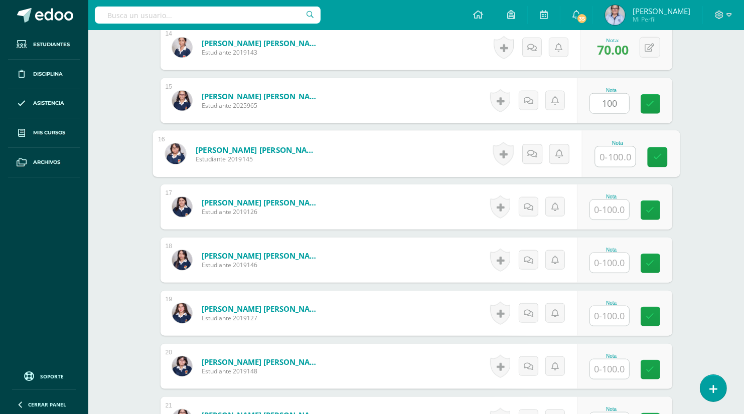
click at [615, 161] on input "text" at bounding box center [615, 157] width 40 height 20
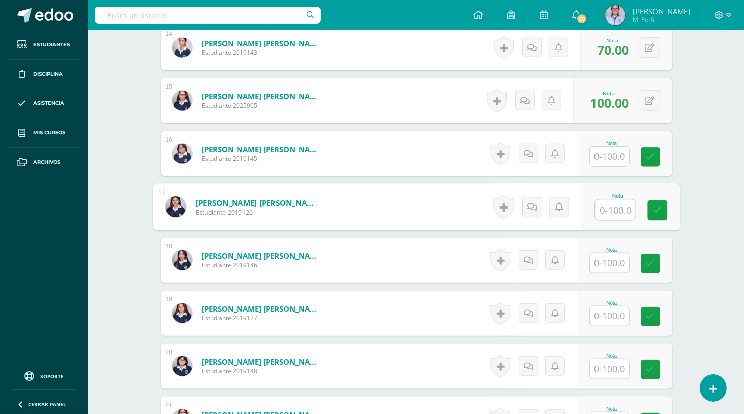
click at [618, 214] on input "text" at bounding box center [615, 210] width 40 height 20
type input "20"
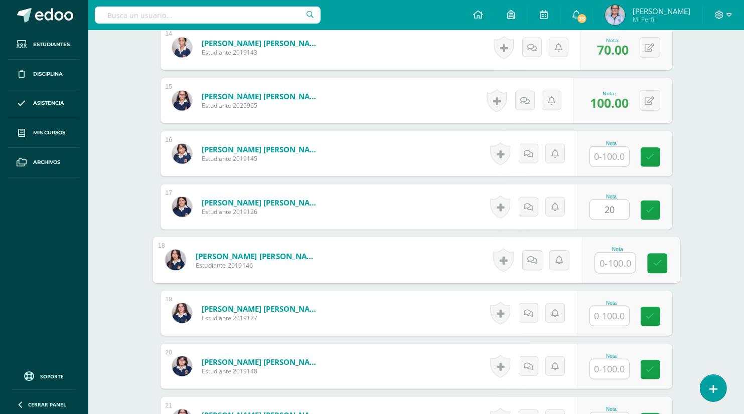
click at [605, 268] on input "text" at bounding box center [615, 263] width 40 height 20
type input "100"
click at [605, 314] on input "text" at bounding box center [609, 316] width 39 height 20
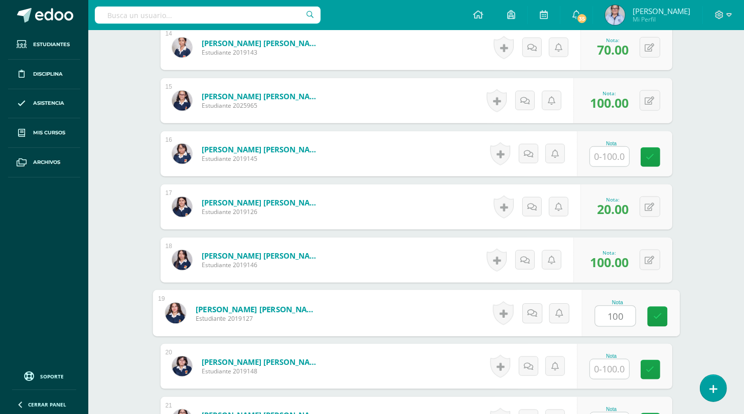
type input "100"
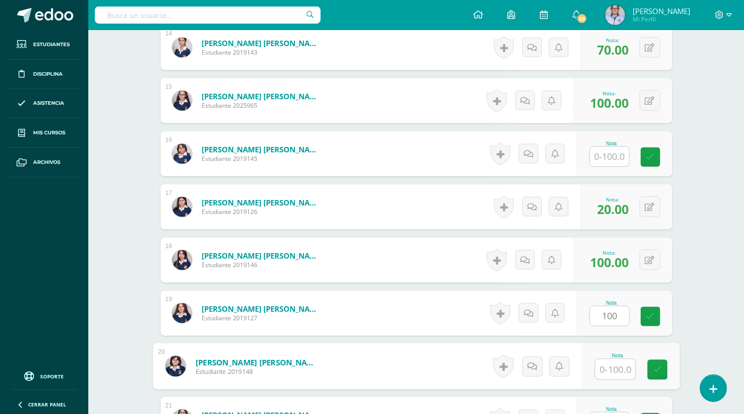
click at [611, 370] on input "text" at bounding box center [615, 370] width 40 height 20
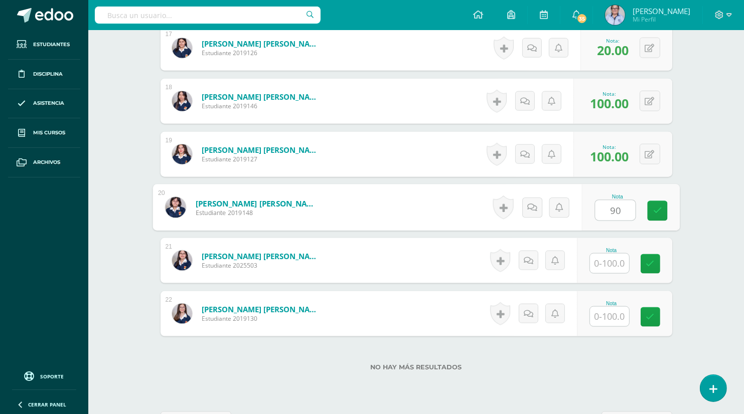
scroll to position [1210, 0]
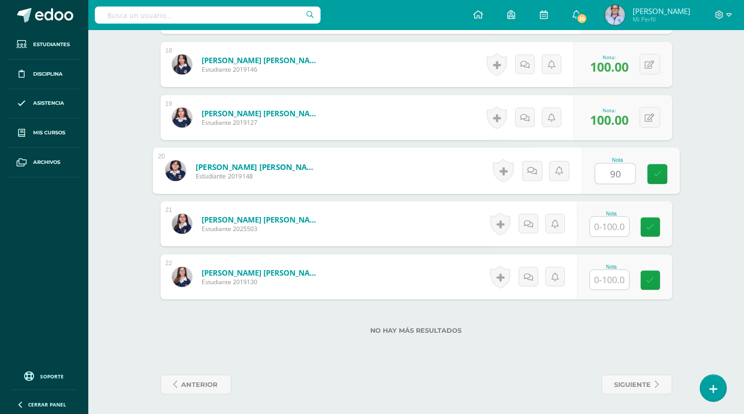
type input "90"
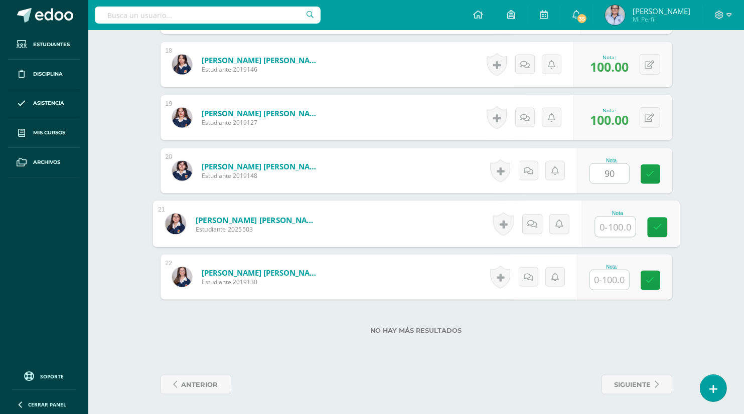
click at [608, 229] on input "text" at bounding box center [615, 227] width 40 height 20
type input "100"
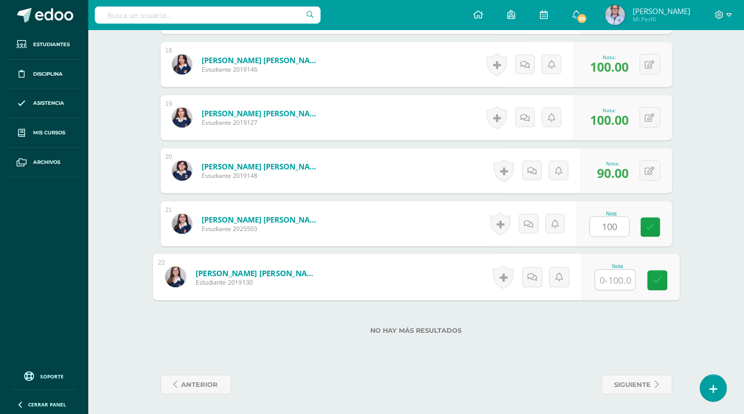
click at [612, 280] on input "text" at bounding box center [615, 280] width 40 height 20
type input "100"
click at [654, 281] on icon at bounding box center [656, 280] width 9 height 9
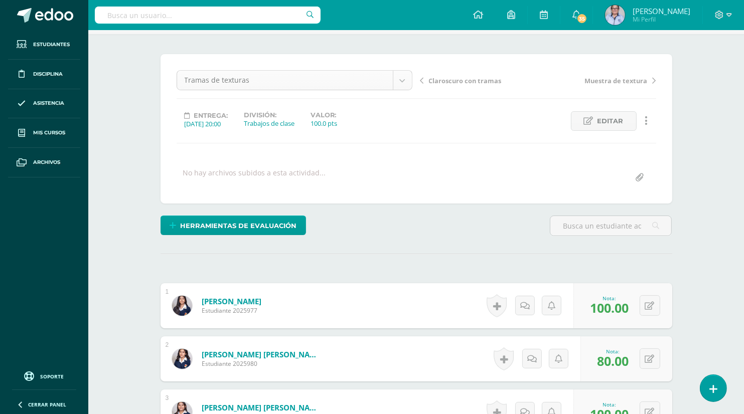
scroll to position [13, 0]
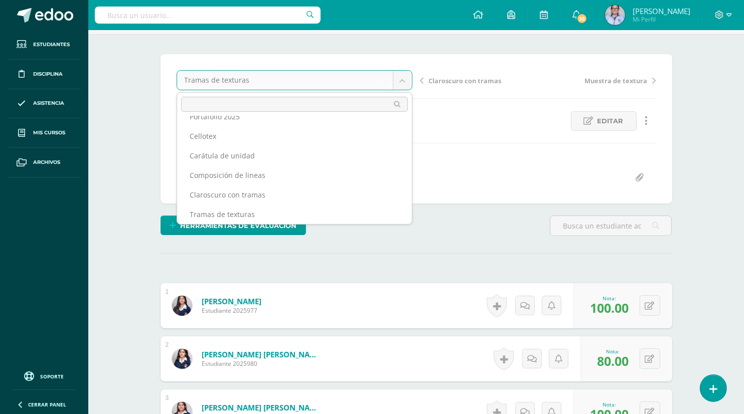
scroll to position [0, 0]
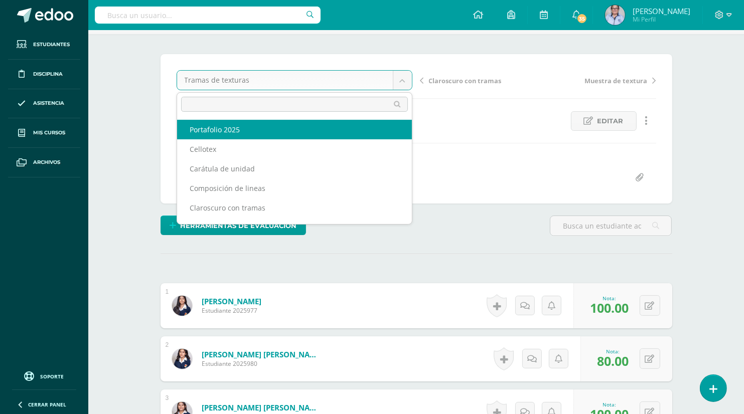
select select "/dashboard/teacher/grade-activity/130292/"
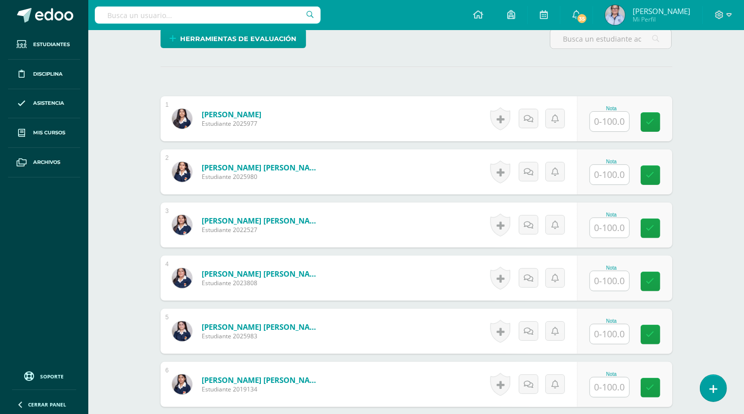
scroll to position [263, 0]
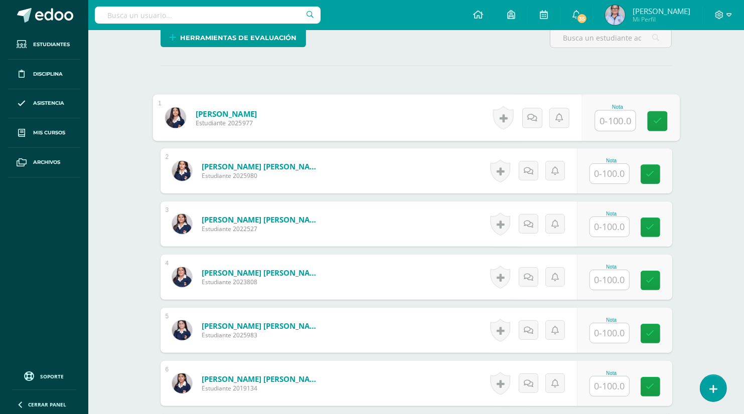
click at [604, 121] on input "text" at bounding box center [615, 121] width 40 height 20
type input "98"
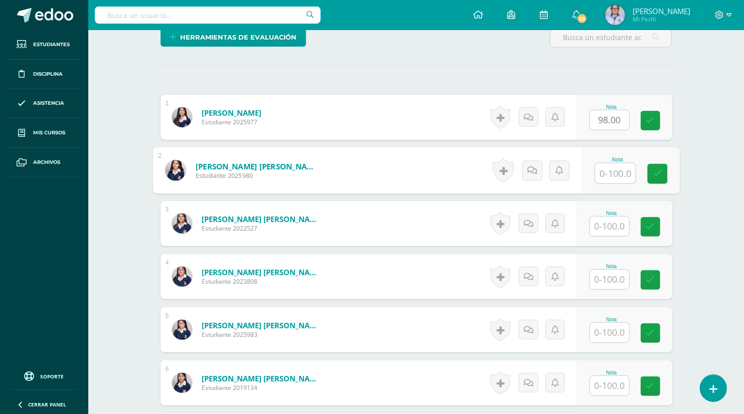
click at [612, 174] on input "text" at bounding box center [615, 173] width 40 height 20
type input "96"
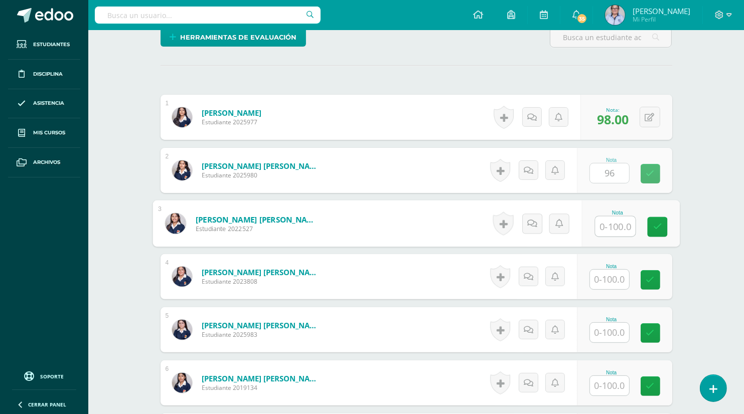
click at [615, 224] on input "text" at bounding box center [615, 227] width 40 height 20
type input "93"
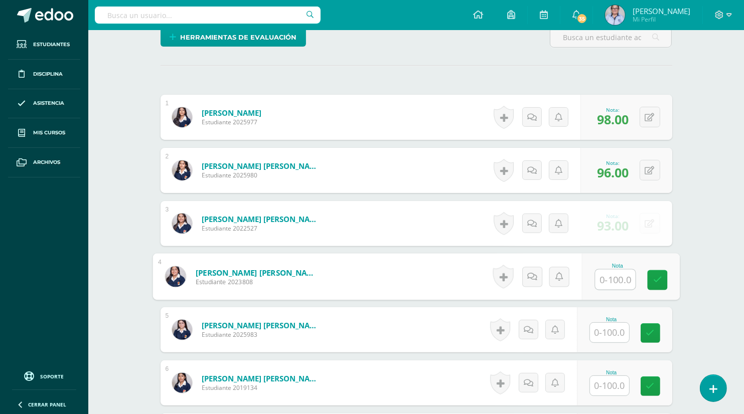
click at [612, 279] on input "text" at bounding box center [615, 280] width 40 height 20
type input "98"
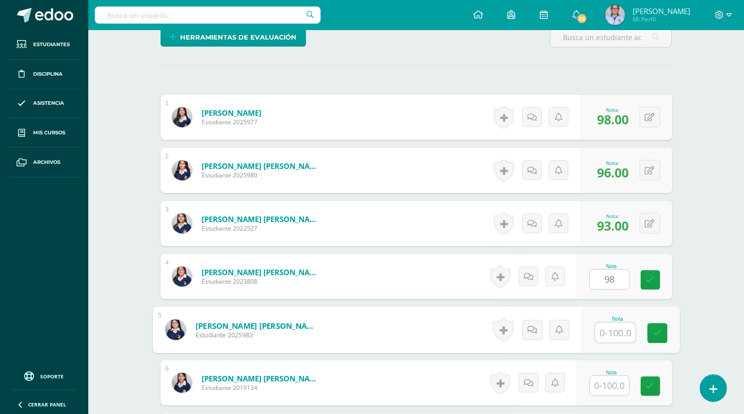
click at [614, 332] on input "text" at bounding box center [615, 333] width 40 height 20
type input "80"
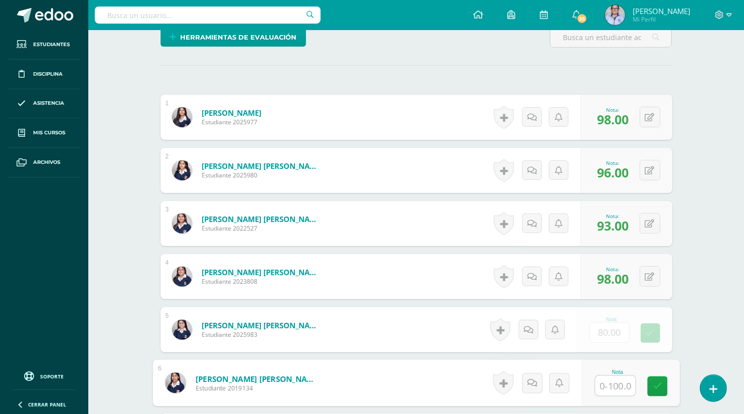
click at [610, 385] on input "text" at bounding box center [615, 386] width 40 height 20
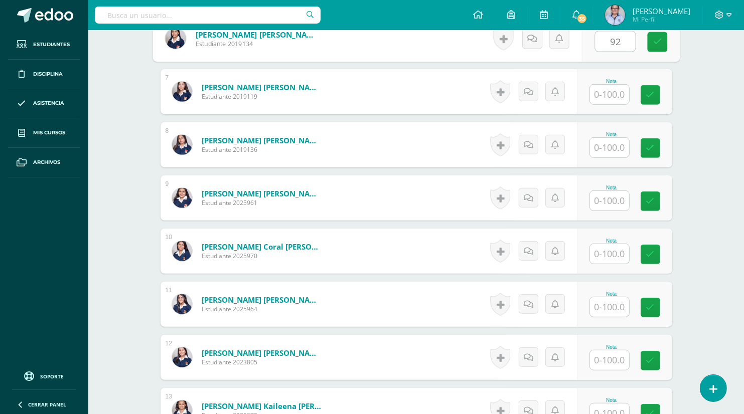
scroll to position [610, 0]
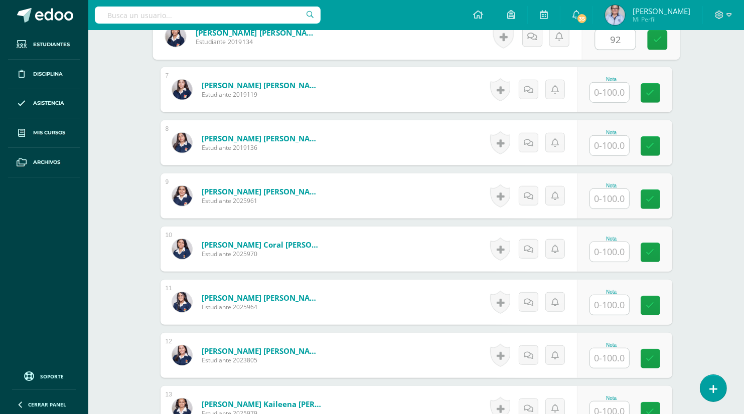
type input "92"
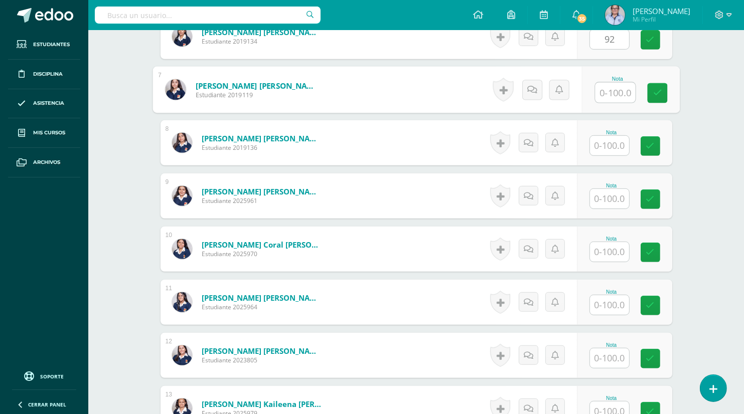
click at [609, 90] on input "text" at bounding box center [615, 93] width 40 height 20
type input "95"
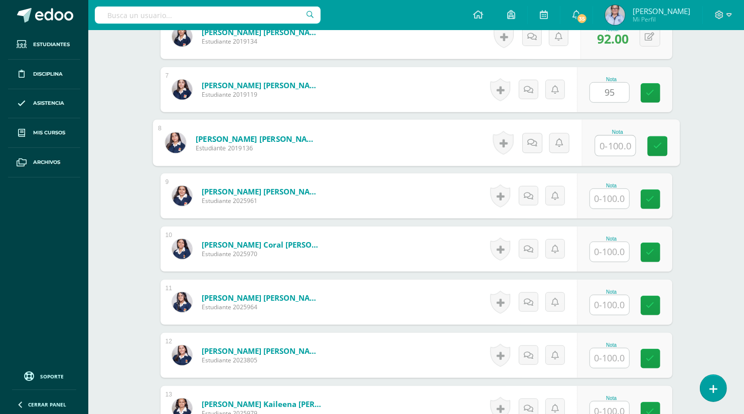
click at [612, 144] on input "text" at bounding box center [615, 146] width 40 height 20
type input "70"
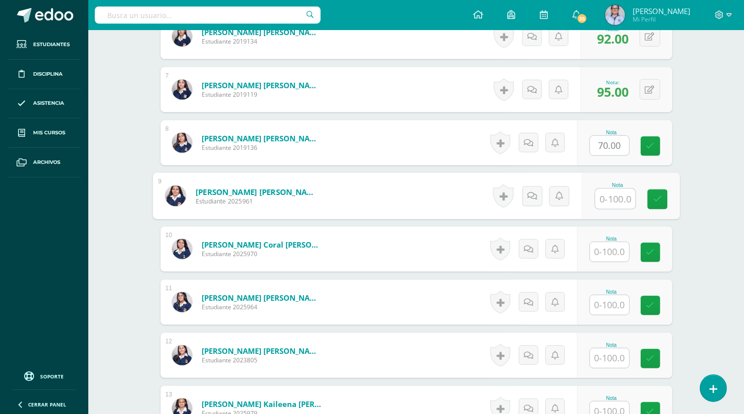
click at [607, 201] on input "text" at bounding box center [615, 199] width 40 height 20
type input "96"
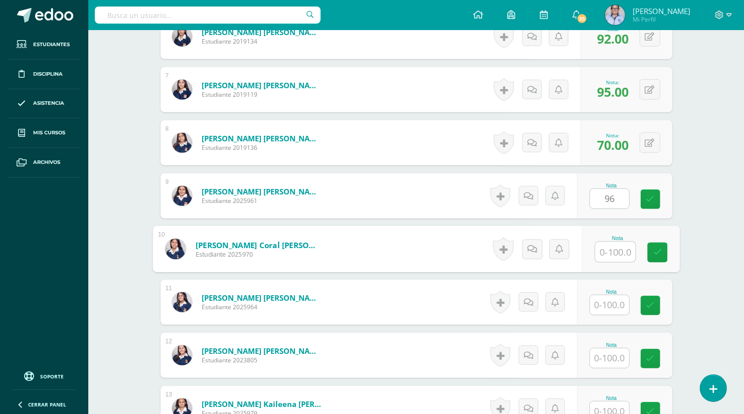
click at [608, 253] on input "text" at bounding box center [615, 252] width 40 height 20
type input "90"
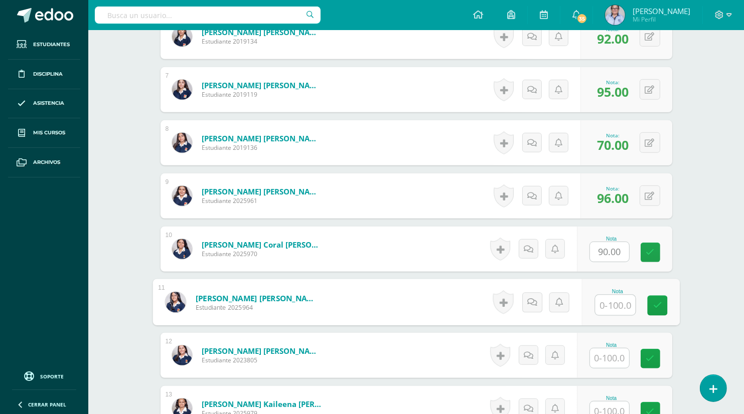
click at [600, 298] on input "text" at bounding box center [615, 305] width 40 height 20
type input "97"
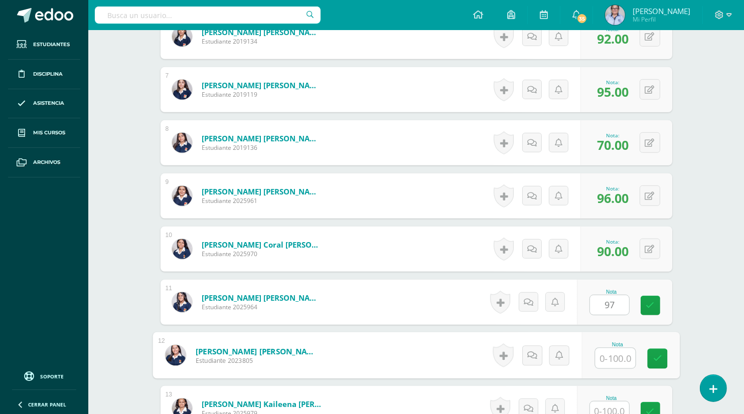
click at [604, 359] on input "text" at bounding box center [615, 359] width 40 height 20
type input "95"
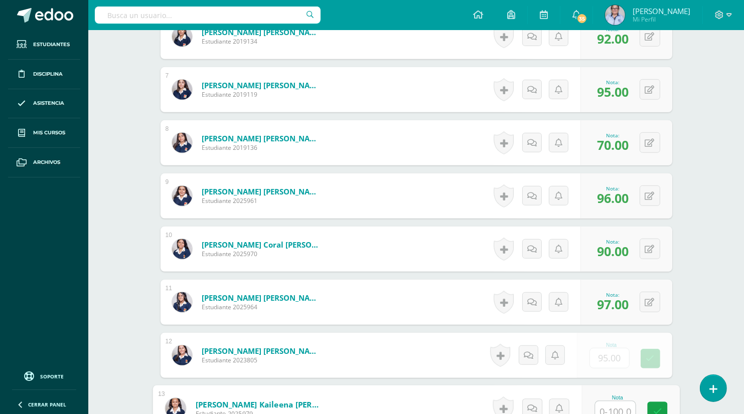
click at [616, 404] on input "text" at bounding box center [615, 412] width 40 height 20
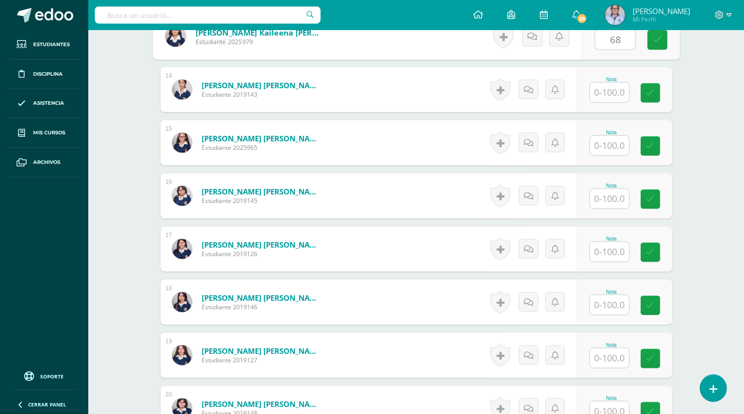
scroll to position [977, 0]
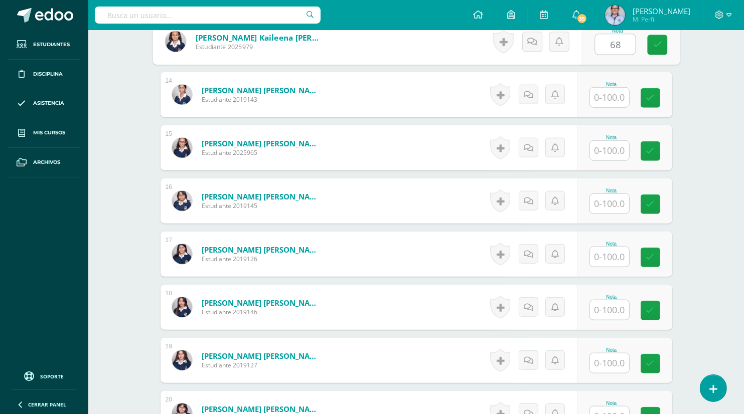
type input "68"
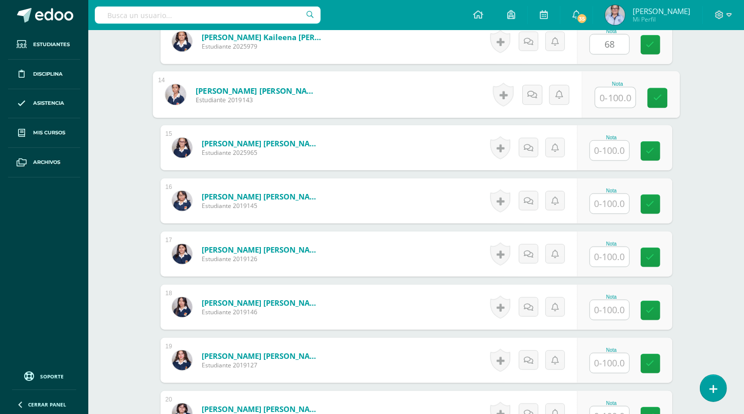
click at [608, 99] on input "text" at bounding box center [615, 98] width 40 height 20
type input "75"
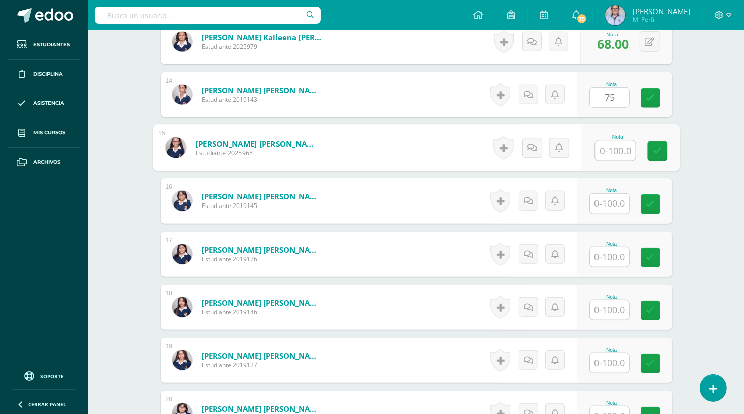
click at [618, 152] on input "text" at bounding box center [615, 151] width 40 height 20
type input "100"
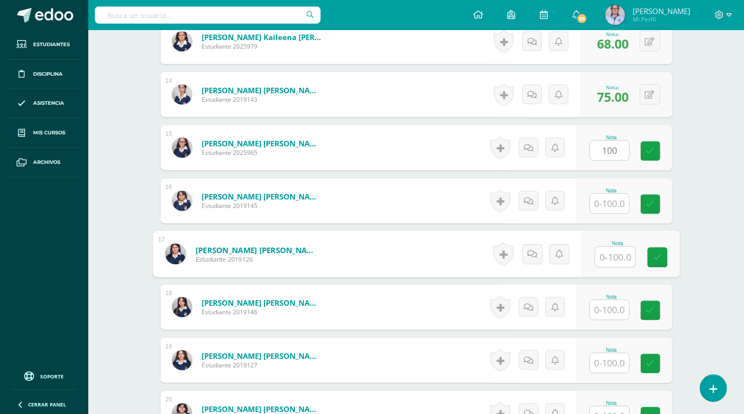
click at [615, 251] on input "text" at bounding box center [615, 257] width 40 height 20
type input "72"
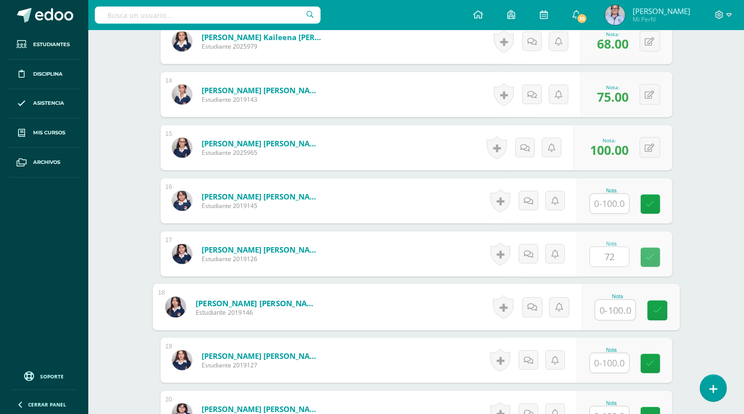
click at [610, 313] on input "text" at bounding box center [615, 310] width 40 height 20
type input "20"
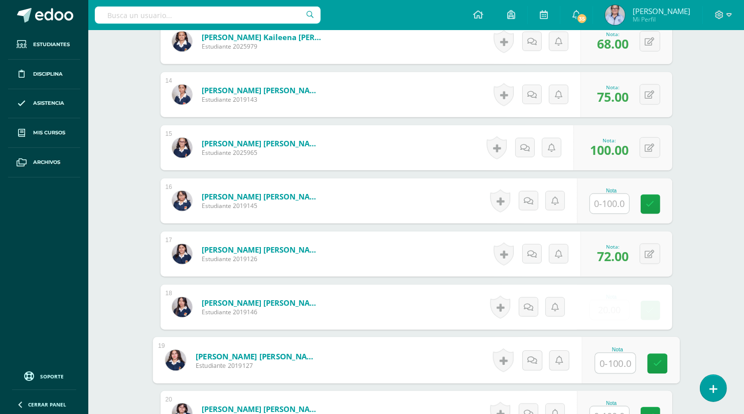
click at [612, 357] on input "text" at bounding box center [615, 364] width 40 height 20
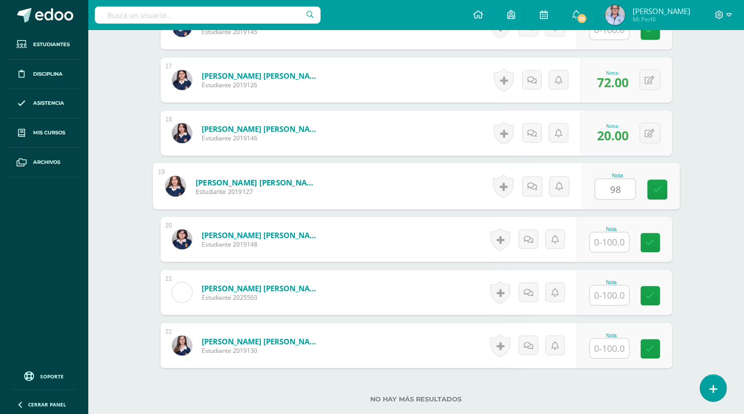
scroll to position [1172, 0]
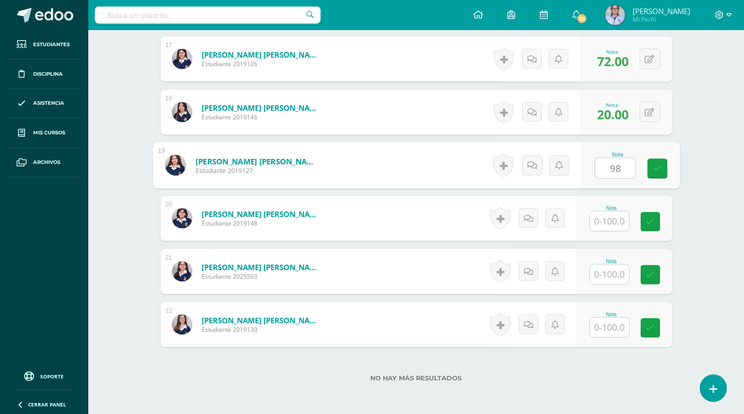
type input "98"
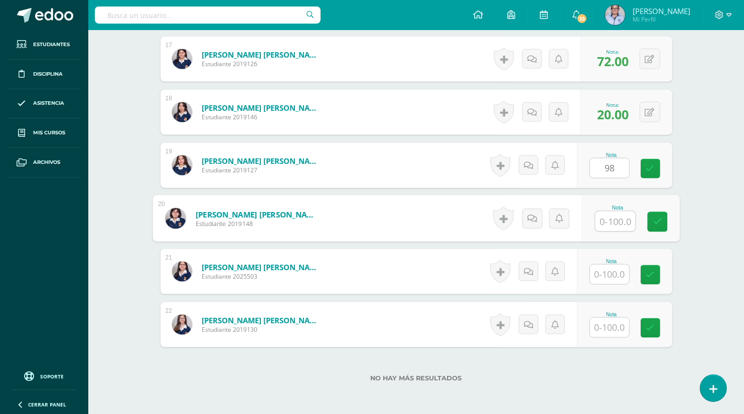
click at [602, 221] on input "text" at bounding box center [615, 222] width 40 height 20
type input "79"
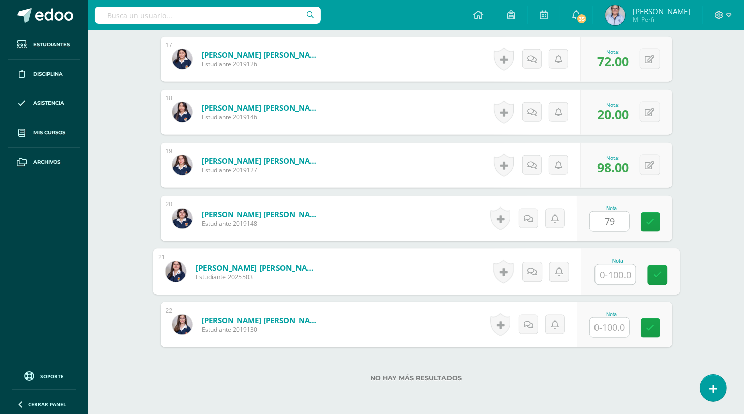
click at [616, 279] on input "text" at bounding box center [615, 275] width 40 height 20
type input "85"
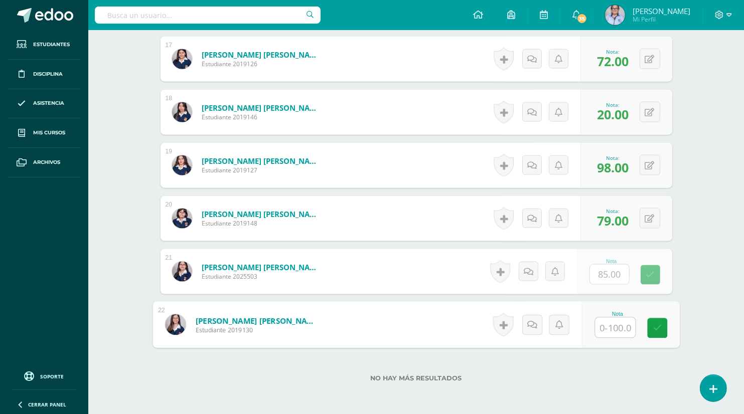
click at [611, 332] on input "text" at bounding box center [615, 328] width 40 height 20
type input "97"
click at [656, 326] on icon at bounding box center [656, 328] width 9 height 9
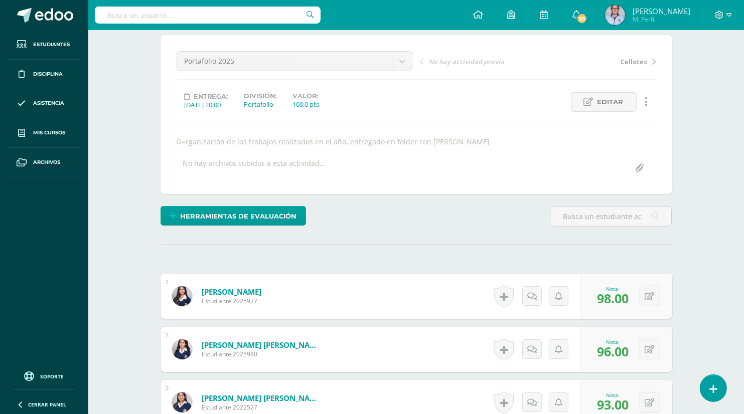
scroll to position [74, 0]
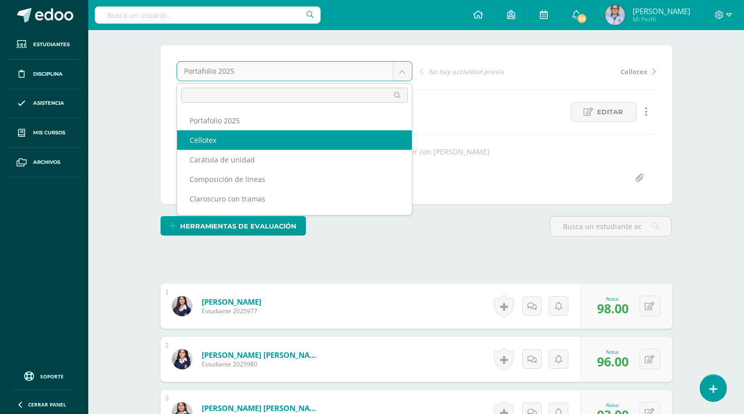
select select "/dashboard/teacher/grade-activity/130291/"
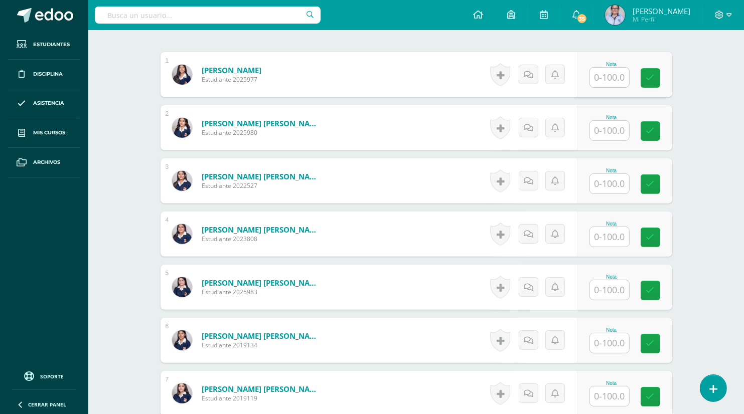
scroll to position [317, 0]
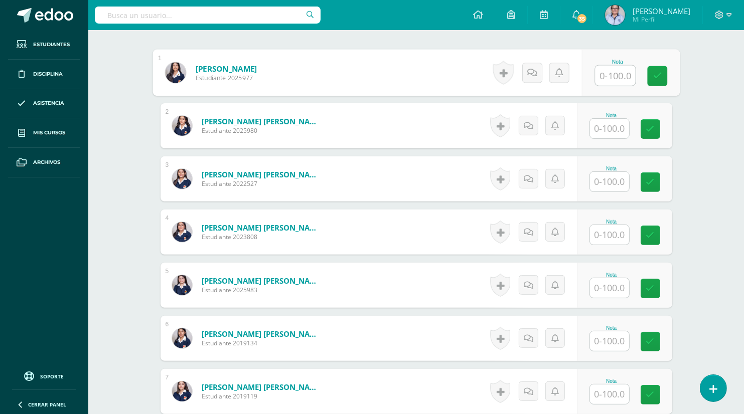
click at [606, 75] on input "text" at bounding box center [615, 76] width 40 height 20
type input "80"
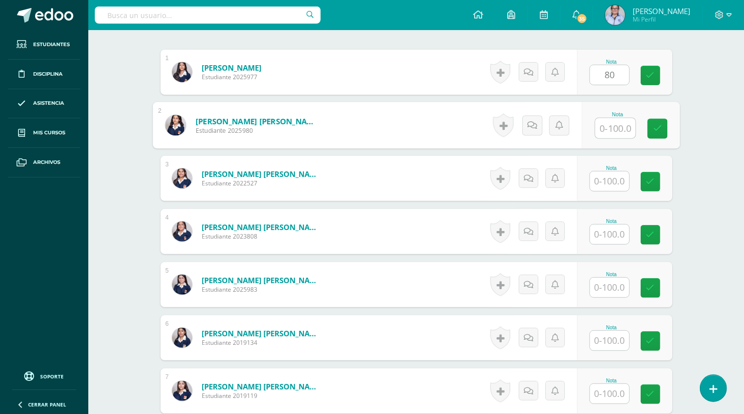
scroll to position [318, 0]
click at [609, 132] on input "text" at bounding box center [615, 128] width 40 height 20
type input "0"
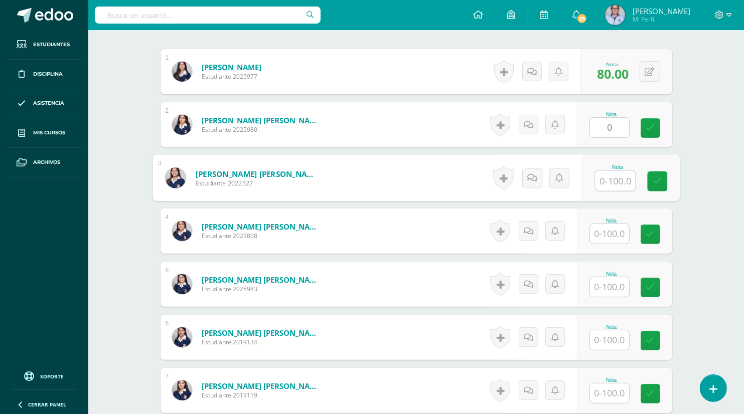
click at [606, 183] on input "text" at bounding box center [615, 181] width 40 height 20
type input "70"
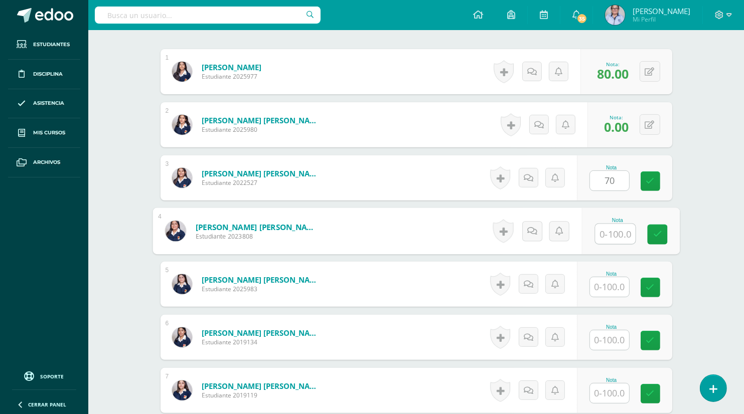
click at [606, 235] on input "text" at bounding box center [615, 234] width 40 height 20
type input "80"
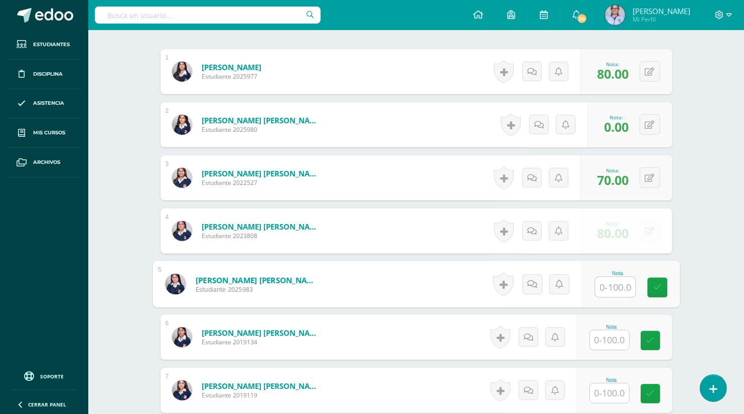
click at [608, 288] on input "text" at bounding box center [615, 287] width 40 height 20
type input "0"
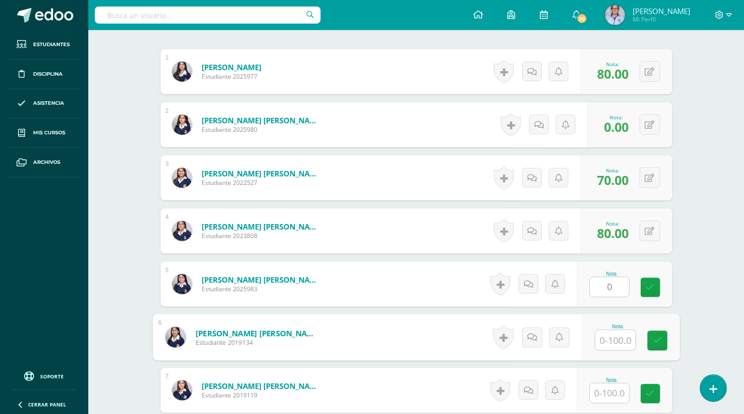
click at [608, 339] on input "text" at bounding box center [615, 340] width 40 height 20
type input "80"
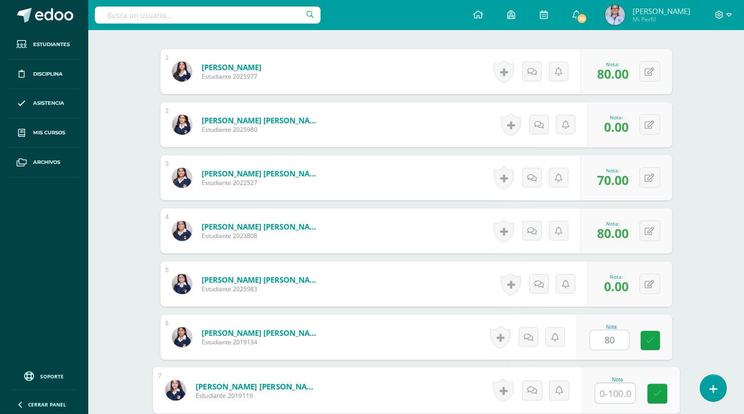
click at [610, 399] on input "text" at bounding box center [615, 394] width 40 height 20
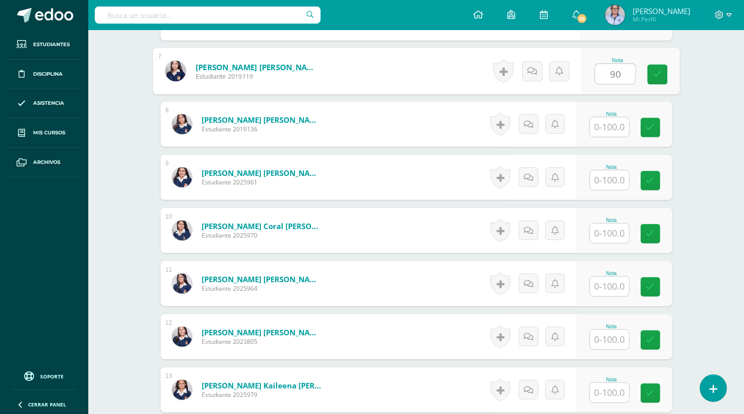
scroll to position [641, 0]
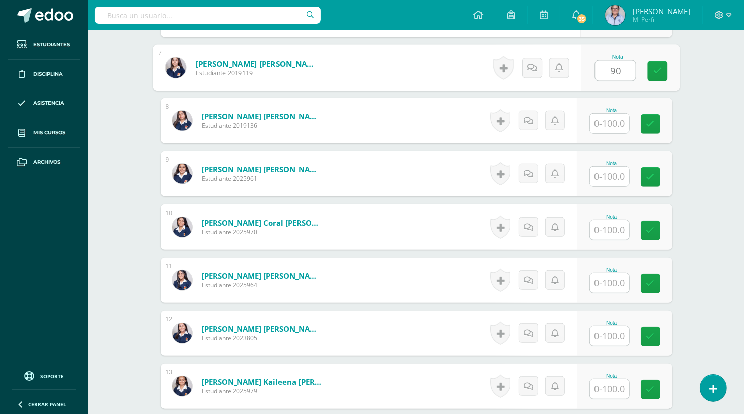
type input "90"
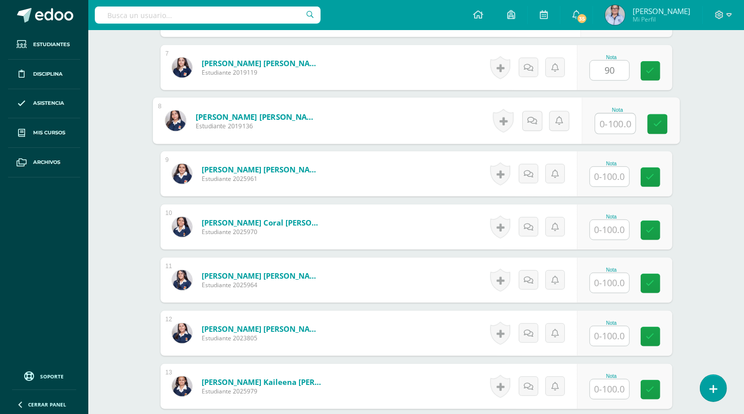
click at [604, 121] on input "text" at bounding box center [615, 124] width 40 height 20
type input "90"
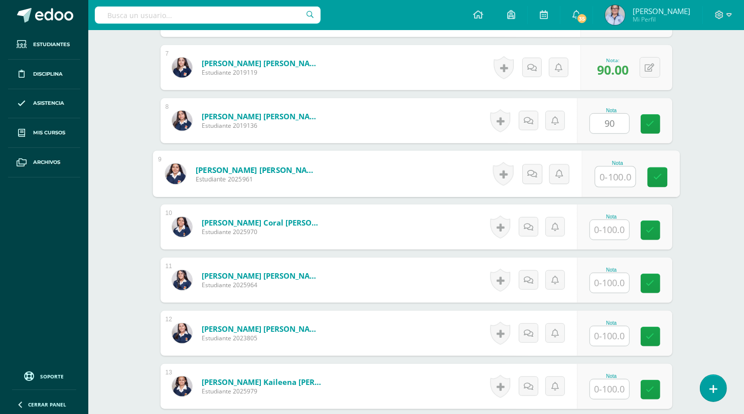
click at [610, 181] on input "text" at bounding box center [615, 177] width 40 height 20
type input "90"
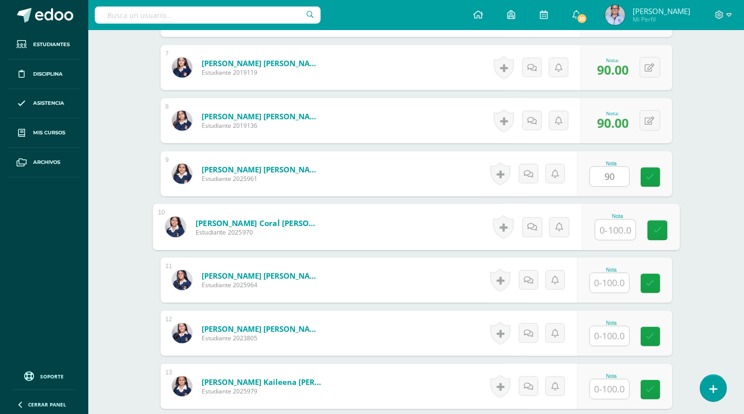
click at [614, 231] on input "text" at bounding box center [615, 230] width 40 height 20
type input "80"
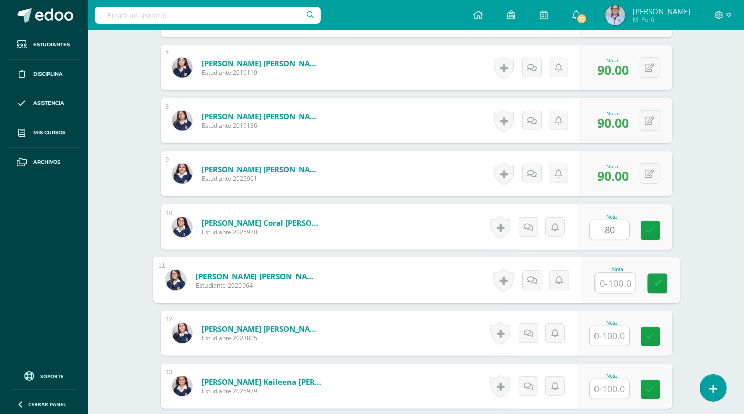
click at [612, 282] on input "text" at bounding box center [615, 283] width 40 height 20
type input "0"
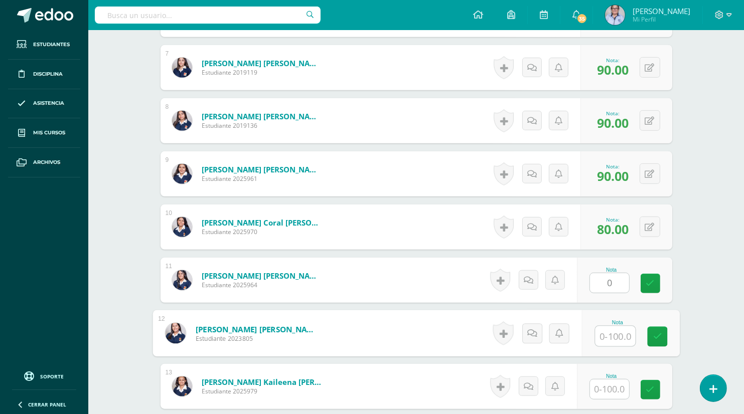
click at [612, 337] on input "text" at bounding box center [615, 336] width 40 height 20
type input "70"
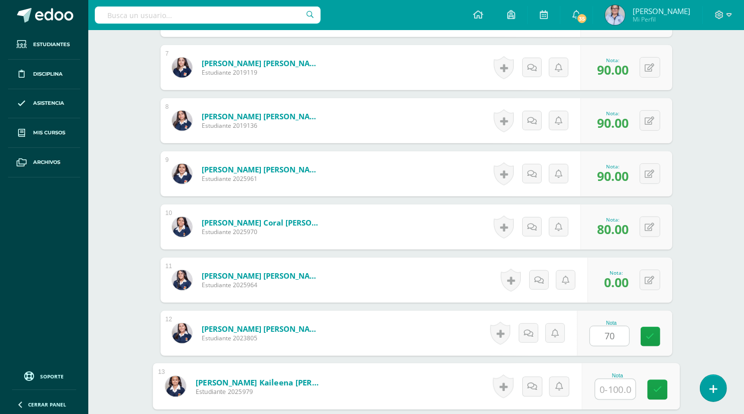
click at [613, 390] on input "text" at bounding box center [615, 390] width 40 height 20
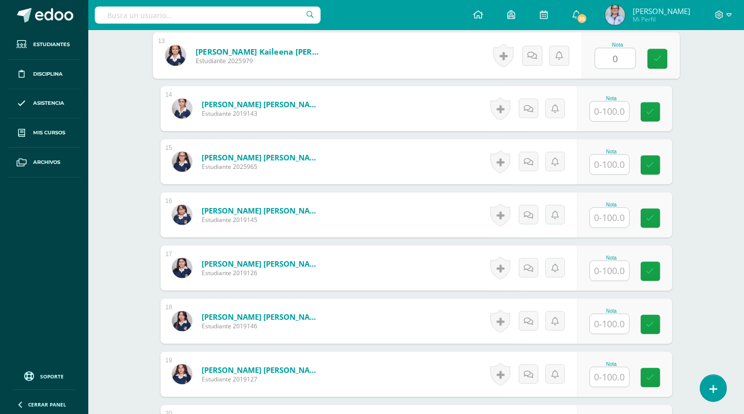
scroll to position [974, 0]
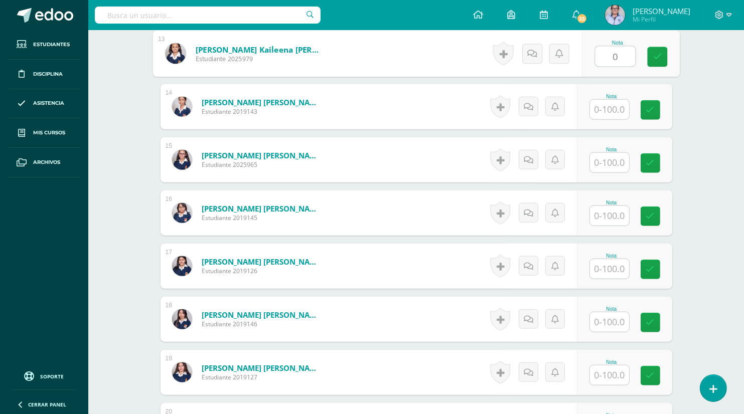
type input "0"
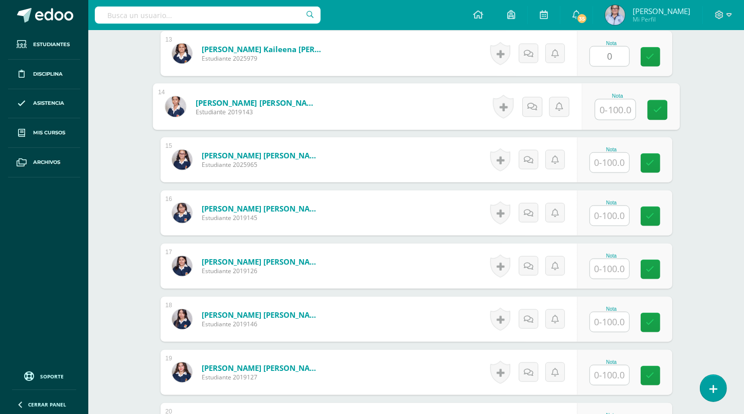
click at [609, 111] on input "text" at bounding box center [615, 110] width 40 height 20
type input "80"
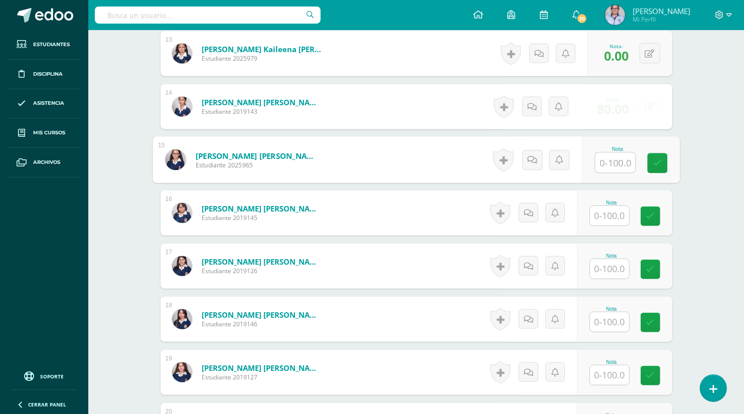
click at [609, 164] on input "text" at bounding box center [615, 163] width 40 height 20
type input "100"
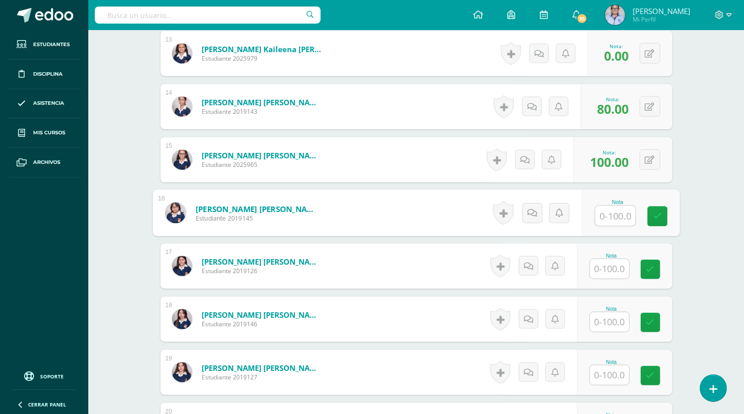
click at [613, 217] on input "text" at bounding box center [615, 216] width 40 height 20
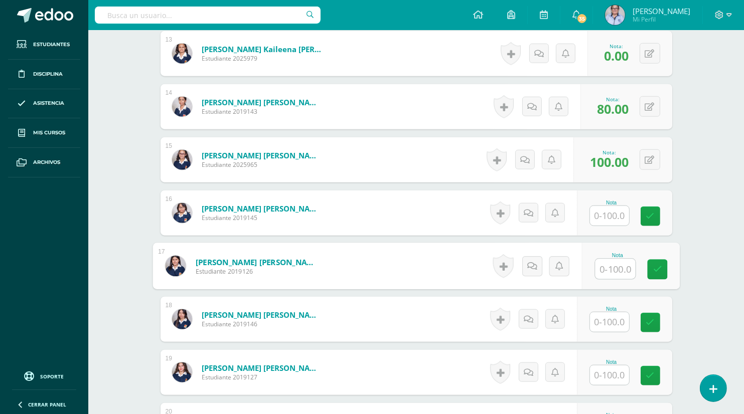
click at [608, 265] on input "text" at bounding box center [615, 269] width 40 height 20
type input "90"
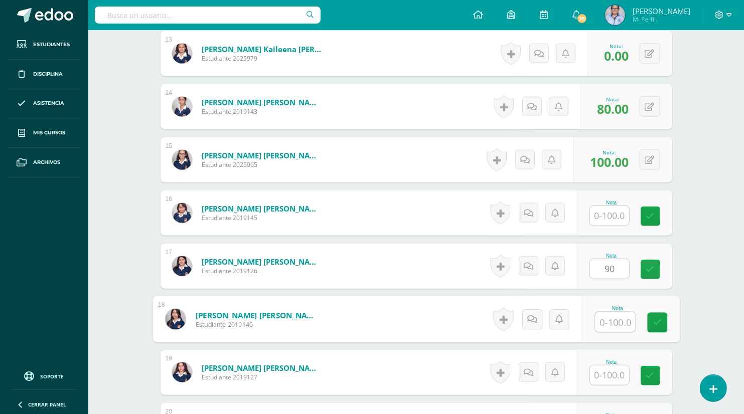
click at [614, 325] on input "text" at bounding box center [615, 322] width 40 height 20
type input "70"
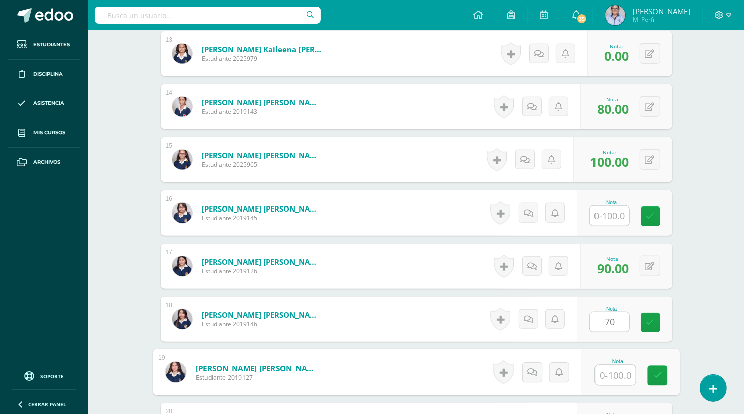
click at [606, 378] on input "text" at bounding box center [615, 376] width 40 height 20
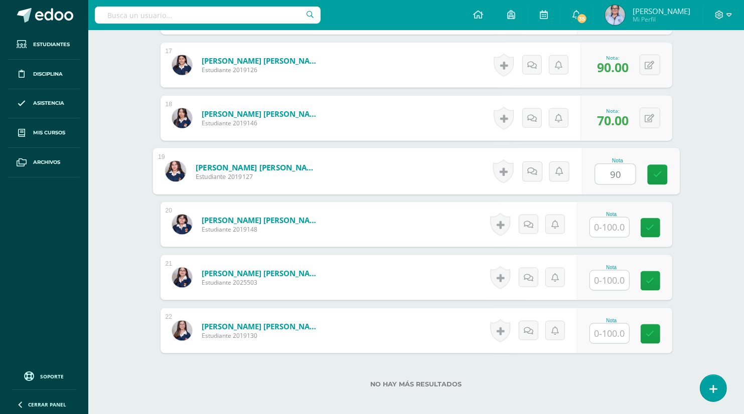
scroll to position [1197, 0]
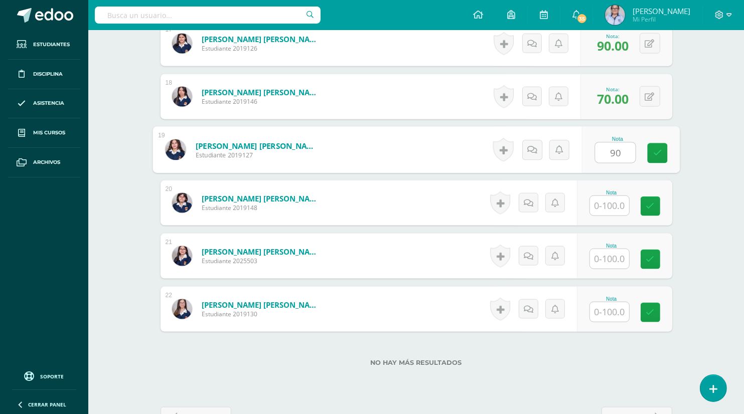
type input "90"
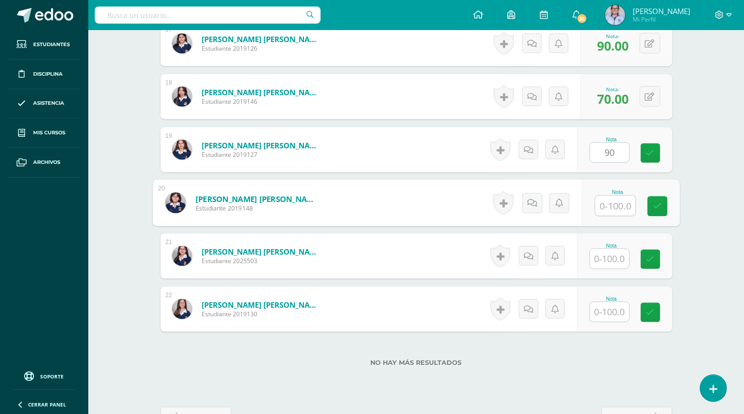
click at [604, 203] on input "text" at bounding box center [615, 206] width 40 height 20
type input "0"
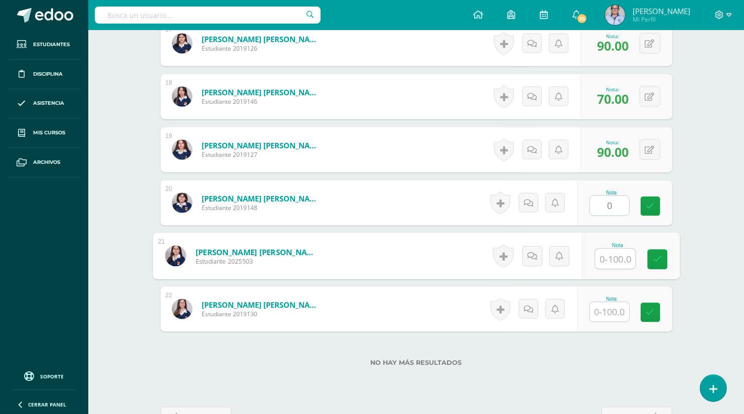
click at [614, 261] on input "text" at bounding box center [615, 259] width 40 height 20
type input "90"
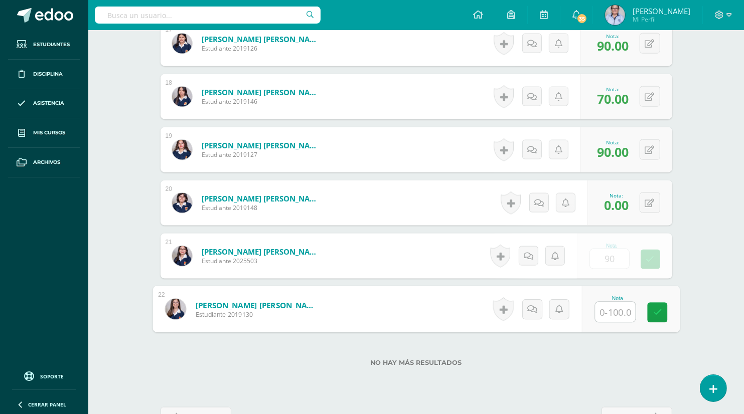
click at [614, 315] on input "text" at bounding box center [615, 312] width 40 height 20
type input "100"
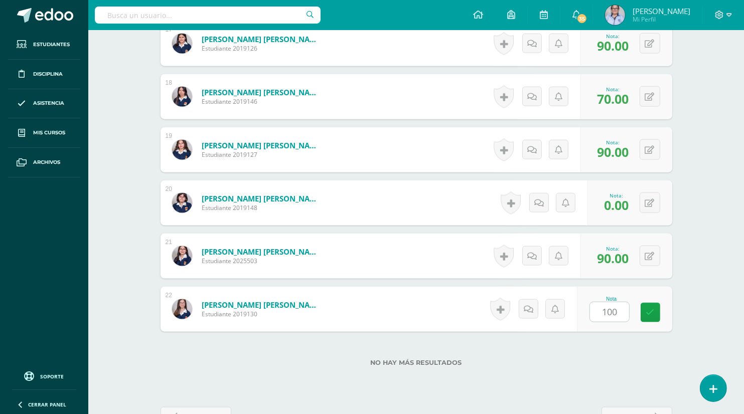
click at [622, 368] on div "No hay más resultados" at bounding box center [415, 355] width 511 height 47
click at [526, 309] on icon at bounding box center [528, 309] width 10 height 9
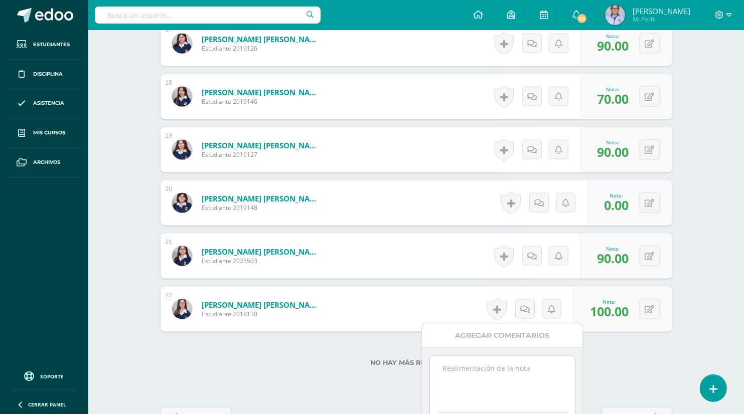
click at [443, 384] on textarea at bounding box center [502, 381] width 145 height 50
type textarea "Realizó cartel del aniversario"
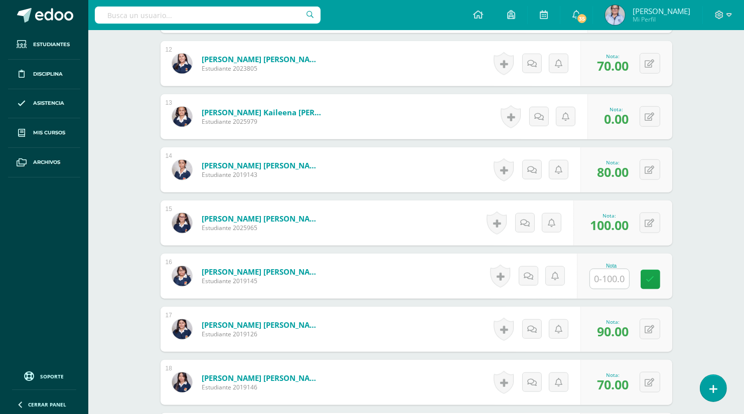
scroll to position [908, 0]
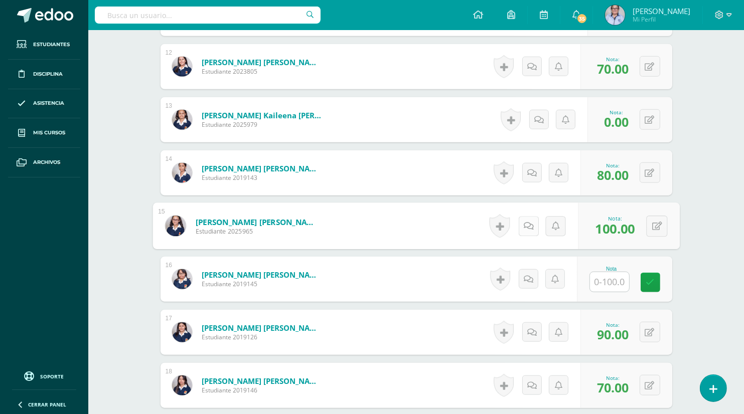
click at [521, 226] on link at bounding box center [528, 226] width 20 height 20
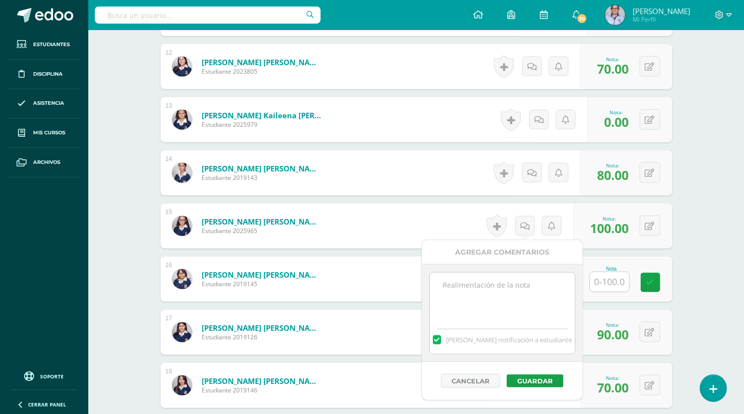
click at [451, 292] on textarea at bounding box center [502, 298] width 145 height 50
type textarea "Realizó cartel de aniversario"
click at [522, 380] on button "Guardar" at bounding box center [534, 381] width 57 height 13
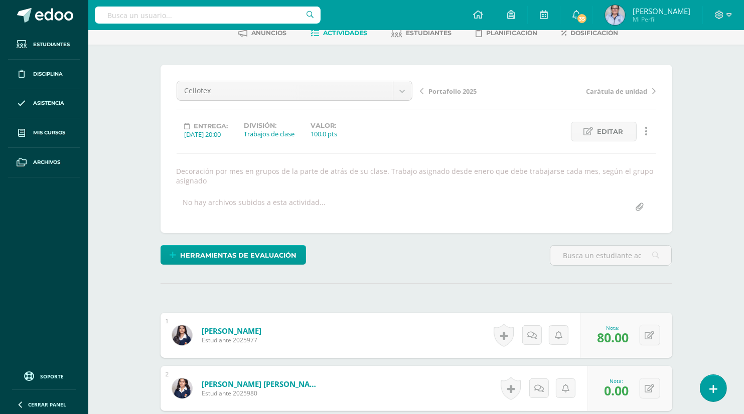
scroll to position [56, 0]
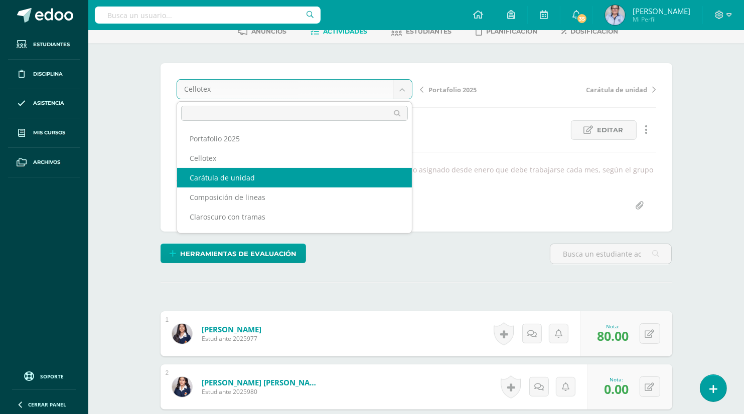
select select "/dashboard/teacher/grade-activity/130285/"
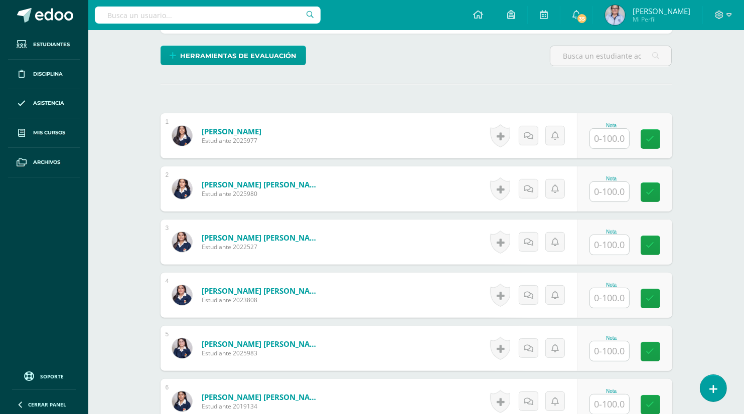
scroll to position [245, 0]
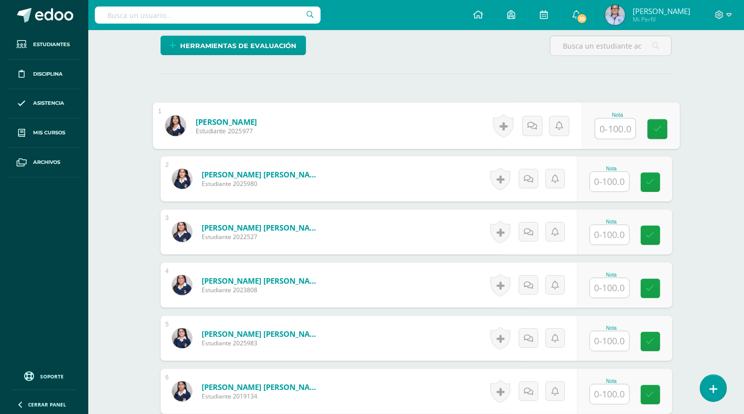
click at [605, 127] on input "text" at bounding box center [615, 129] width 40 height 20
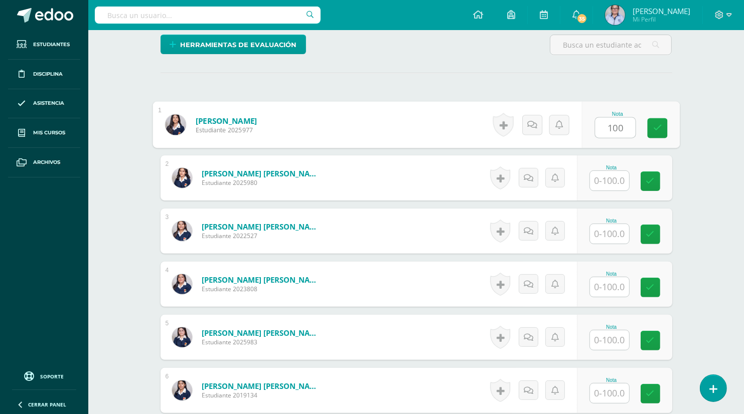
type input "100"
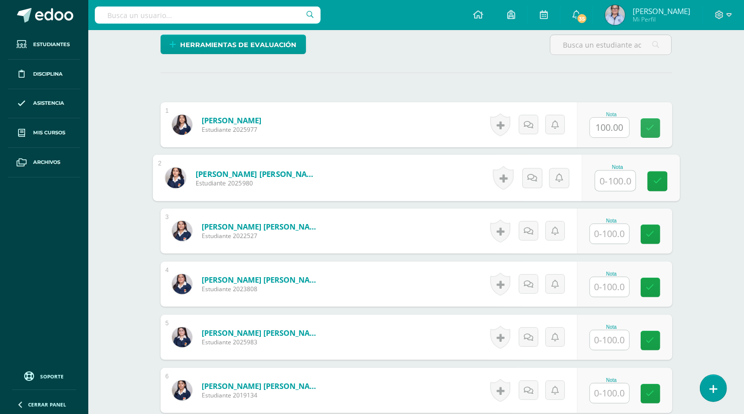
click at [608, 180] on input "text" at bounding box center [615, 181] width 40 height 20
type input "80"
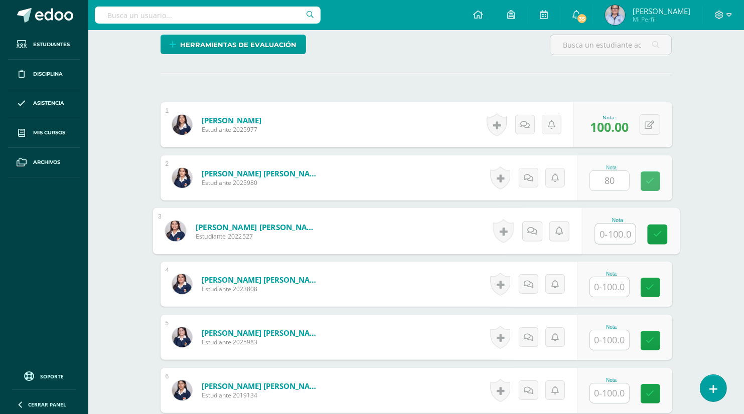
click at [608, 230] on input "text" at bounding box center [615, 234] width 40 height 20
type input "100"
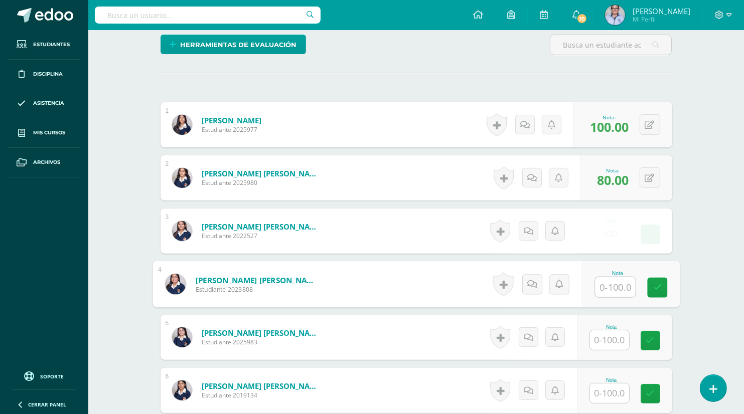
click at [608, 289] on input "text" at bounding box center [615, 287] width 40 height 20
type input "98"
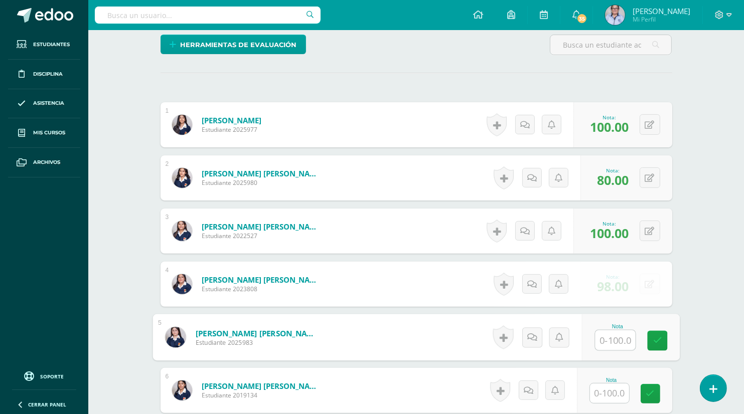
click at [609, 340] on input "text" at bounding box center [615, 340] width 40 height 20
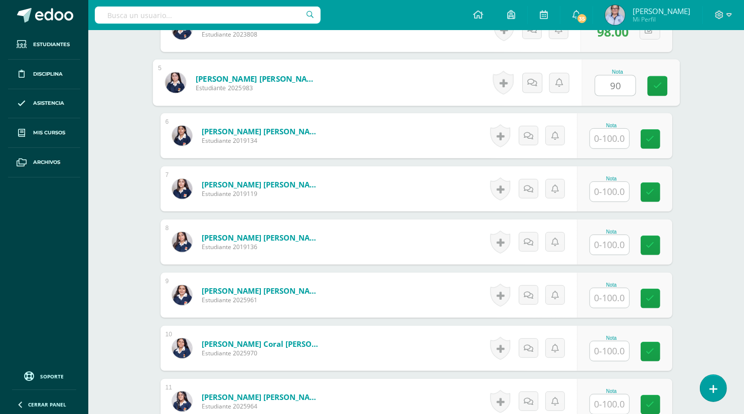
scroll to position [511, 0]
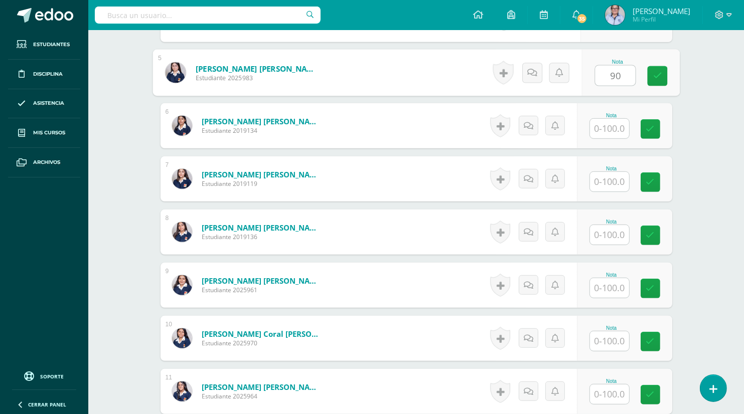
type input "90"
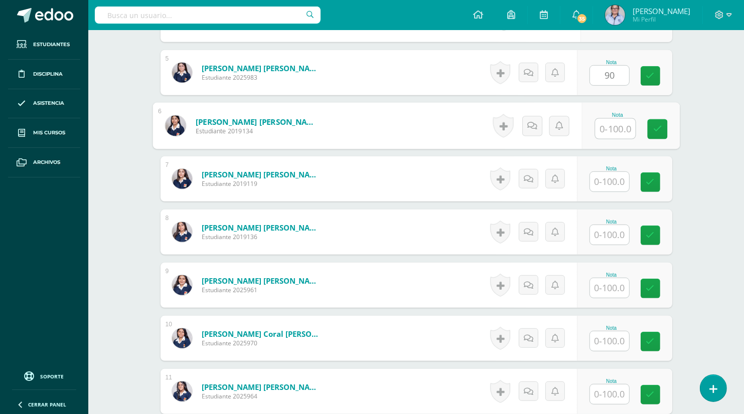
click at [610, 129] on input "text" at bounding box center [615, 129] width 40 height 20
type input "20"
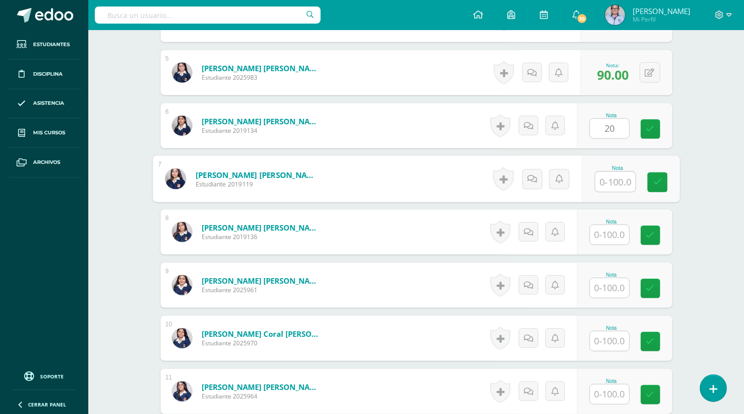
click at [616, 185] on input "text" at bounding box center [615, 182] width 40 height 20
type input "20"
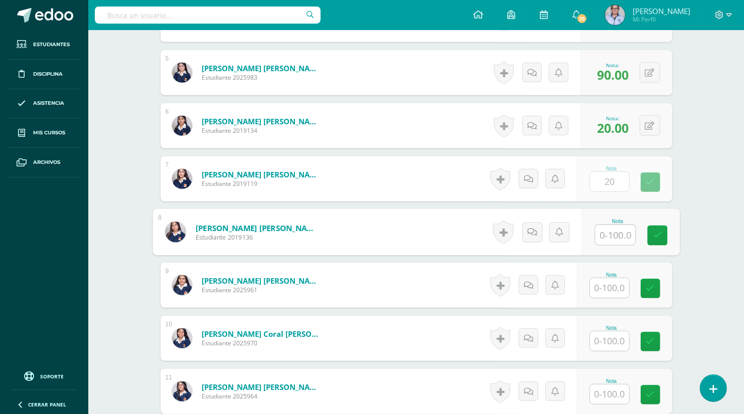
click at [606, 239] on input "text" at bounding box center [615, 235] width 40 height 20
type input "90"
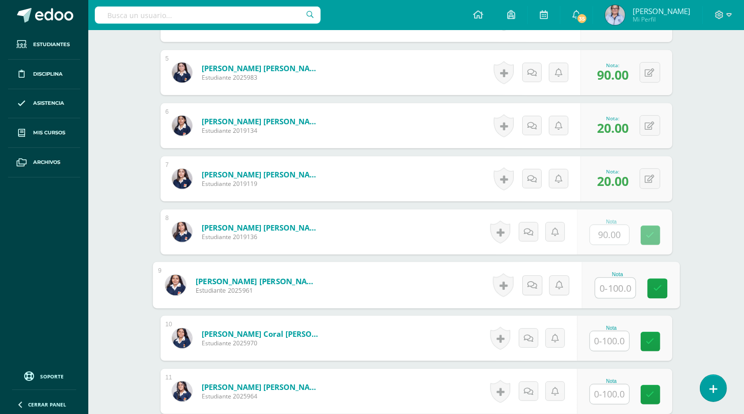
click at [611, 291] on input "text" at bounding box center [615, 288] width 40 height 20
type input "100"
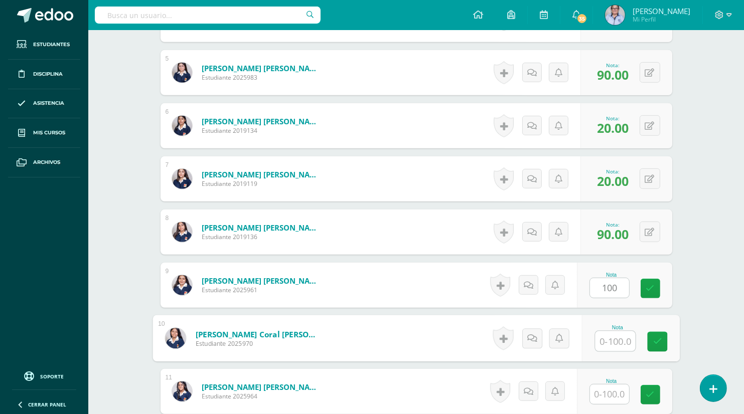
click at [609, 338] on input "text" at bounding box center [615, 341] width 40 height 20
type input "90"
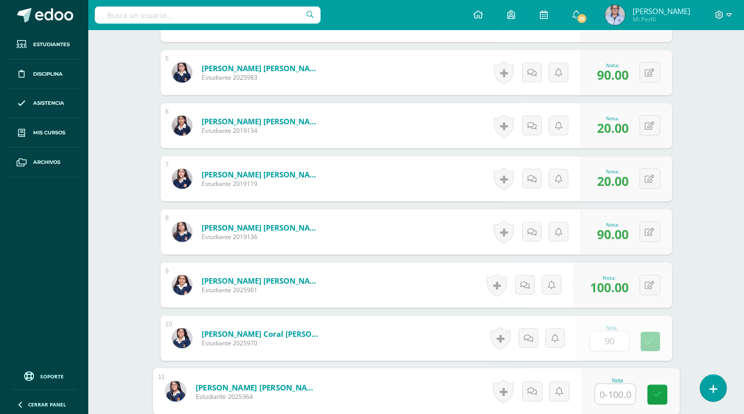
click at [608, 396] on input "text" at bounding box center [615, 395] width 40 height 20
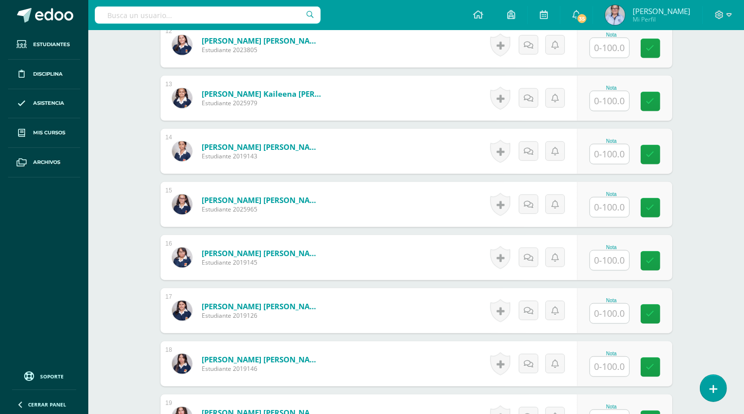
scroll to position [913, 0]
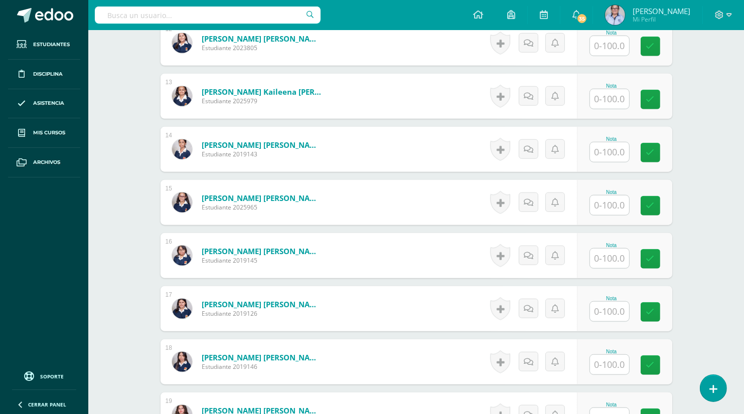
type input "100"
click at [608, 45] on input "text" at bounding box center [615, 46] width 40 height 20
type input "100"
click at [610, 98] on input "text" at bounding box center [615, 99] width 40 height 20
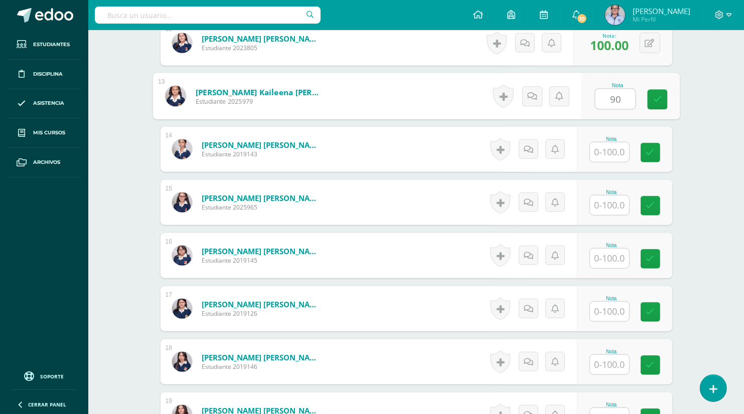
type input "90"
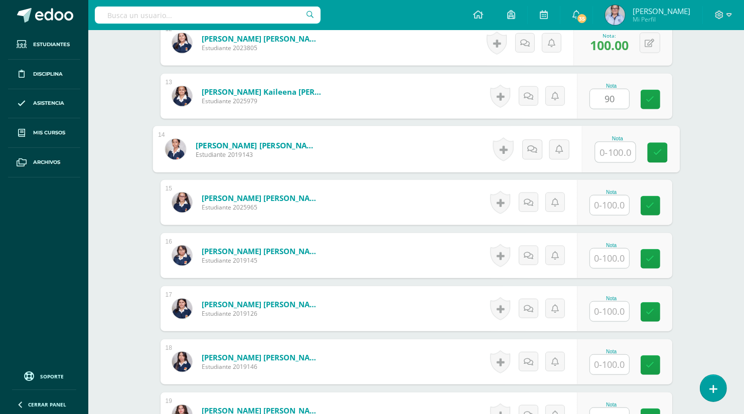
click at [608, 149] on input "text" at bounding box center [615, 152] width 40 height 20
type input "70"
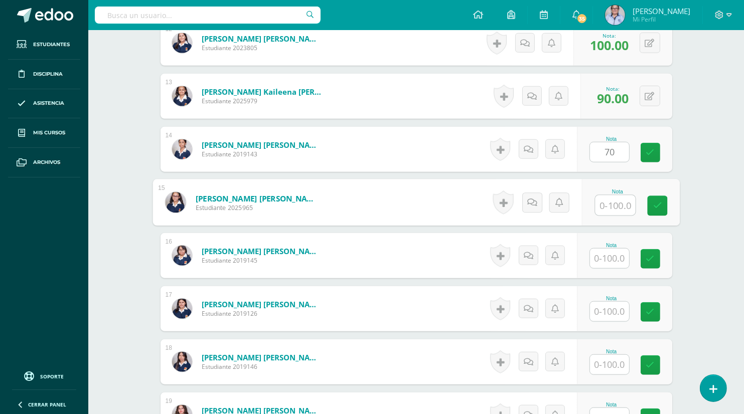
click at [613, 206] on input "text" at bounding box center [615, 206] width 40 height 20
type input "100"
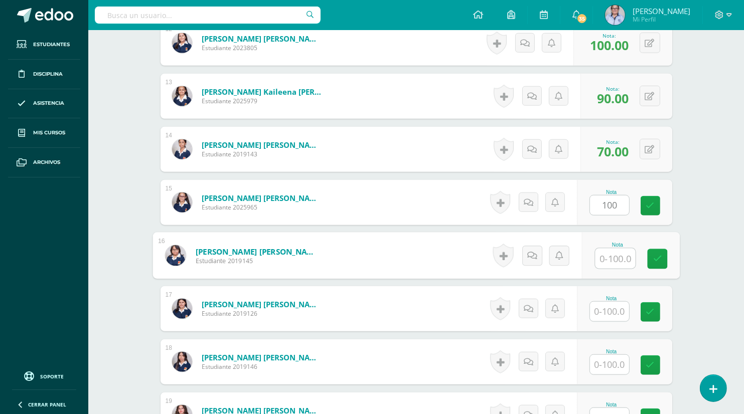
click at [607, 260] on input "text" at bounding box center [615, 259] width 40 height 20
type input "100"
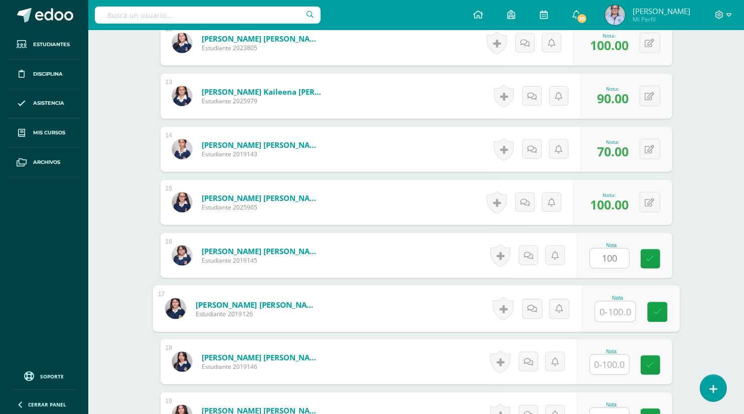
click at [610, 305] on input "text" at bounding box center [615, 312] width 40 height 20
type input "100"
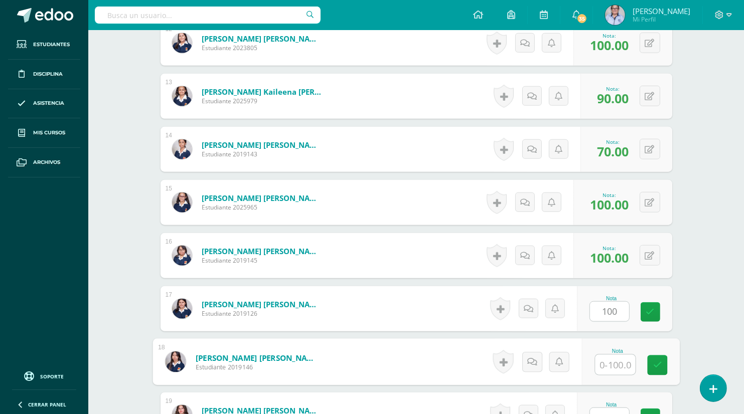
click at [611, 368] on input "text" at bounding box center [615, 365] width 40 height 20
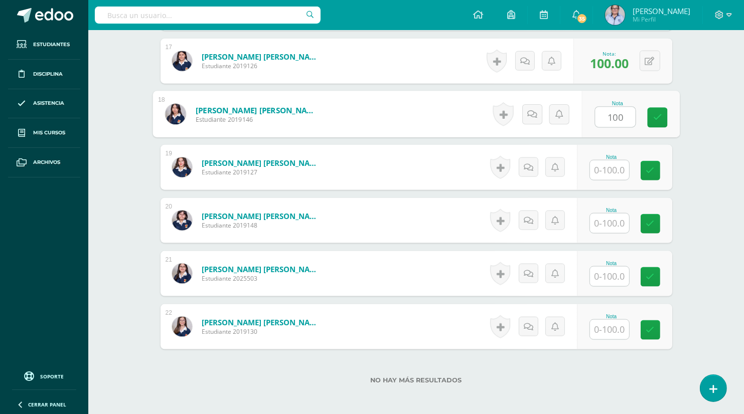
scroll to position [1173, 0]
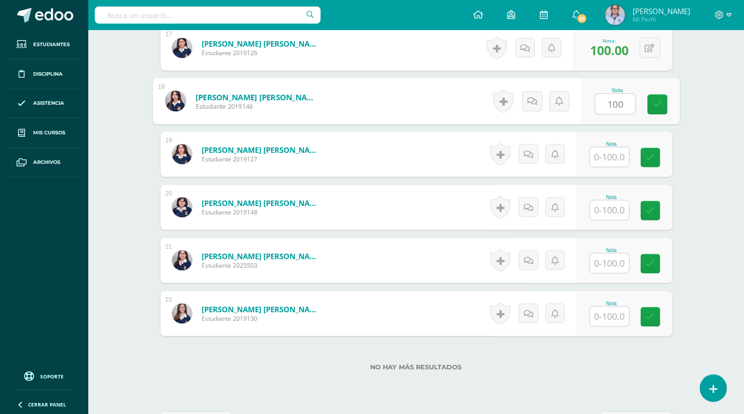
type input "100"
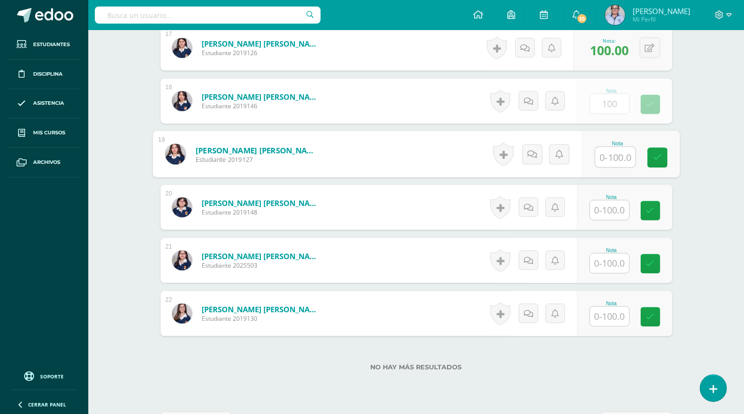
click at [610, 157] on input "text" at bounding box center [615, 157] width 40 height 20
type input "100"
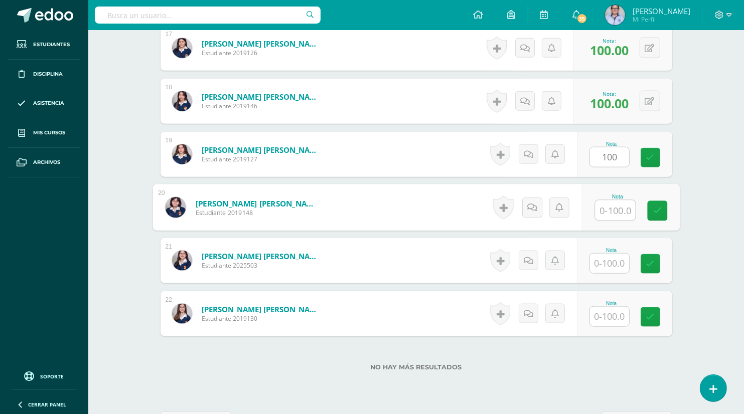
click at [613, 214] on input "text" at bounding box center [615, 211] width 40 height 20
type input "80"
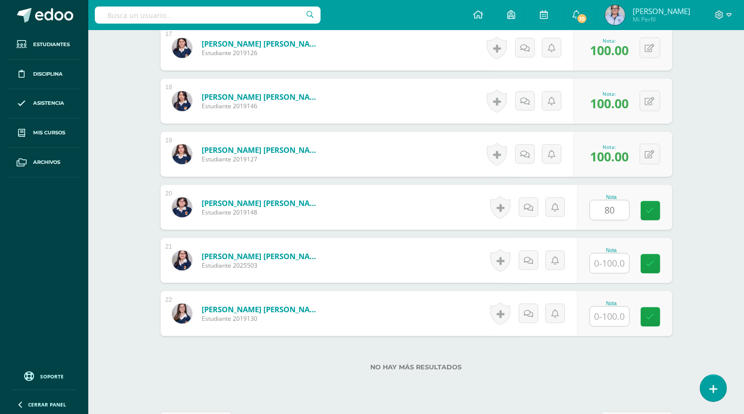
click at [607, 278] on div "Nota" at bounding box center [624, 260] width 95 height 45
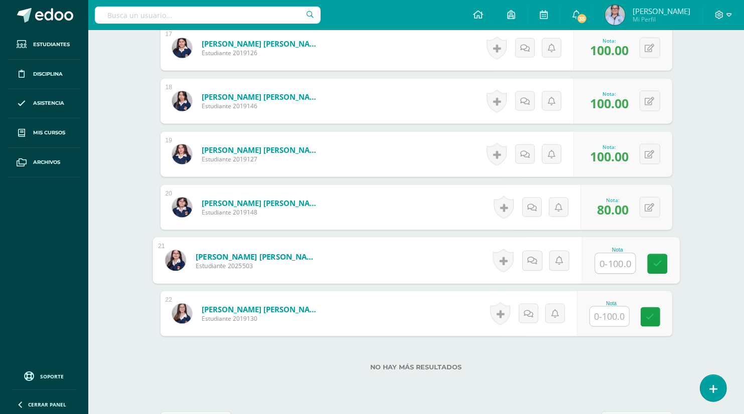
click at [610, 260] on input "text" at bounding box center [615, 264] width 40 height 20
type input "100"
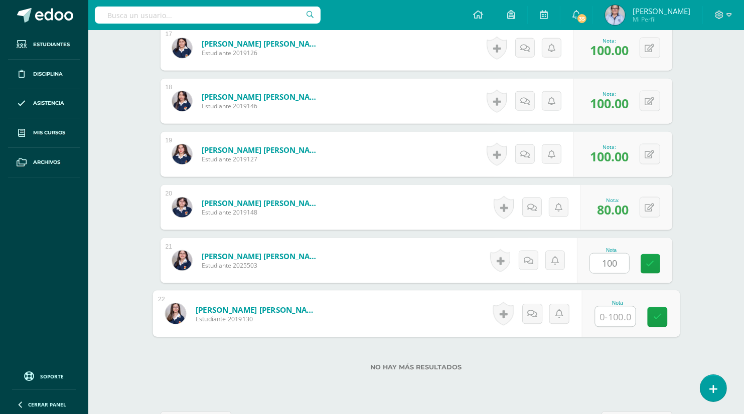
click at [610, 319] on input "text" at bounding box center [615, 317] width 40 height 20
type input "100"
click at [661, 319] on link at bounding box center [657, 317] width 20 height 20
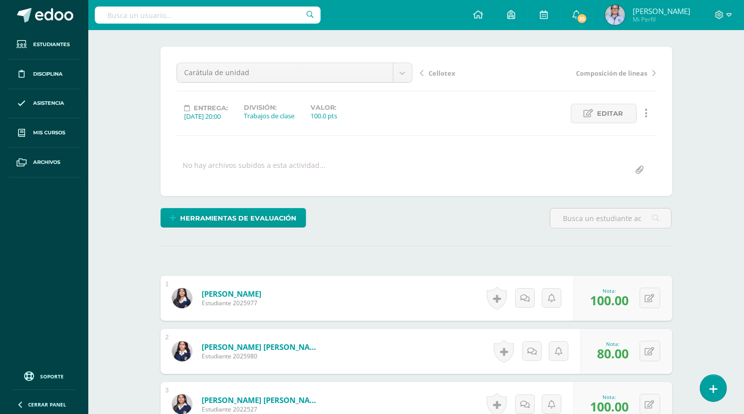
scroll to position [70, 0]
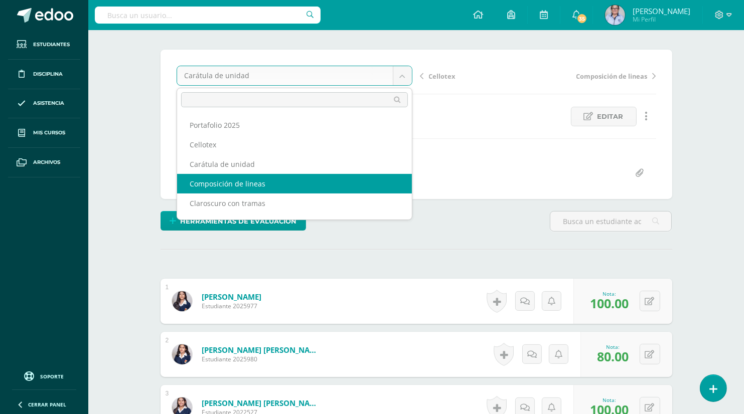
select select "/dashboard/teacher/grade-activity/130290/"
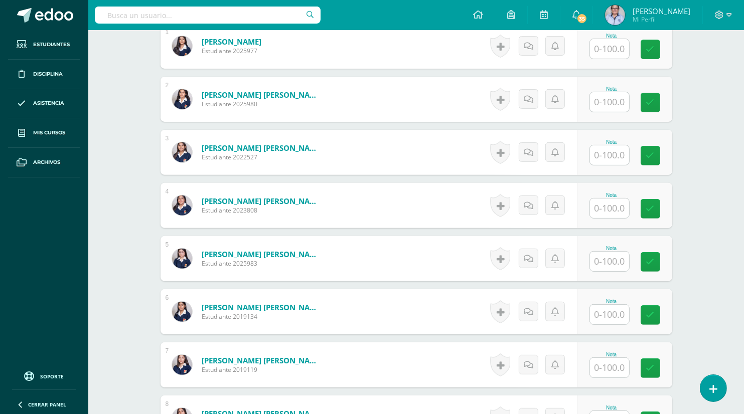
scroll to position [325, 0]
click at [609, 48] on input "text" at bounding box center [615, 49] width 40 height 20
type input "100"
click at [606, 104] on input "text" at bounding box center [615, 102] width 40 height 20
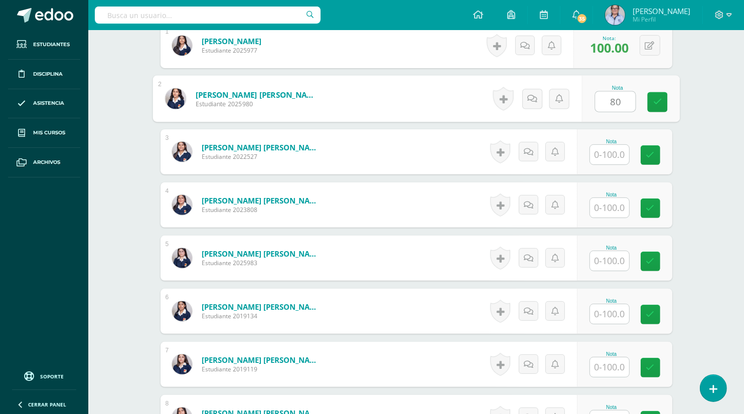
type input "80"
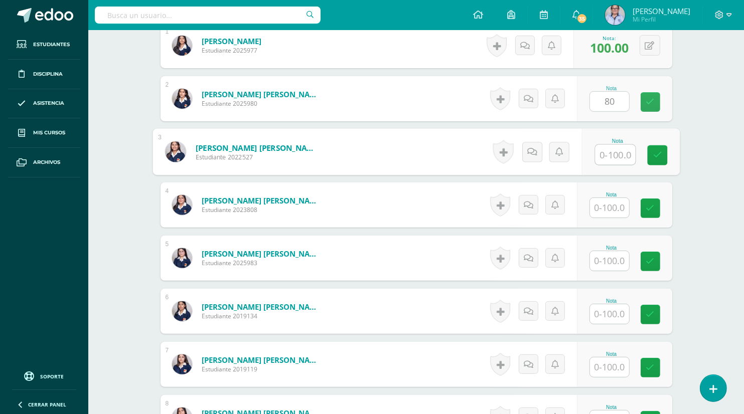
click at [605, 150] on input "text" at bounding box center [615, 155] width 40 height 20
type input "100"
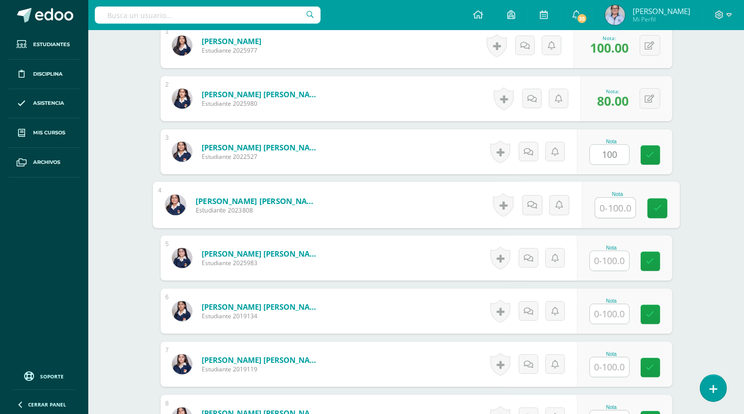
click at [612, 211] on input "text" at bounding box center [615, 208] width 40 height 20
type input "100"
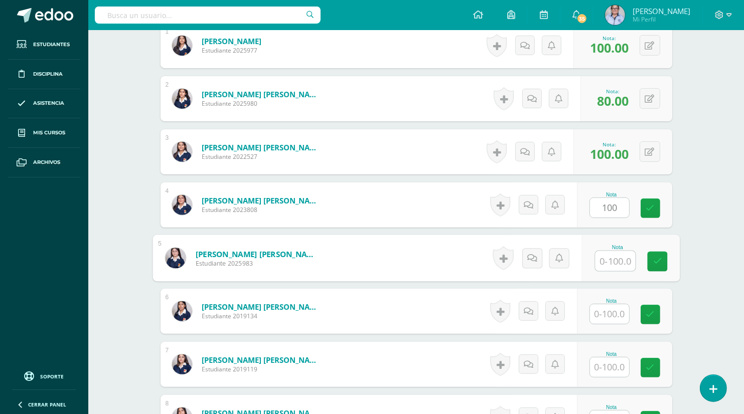
click at [609, 258] on input "text" at bounding box center [615, 261] width 40 height 20
type input "100"
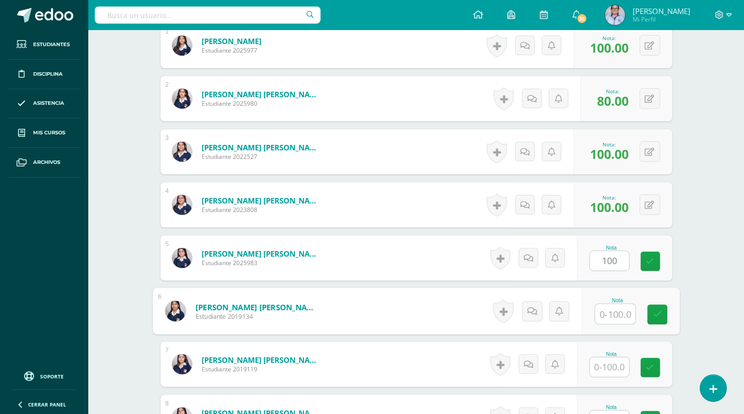
click at [607, 315] on input "text" at bounding box center [615, 314] width 40 height 20
type input "100"
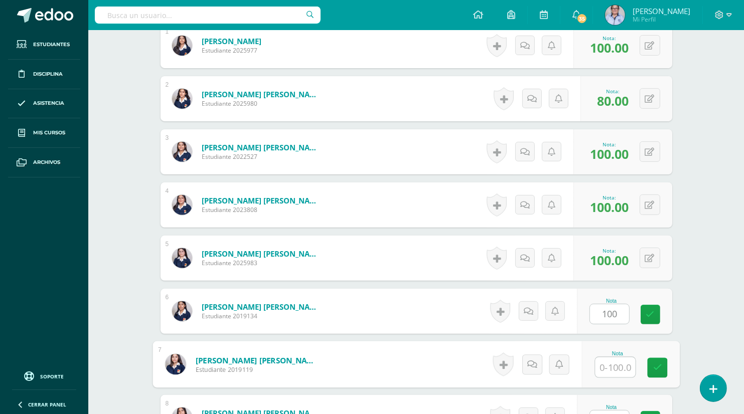
click at [603, 366] on input "text" at bounding box center [615, 368] width 40 height 20
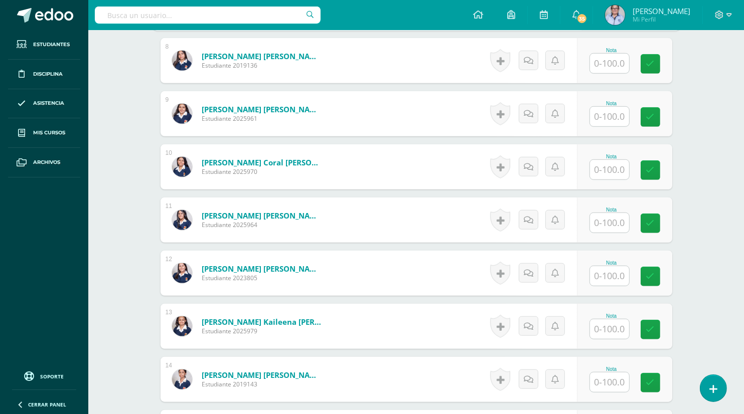
scroll to position [696, 0]
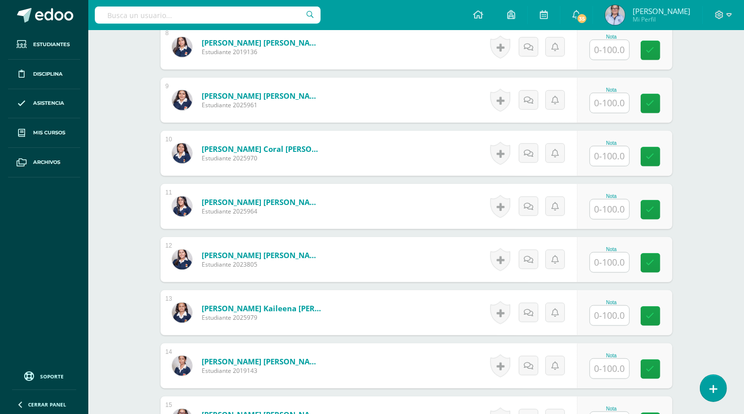
type input "100"
click at [606, 50] on input "text" at bounding box center [615, 50] width 40 height 20
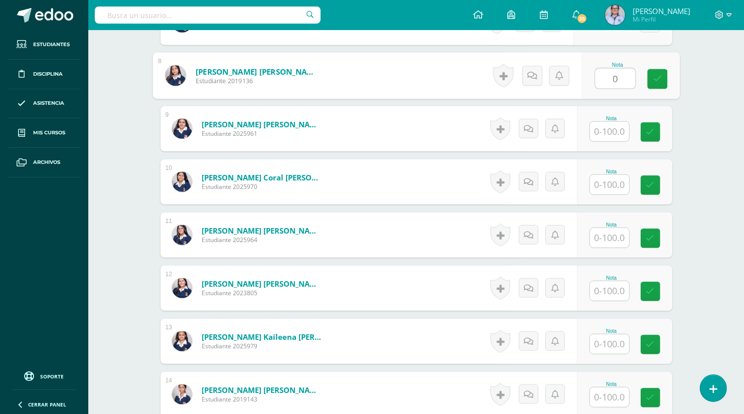
scroll to position [672, 0]
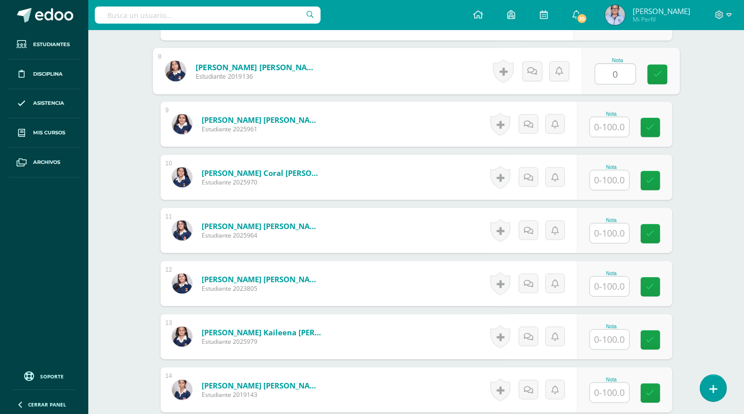
type input "0"
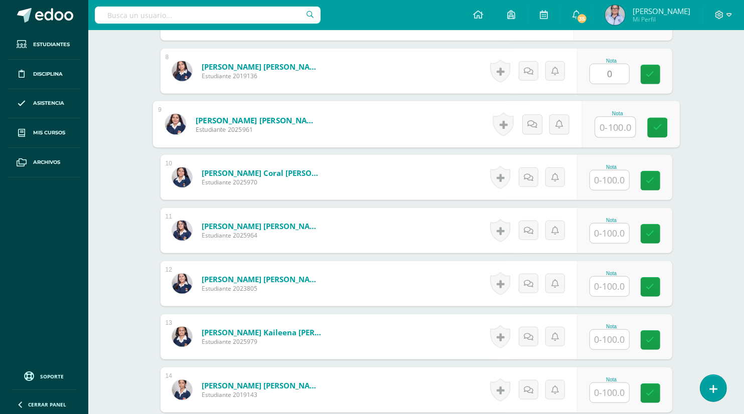
click at [612, 127] on input "text" at bounding box center [615, 127] width 40 height 20
type input "100"
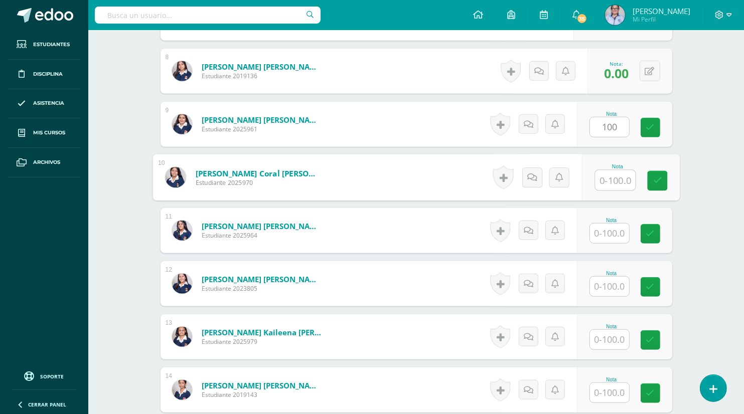
click at [617, 183] on input "text" at bounding box center [615, 180] width 40 height 20
type input "100"
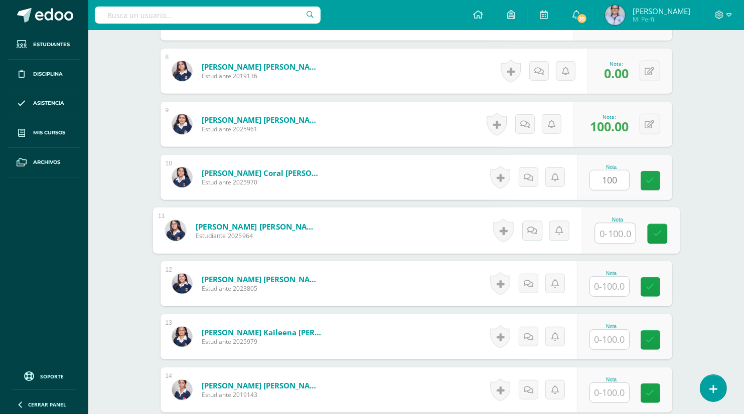
click at [610, 236] on input "text" at bounding box center [615, 234] width 40 height 20
type input "80"
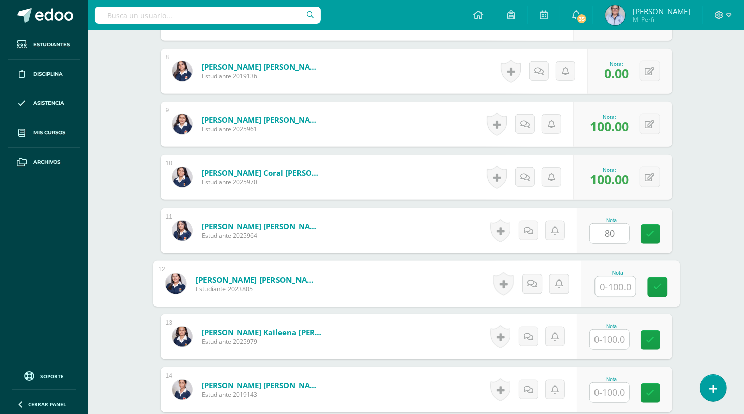
click at [607, 279] on input "text" at bounding box center [615, 287] width 40 height 20
type input "100"
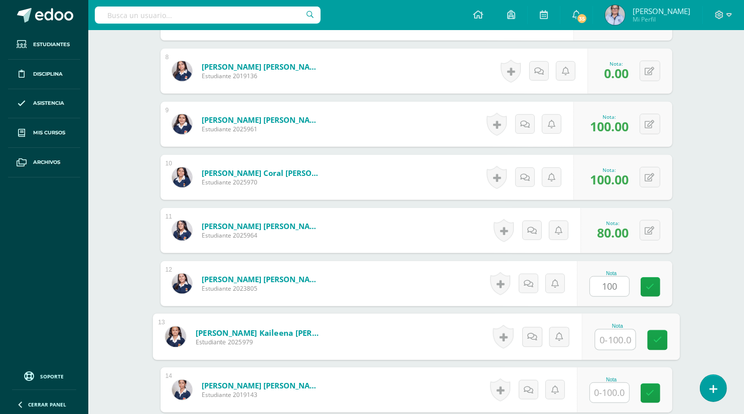
drag, startPoint x: 614, startPoint y: 340, endPoint x: 670, endPoint y: 221, distance: 131.4
click at [670, 221] on div "1 Alvarado Coxic, Manuela Estudiante 2025977 Nota 100.00 0 Logros 100.00" at bounding box center [415, 257] width 511 height 1161
type input "0"
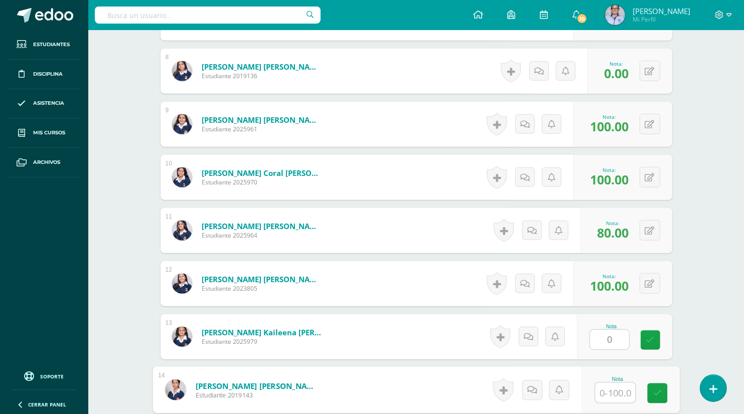
click at [607, 391] on input "text" at bounding box center [615, 393] width 40 height 20
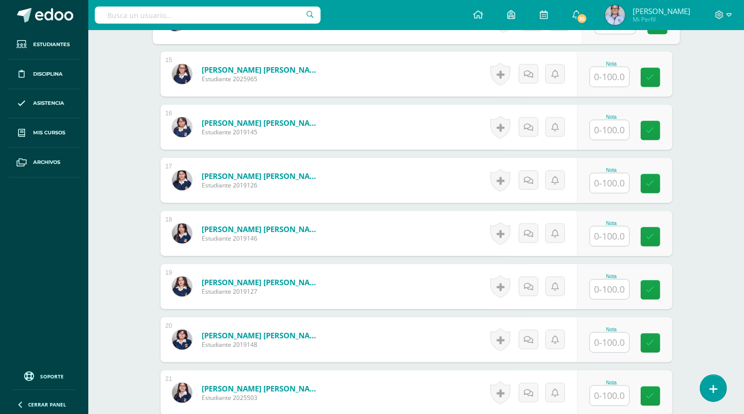
scroll to position [1043, 0]
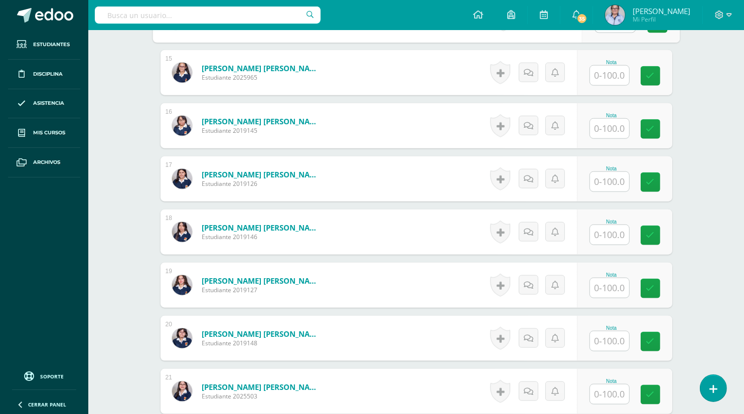
type input "0"
click at [605, 73] on input "text" at bounding box center [615, 76] width 40 height 20
type input "100"
click at [606, 126] on input "text" at bounding box center [615, 129] width 40 height 20
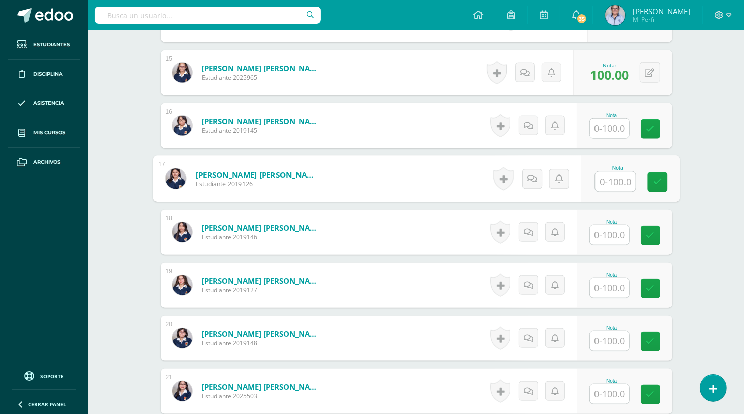
click at [613, 184] on input "text" at bounding box center [615, 182] width 40 height 20
type input "80"
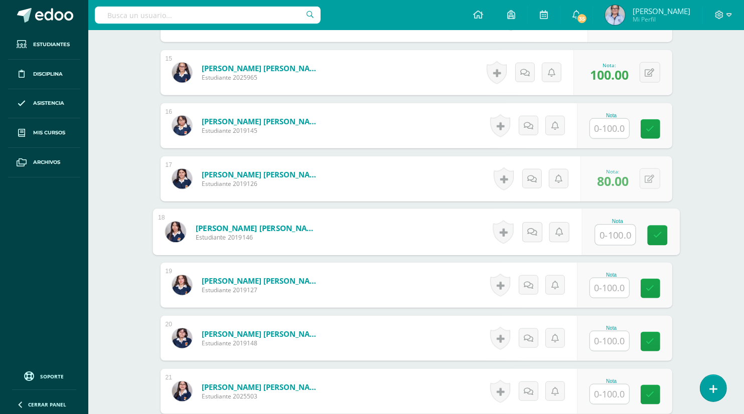
click at [613, 234] on input "text" at bounding box center [615, 235] width 40 height 20
type input "0"
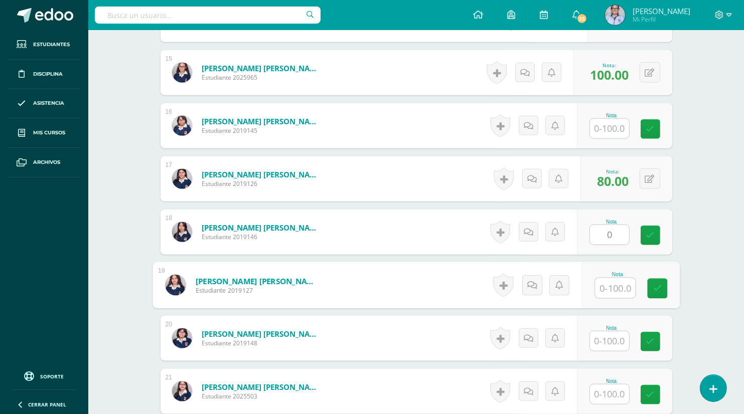
click at [610, 283] on input "text" at bounding box center [615, 288] width 40 height 20
type input "100"
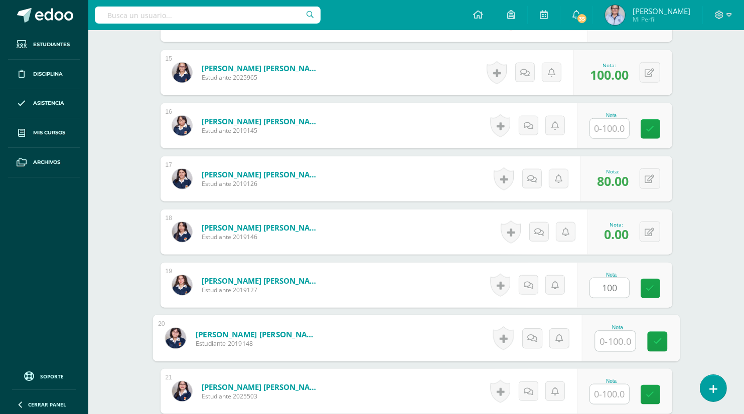
click at [608, 337] on input "text" at bounding box center [615, 341] width 40 height 20
type input "100"
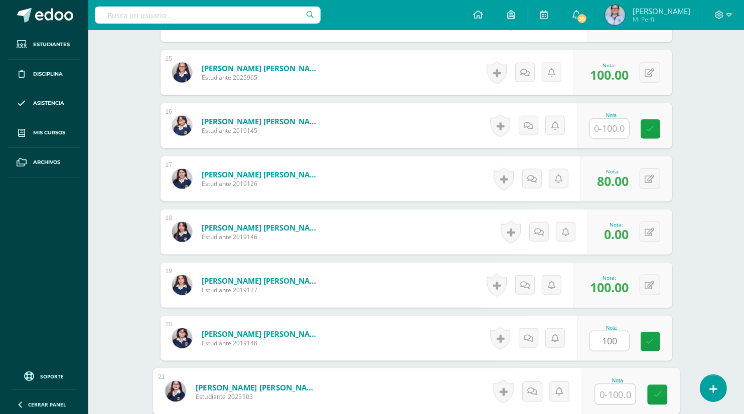
click at [612, 396] on input "text" at bounding box center [615, 395] width 40 height 20
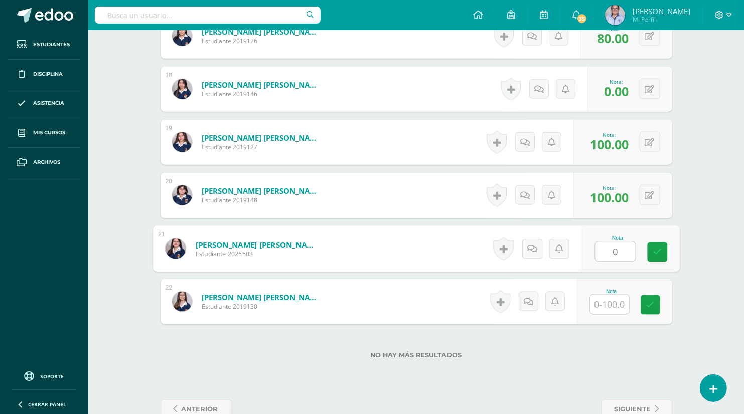
scroll to position [1210, 0]
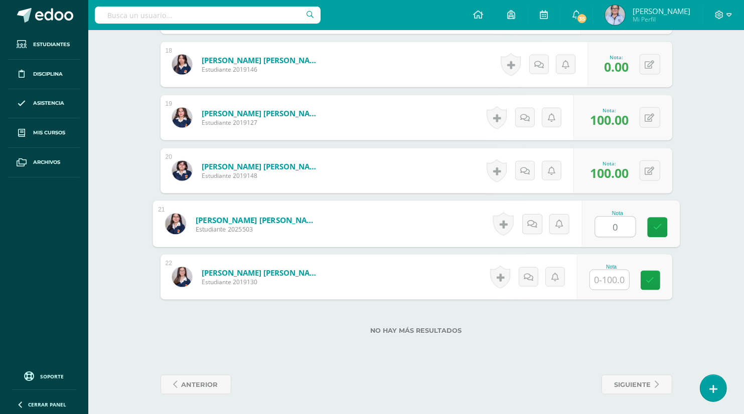
type input "0"
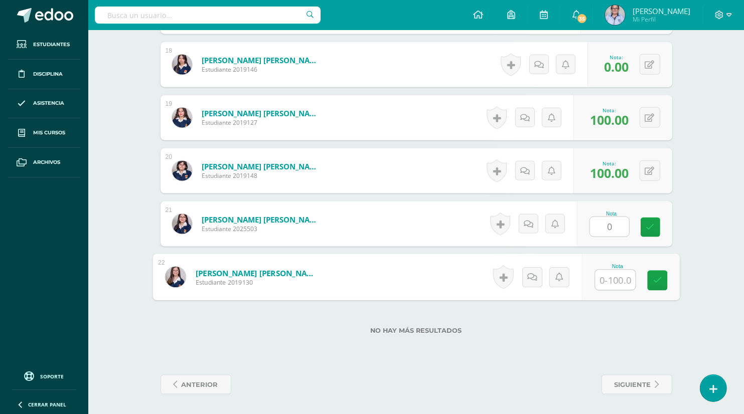
click at [605, 285] on input "text" at bounding box center [615, 280] width 40 height 20
type input "100"
click at [655, 278] on icon at bounding box center [656, 280] width 9 height 9
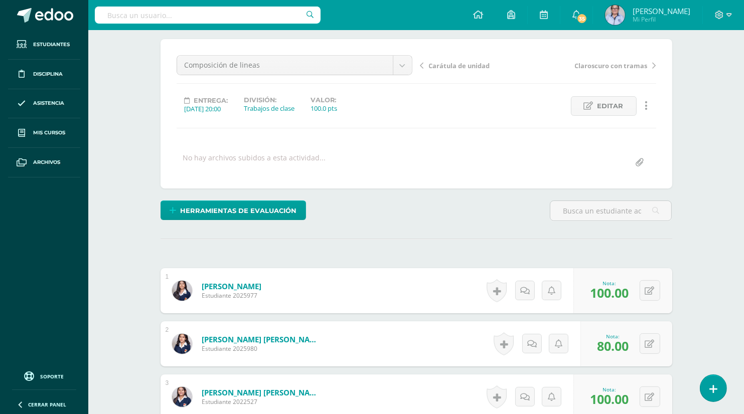
scroll to position [82, 0]
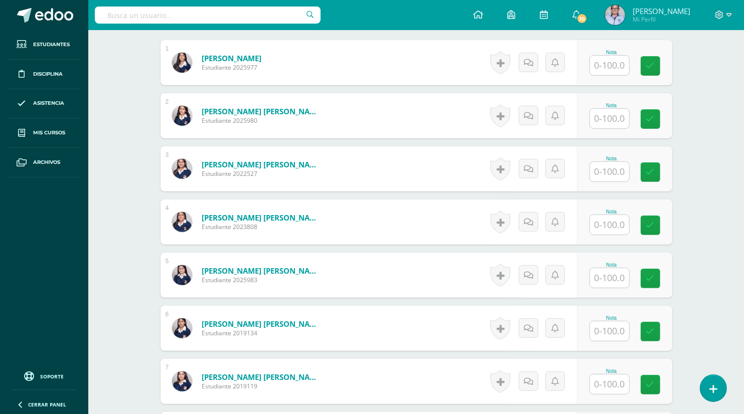
scroll to position [314, 0]
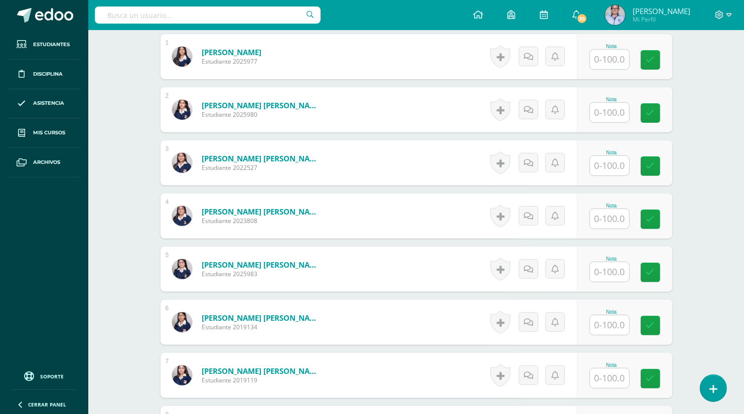
click at [616, 68] on input "text" at bounding box center [609, 60] width 39 height 20
type input "95"
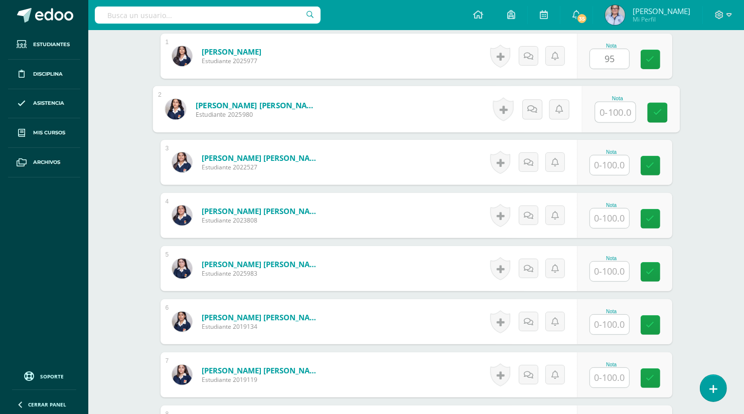
click at [616, 114] on input "text" at bounding box center [615, 112] width 40 height 20
type input "95"
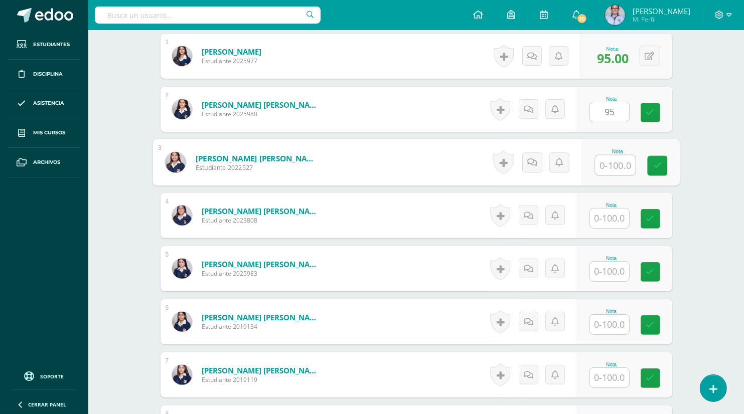
click at [615, 163] on input "text" at bounding box center [615, 165] width 40 height 20
type input "80"
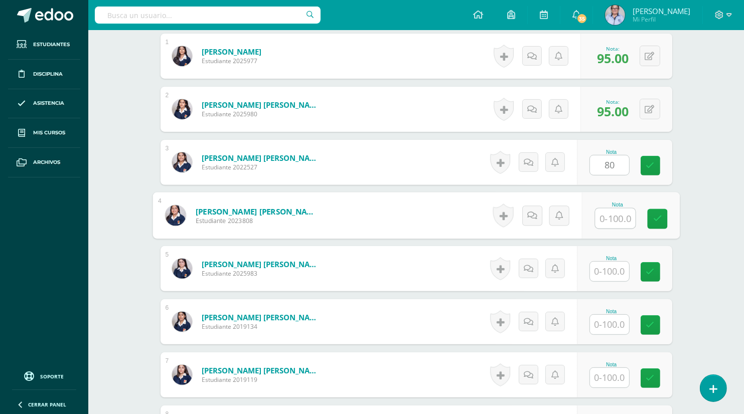
click at [613, 222] on input "text" at bounding box center [615, 219] width 40 height 20
type input "100"
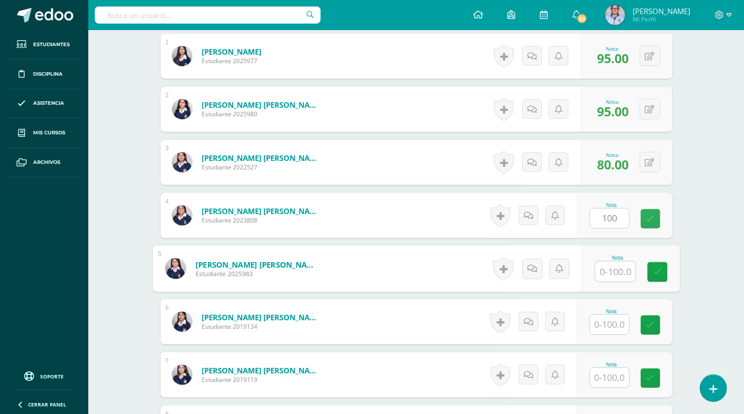
click at [616, 269] on input "text" at bounding box center [615, 272] width 40 height 20
type input "90"
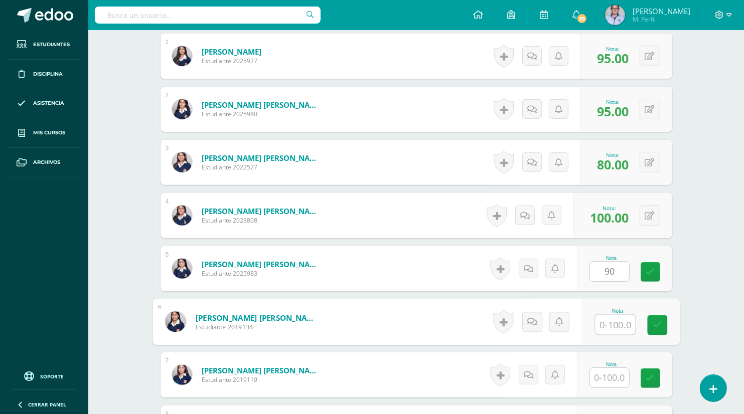
click at [608, 322] on input "text" at bounding box center [615, 325] width 40 height 20
type input "60"
click at [607, 380] on input "text" at bounding box center [609, 378] width 39 height 20
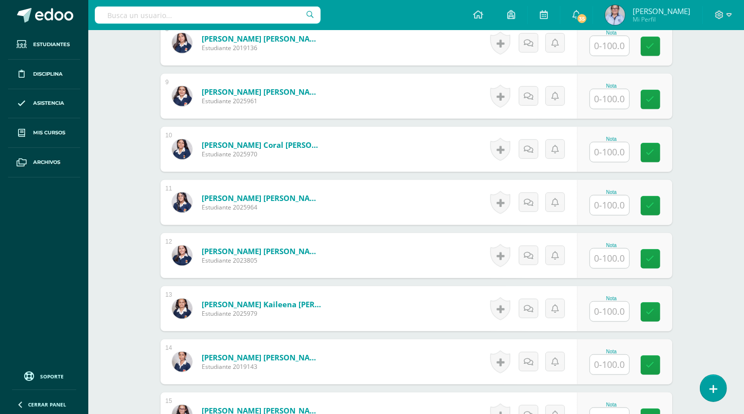
scroll to position [702, 0]
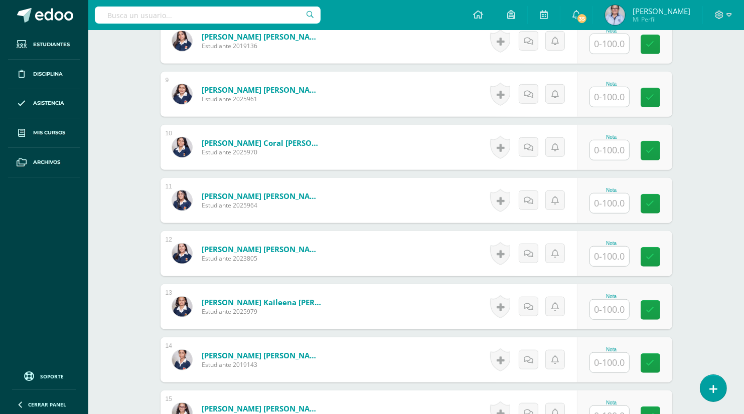
type input "100"
click at [606, 42] on input "text" at bounding box center [615, 44] width 40 height 20
type input "o"
type input "0"
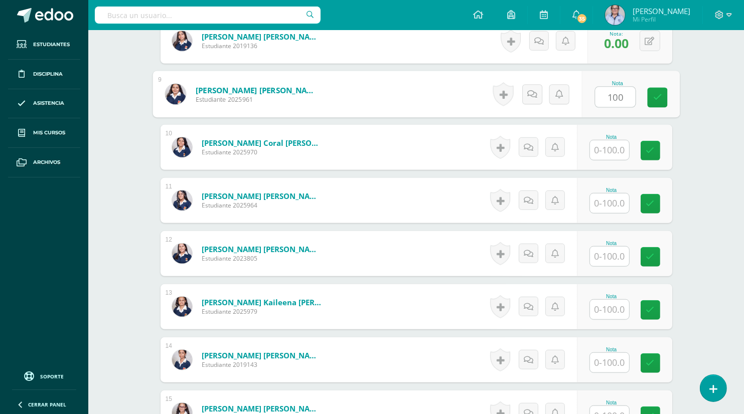
type input "100"
click at [615, 150] on input "text" at bounding box center [609, 150] width 39 height 20
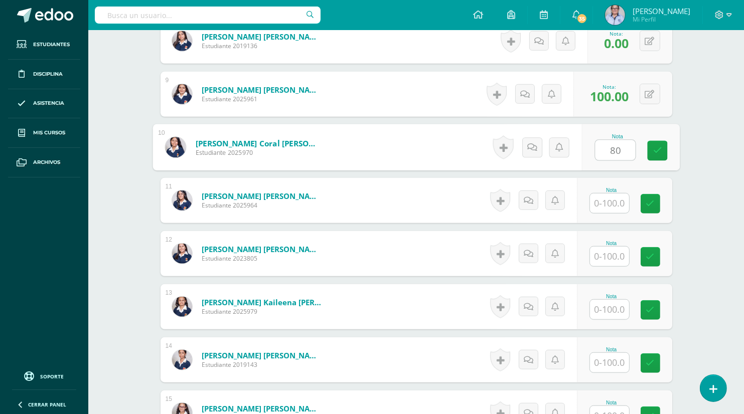
type input "80"
click at [616, 201] on input "text" at bounding box center [609, 204] width 39 height 20
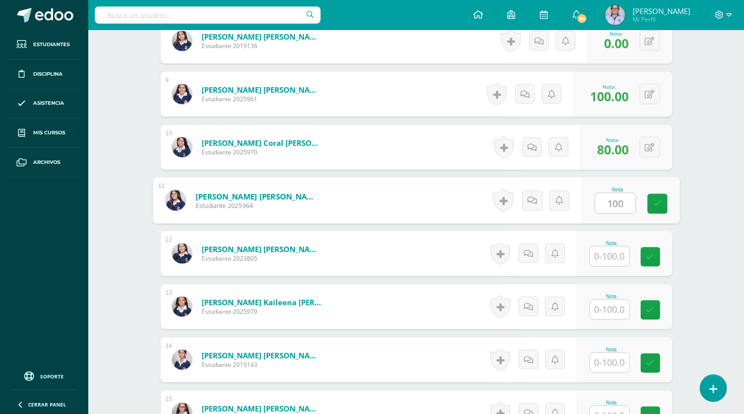
type input "100"
click at [608, 258] on input "text" at bounding box center [609, 257] width 39 height 20
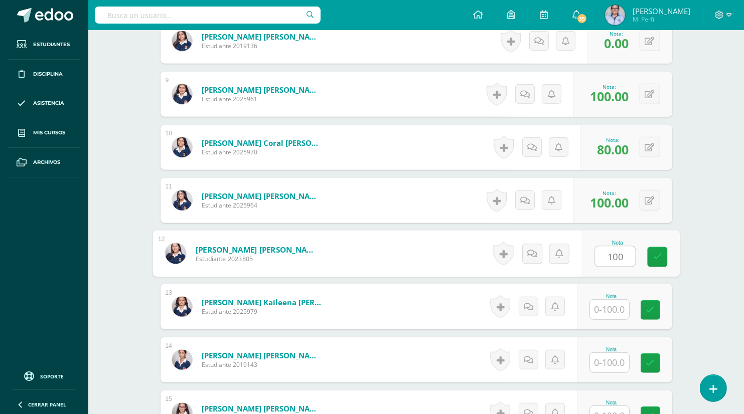
type input "100"
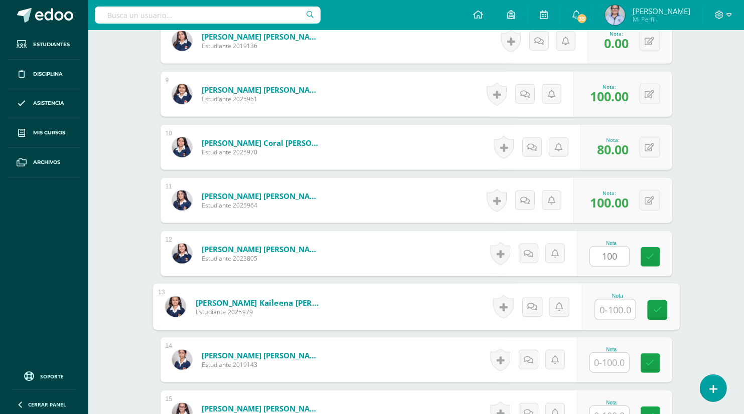
click at [610, 309] on input "text" at bounding box center [615, 310] width 40 height 20
type input "90"
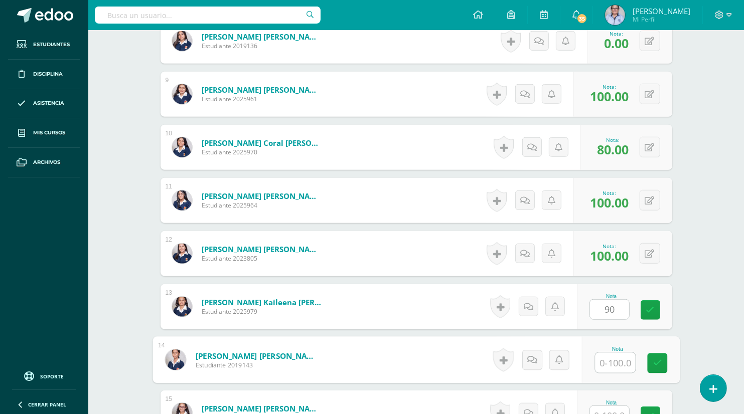
click at [610, 364] on input "text" at bounding box center [615, 363] width 40 height 20
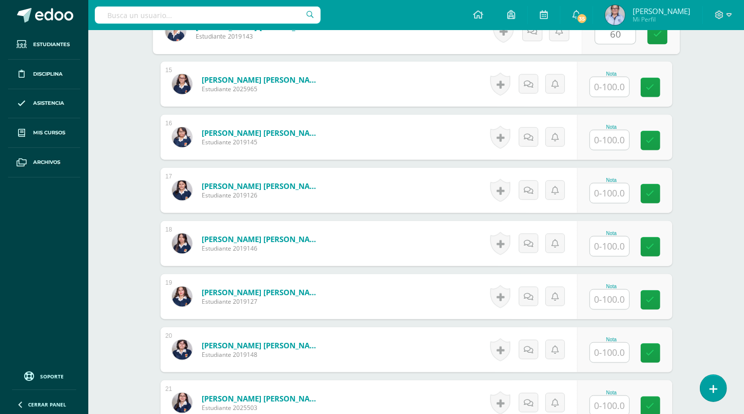
scroll to position [1034, 0]
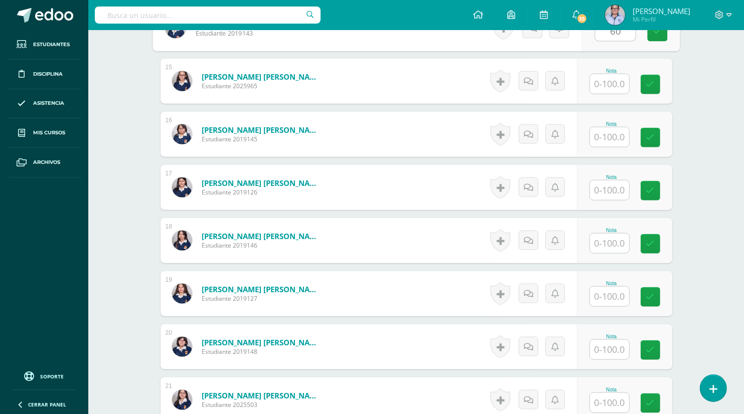
type input "60"
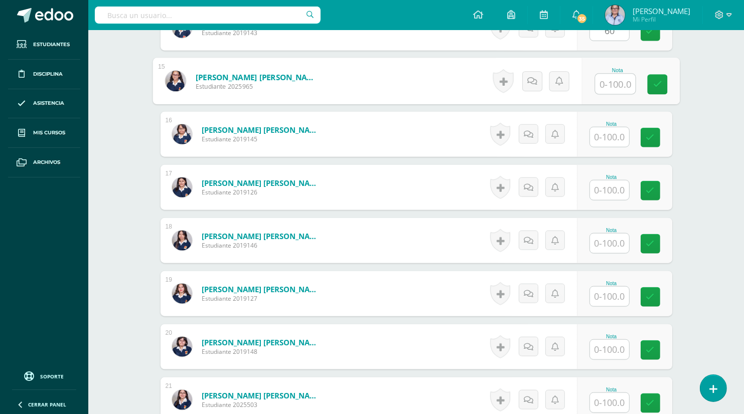
click at [614, 85] on input "text" at bounding box center [615, 84] width 40 height 20
type input "100"
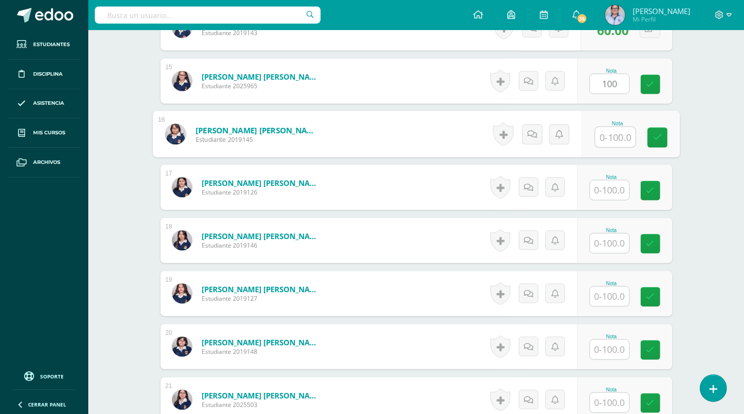
click at [613, 138] on input "text" at bounding box center [615, 137] width 40 height 20
type input "90"
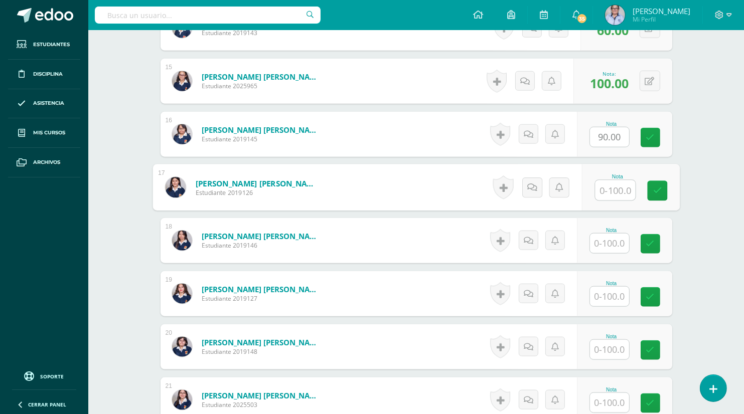
click at [608, 188] on input "text" at bounding box center [615, 191] width 40 height 20
type input "70"
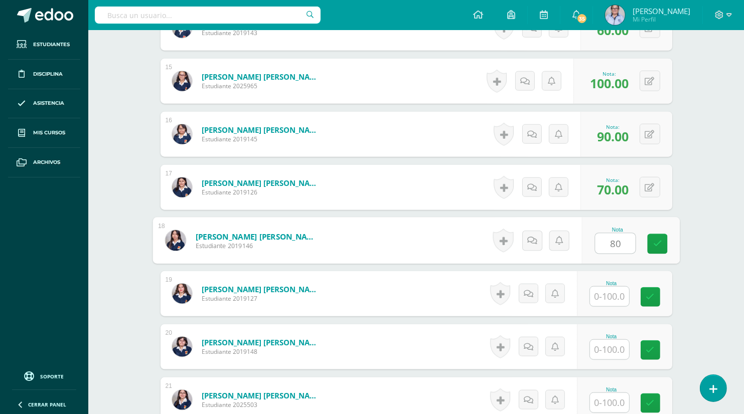
type input "80"
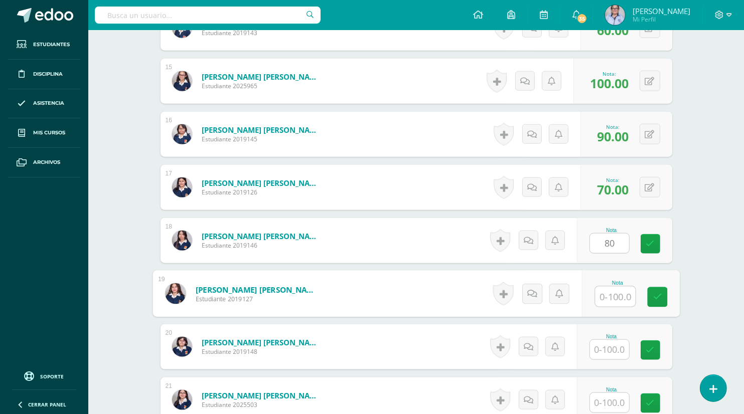
click at [612, 298] on input "text" at bounding box center [615, 297] width 40 height 20
type input "100"
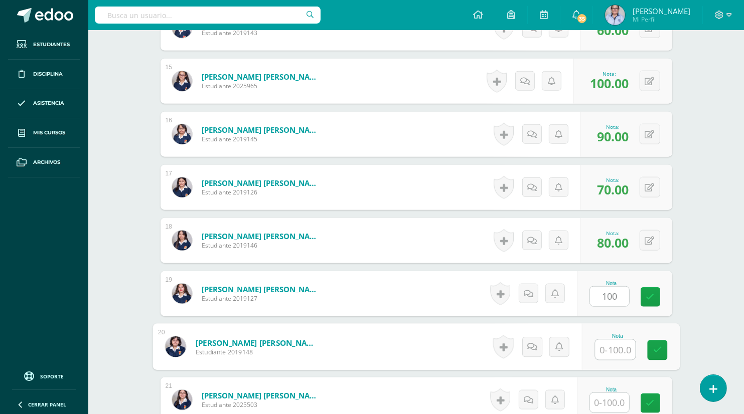
click at [612, 351] on input "text" at bounding box center [615, 350] width 40 height 20
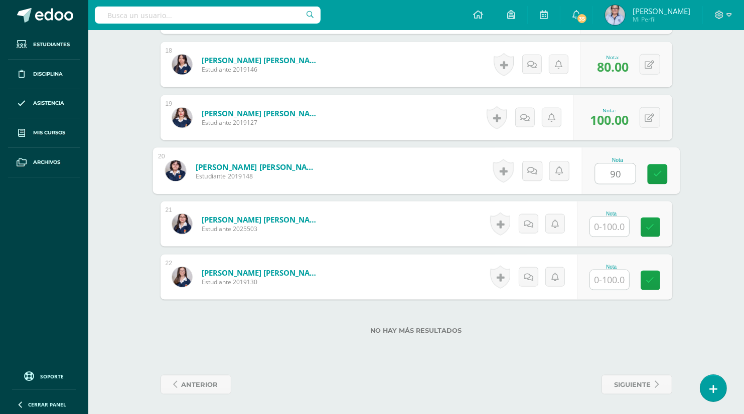
scroll to position [1209, 0]
type input "90"
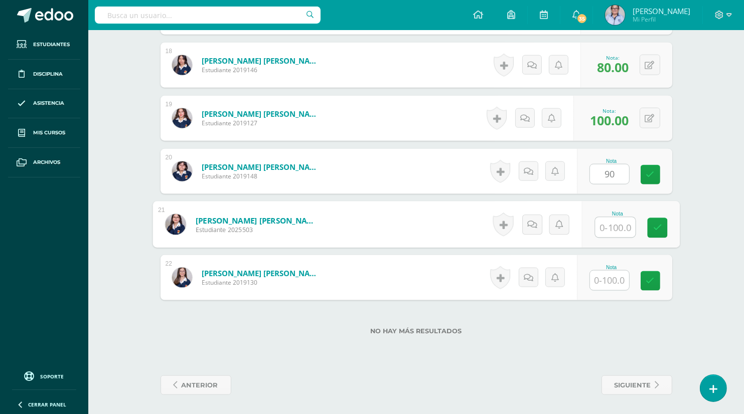
click at [606, 227] on input "text" at bounding box center [615, 228] width 40 height 20
type input "90"
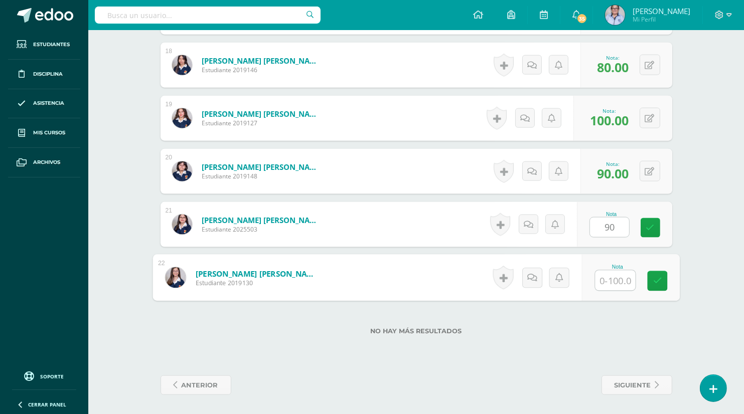
click at [612, 282] on input "text" at bounding box center [615, 281] width 40 height 20
type input "90"
click at [654, 283] on icon at bounding box center [656, 281] width 9 height 9
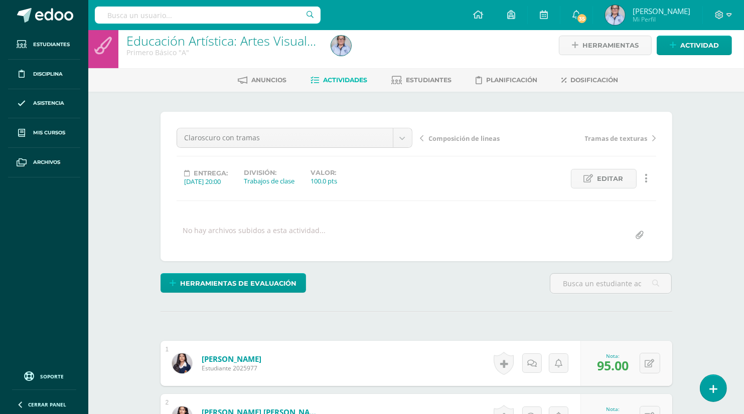
scroll to position [0, 0]
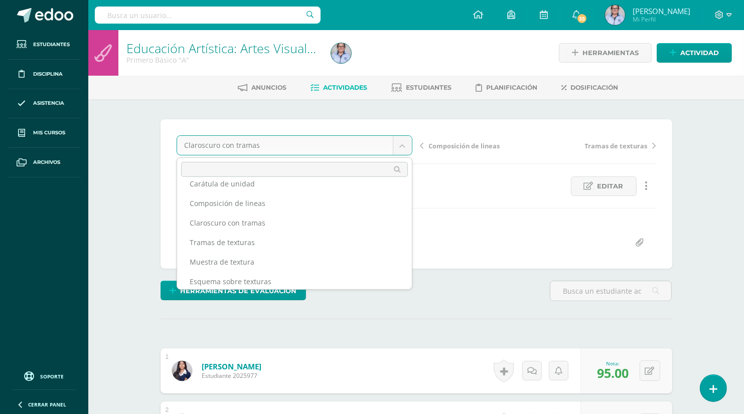
scroll to position [55, 0]
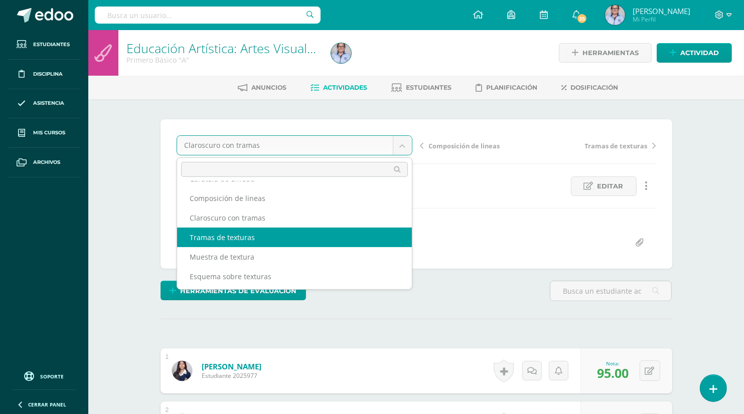
select select "/dashboard/teacher/grade-activity/130288/"
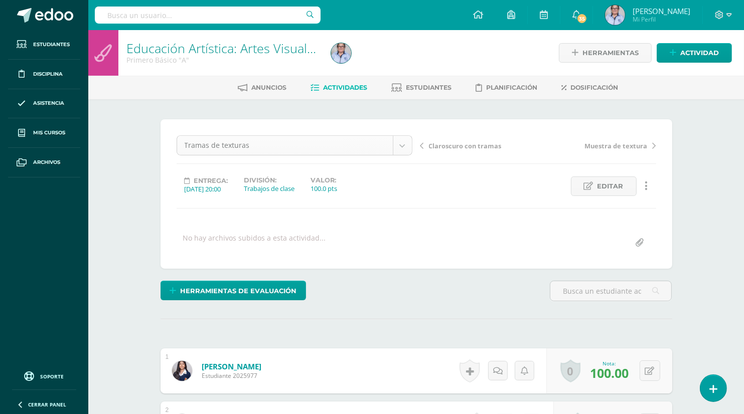
scroll to position [13, 0]
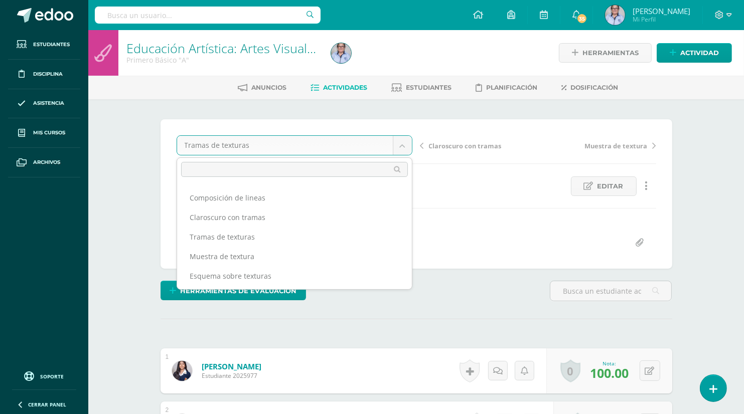
scroll to position [56, 0]
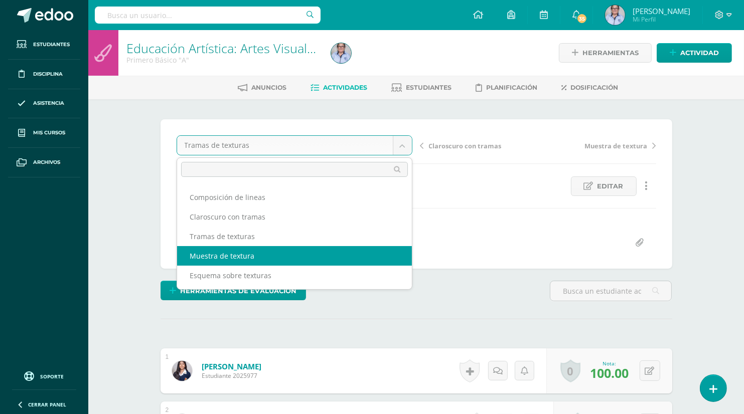
select select "/dashboard/teacher/grade-activity/130287/"
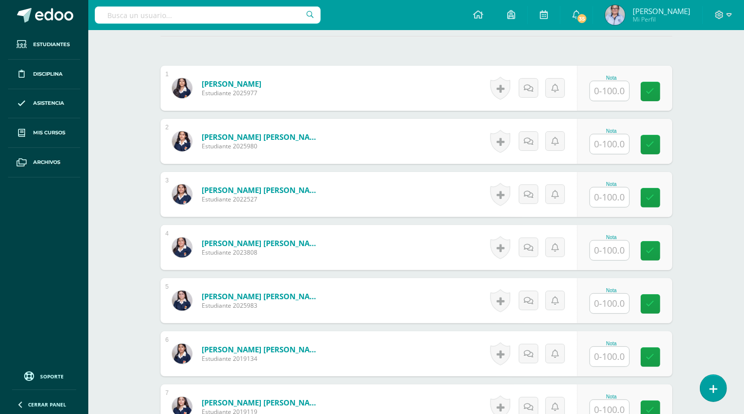
scroll to position [297, 0]
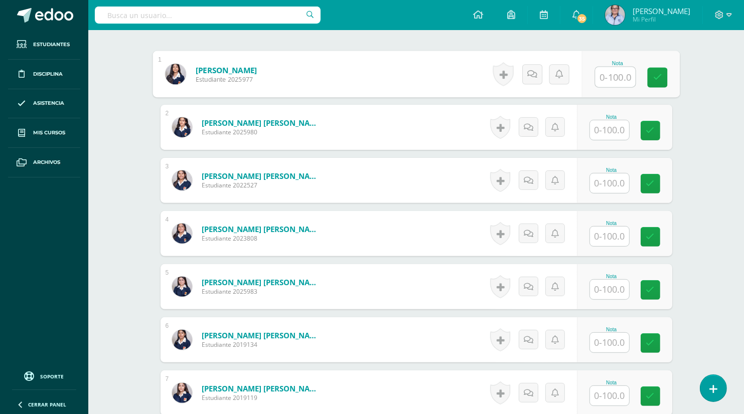
click at [608, 73] on input "text" at bounding box center [615, 77] width 40 height 20
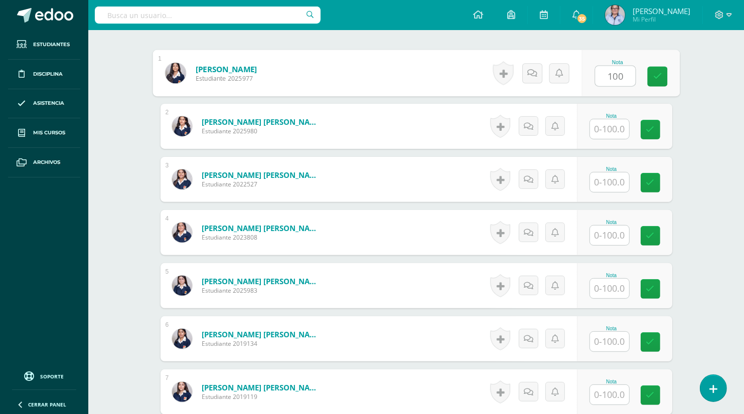
type input "100"
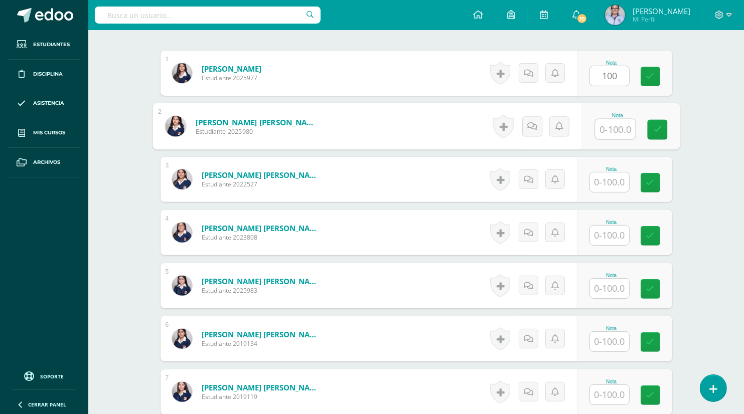
click at [618, 129] on input "text" at bounding box center [615, 129] width 40 height 20
type input "0"
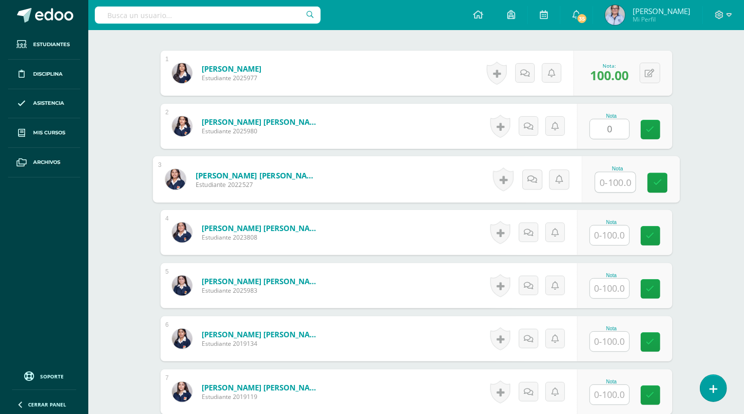
click at [613, 181] on input "text" at bounding box center [615, 182] width 40 height 20
type input "0"
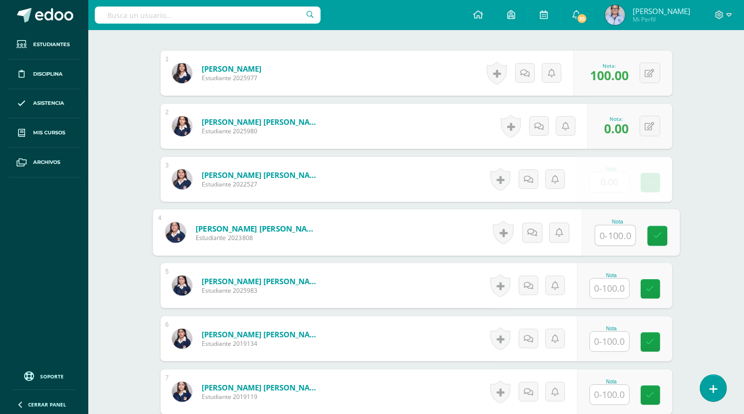
click at [616, 234] on input "text" at bounding box center [615, 236] width 40 height 20
type input "100"
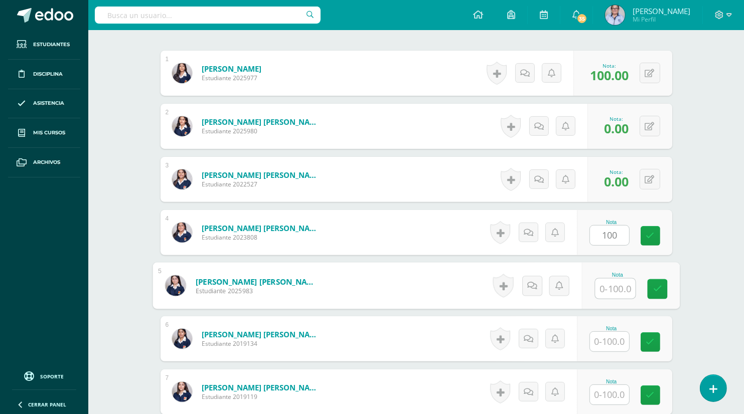
click at [612, 290] on input "text" at bounding box center [615, 289] width 40 height 20
type input "0"
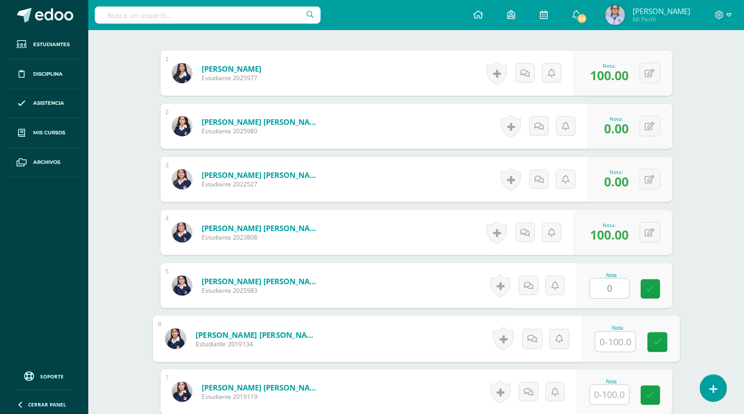
click at [612, 343] on input "text" at bounding box center [615, 342] width 40 height 20
type input "0"
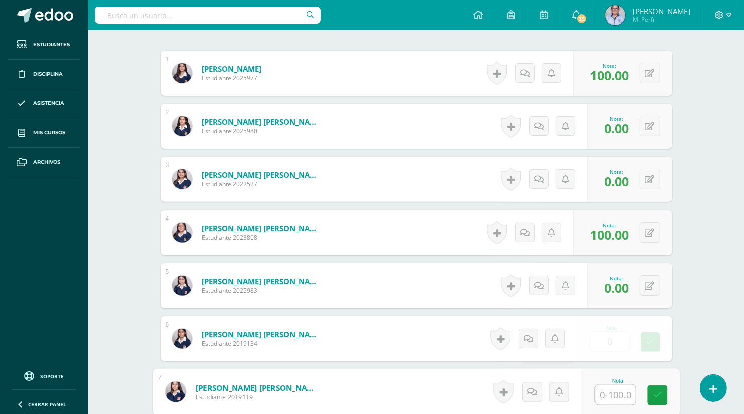
click at [617, 391] on input "text" at bounding box center [615, 395] width 40 height 20
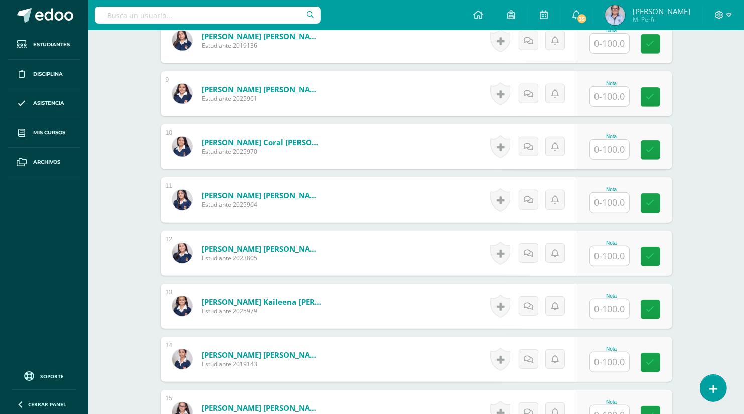
scroll to position [700, 0]
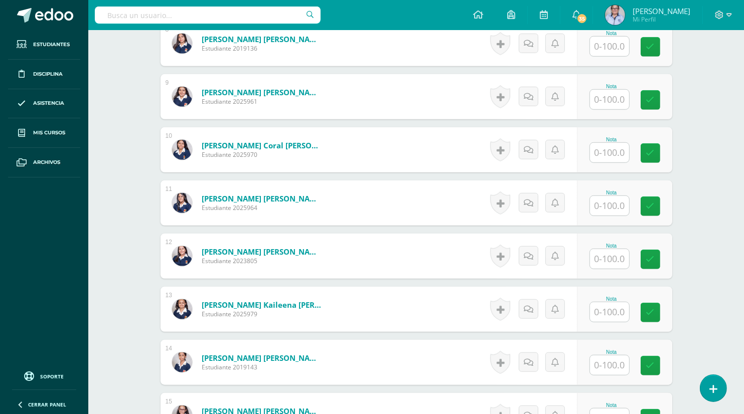
type input "90"
click at [604, 43] on input "text" at bounding box center [615, 47] width 40 height 20
type input "0"
click at [608, 100] on input "text" at bounding box center [615, 100] width 40 height 20
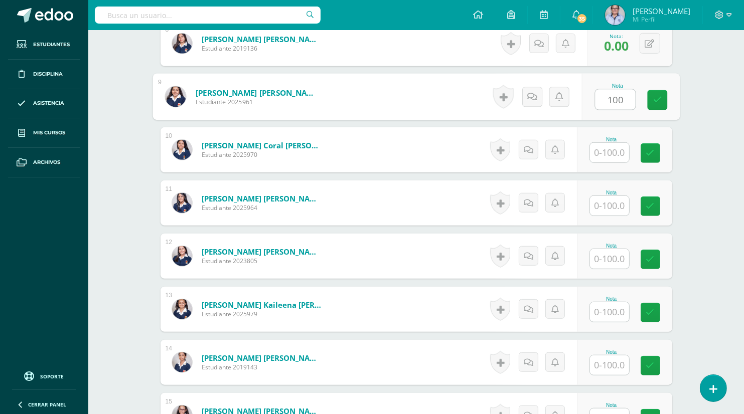
type input "100"
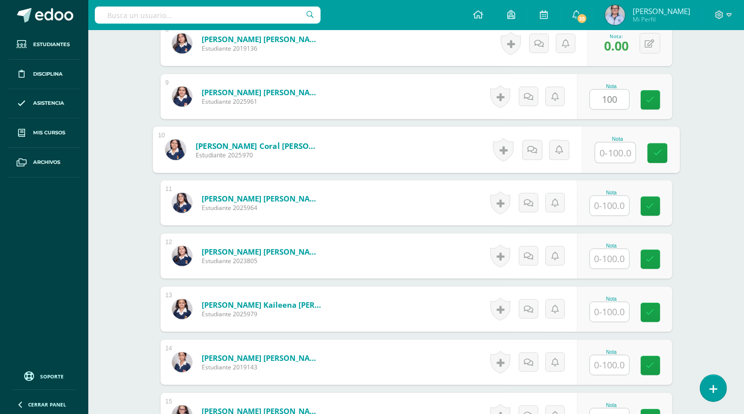
click at [610, 155] on input "text" at bounding box center [615, 153] width 40 height 20
type input "90"
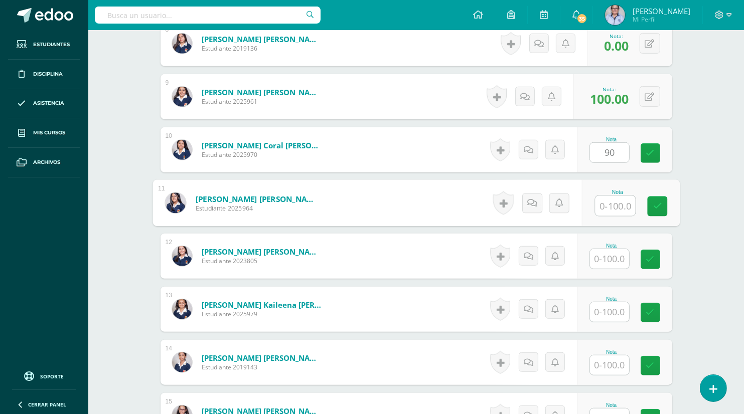
click at [608, 205] on input "text" at bounding box center [615, 206] width 40 height 20
type input "90"
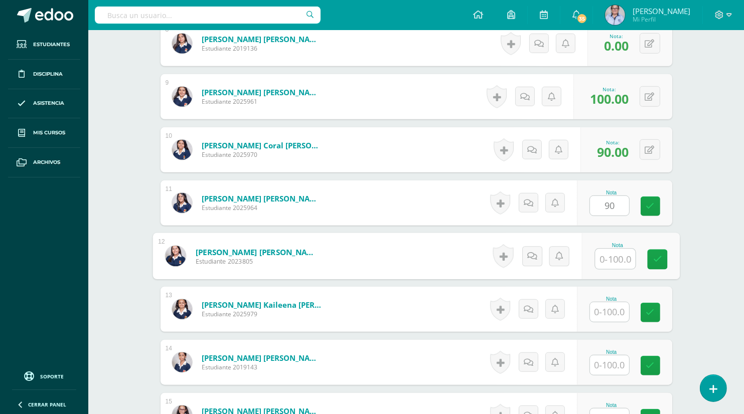
click at [611, 263] on input "text" at bounding box center [615, 259] width 40 height 20
type input "90"
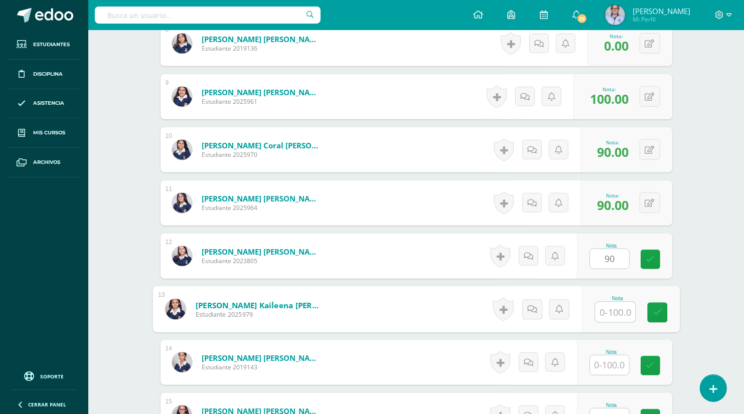
click at [622, 311] on input "text" at bounding box center [615, 312] width 40 height 20
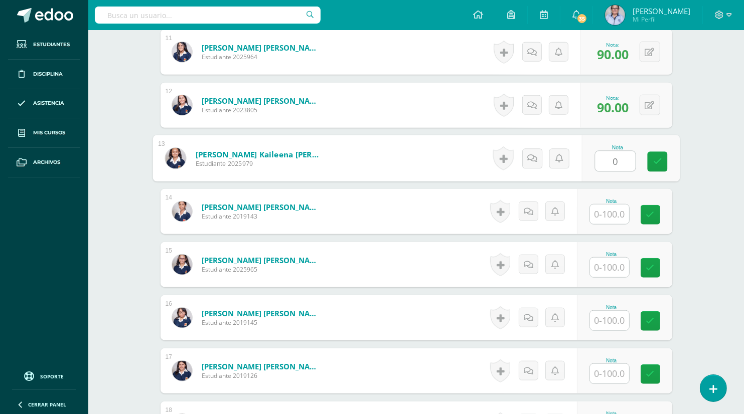
scroll to position [857, 0]
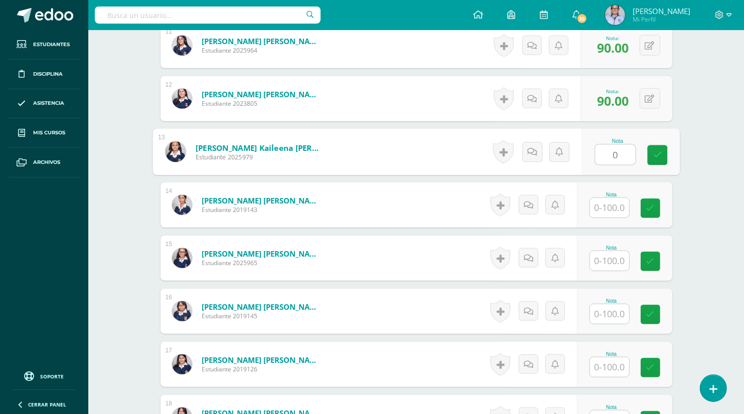
type input "0"
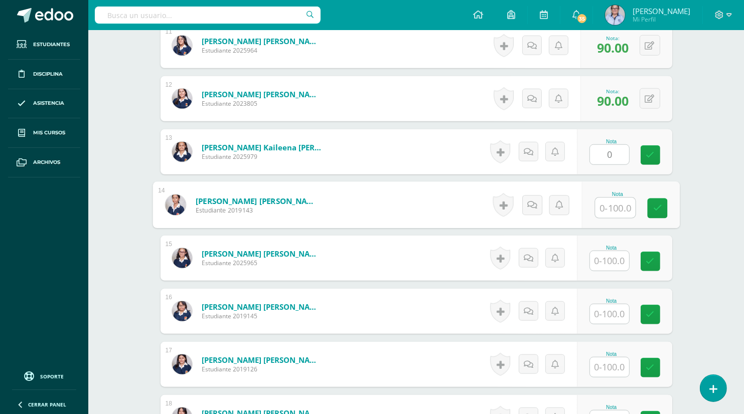
click at [619, 205] on input "text" at bounding box center [615, 208] width 40 height 20
type input "70"
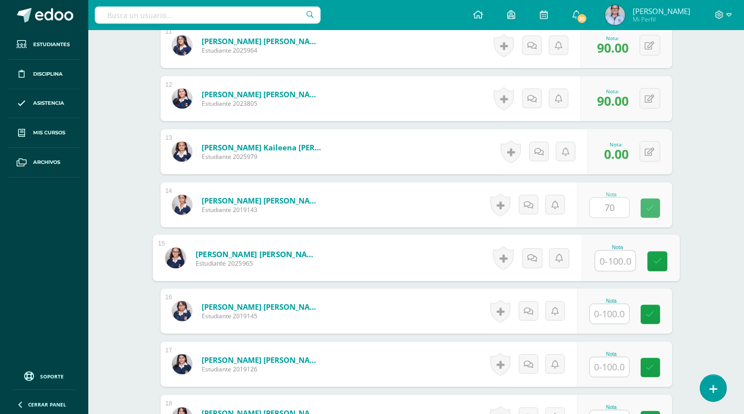
click at [608, 262] on input "text" at bounding box center [615, 261] width 40 height 20
type input "100"
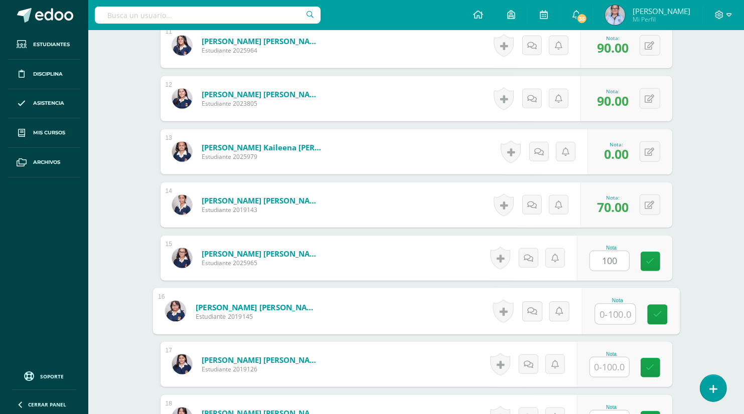
click at [607, 311] on input "text" at bounding box center [615, 314] width 40 height 20
type input "100"
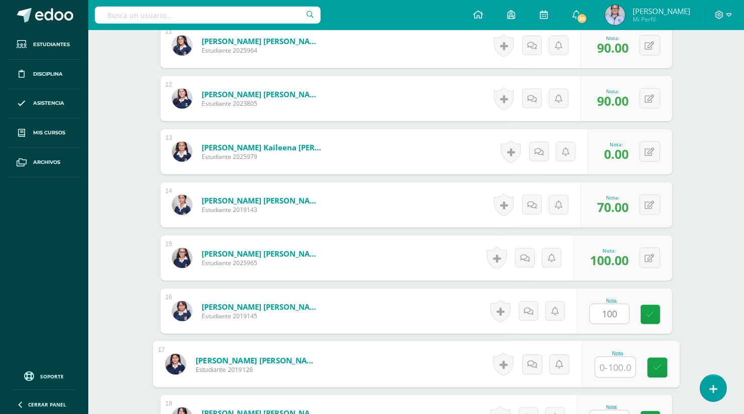
click at [610, 368] on input "text" at bounding box center [615, 368] width 40 height 20
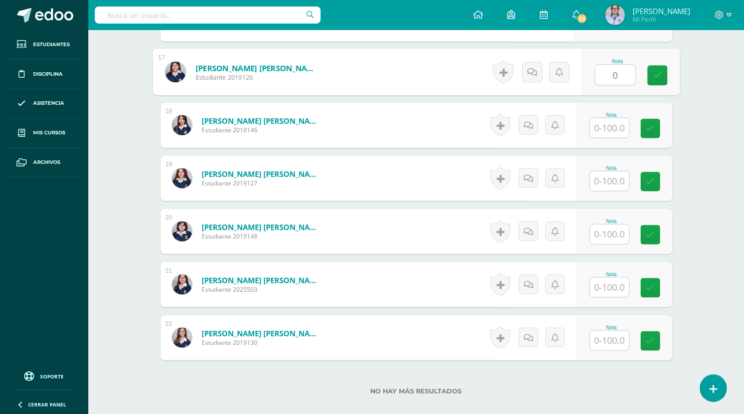
scroll to position [1153, 0]
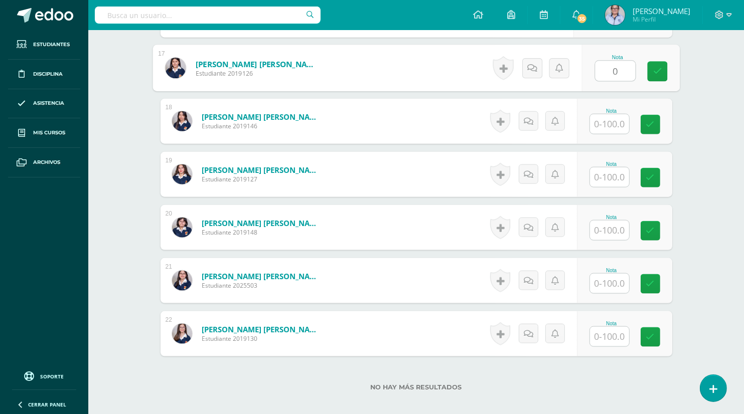
type input "0"
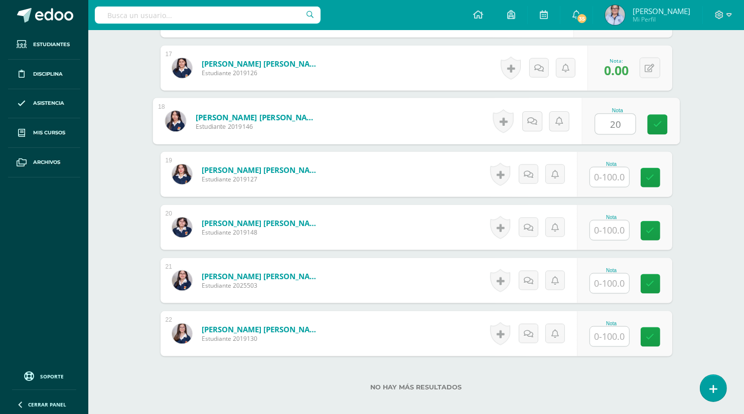
type input "20"
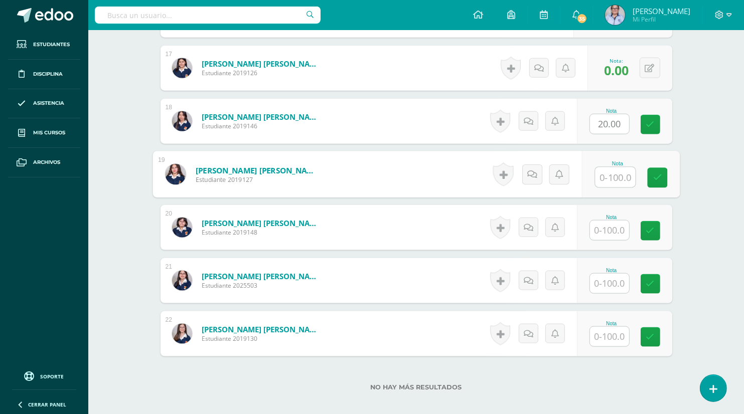
click at [610, 175] on input "text" at bounding box center [615, 177] width 40 height 20
type input "100"
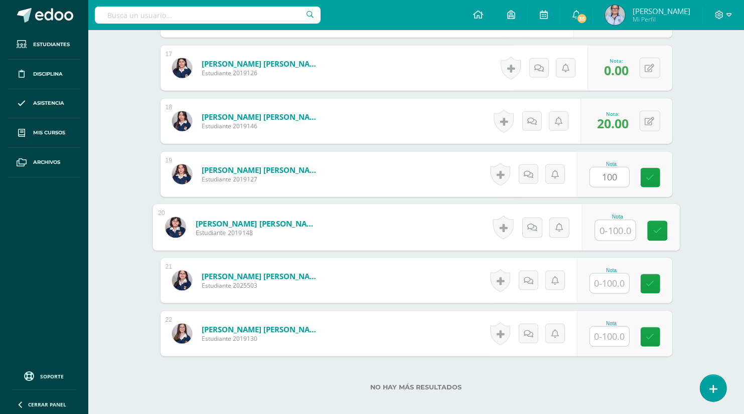
click at [618, 235] on input "text" at bounding box center [615, 231] width 40 height 20
type input "0"
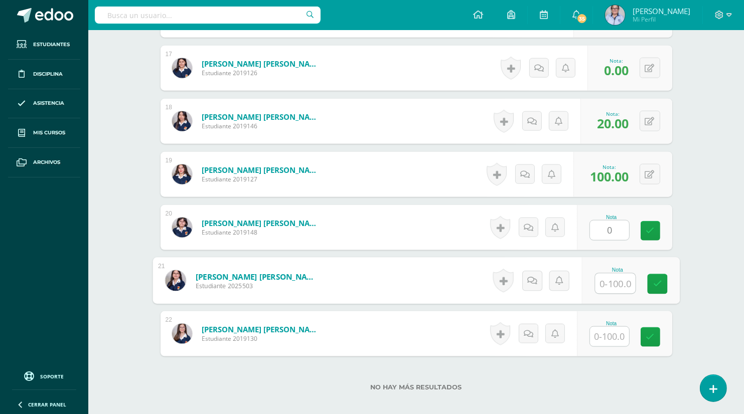
click at [607, 283] on input "text" at bounding box center [615, 284] width 40 height 20
type input "0"
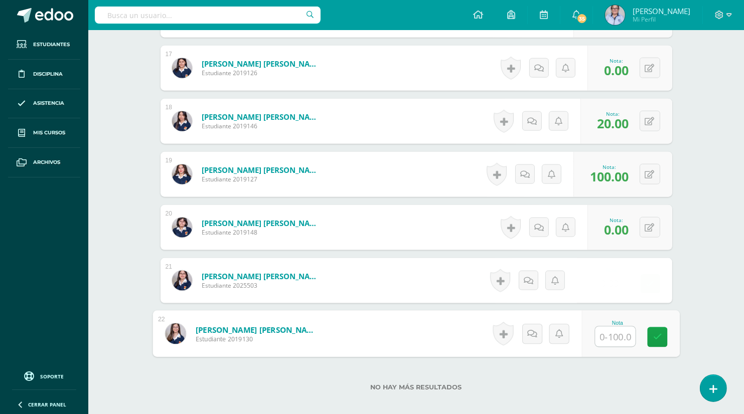
click at [616, 337] on input "text" at bounding box center [615, 337] width 40 height 20
type input "100"
click at [659, 333] on icon at bounding box center [656, 337] width 9 height 9
